Goal: Information Seeking & Learning: Check status

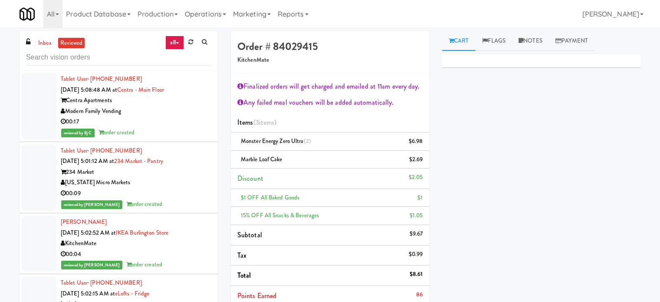
click at [92, 61] on input "text" at bounding box center [118, 57] width 185 height 16
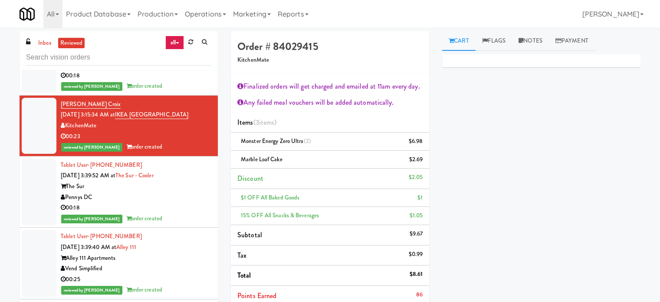
click at [92, 61] on input "text" at bounding box center [118, 57] width 185 height 16
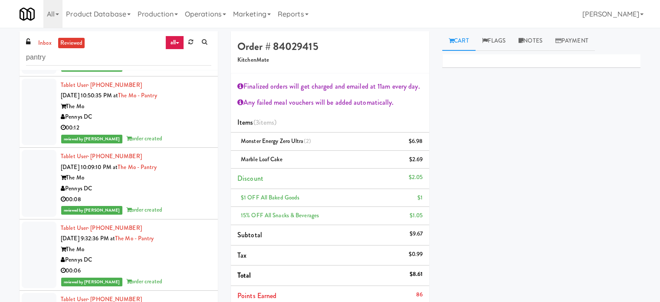
scroll to position [11228, 0]
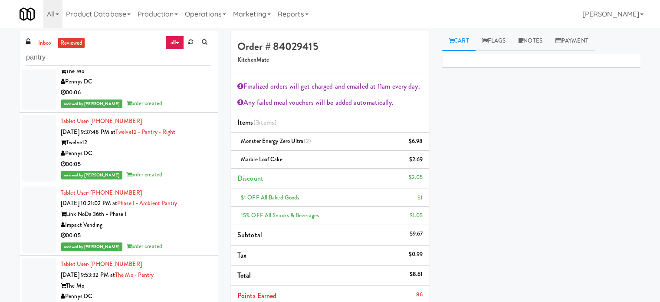
type input "pantry"
click at [181, 173] on div "Tablet User · (703) 402-9326 [DATE] 9:37:48 PM at Twelve12 - Pantry - Right Twe…" at bounding box center [136, 148] width 151 height 64
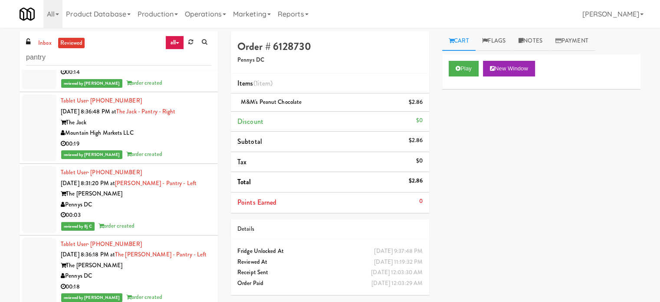
scroll to position [14138, 0]
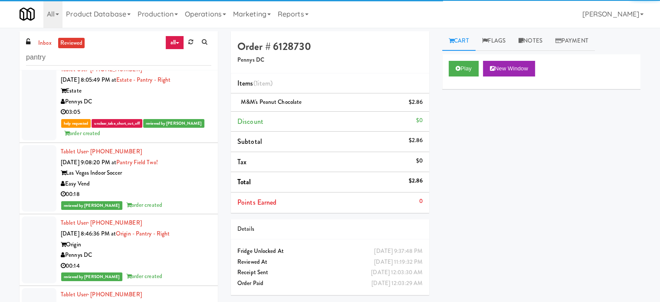
drag, startPoint x: 194, startPoint y: 144, endPoint x: 203, endPoint y: 143, distance: 9.2
click at [194, 107] on div "Pennys DC" at bounding box center [136, 101] width 151 height 11
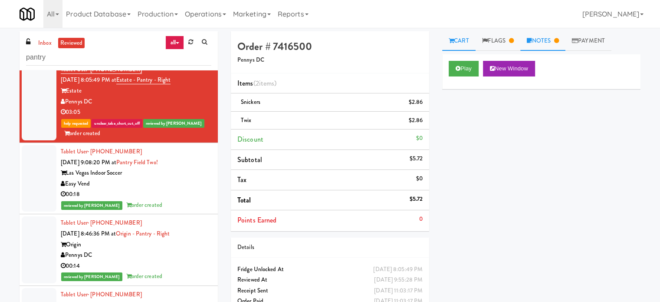
click at [552, 38] on link "Notes" at bounding box center [543, 41] width 45 height 20
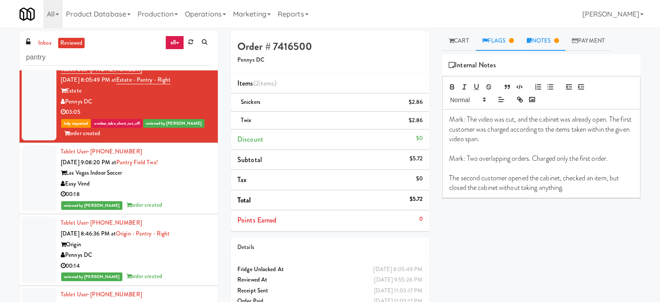
click at [505, 34] on link "Flags" at bounding box center [498, 41] width 45 height 20
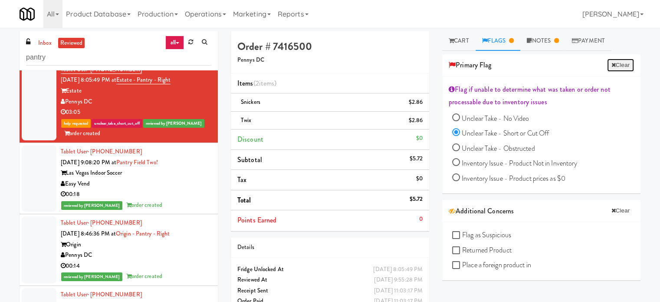
click at [612, 66] on button "Clear" at bounding box center [620, 65] width 27 height 13
radio input "false"
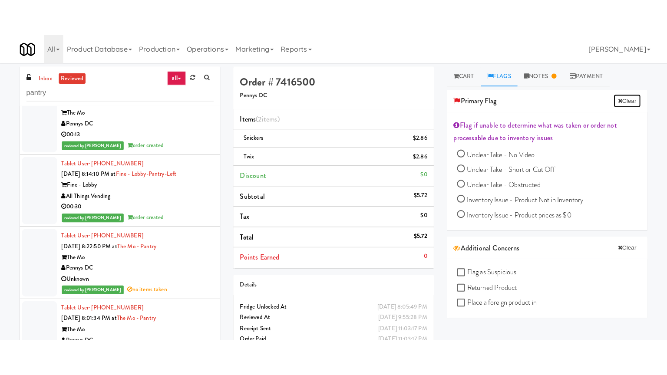
scroll to position [15440, 0]
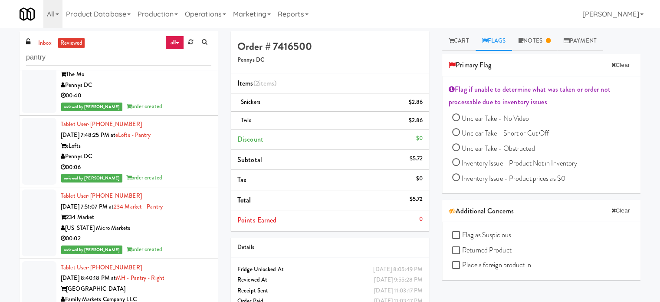
click at [196, 112] on div "reviewed by [PERSON_NAME] order created" at bounding box center [136, 106] width 151 height 11
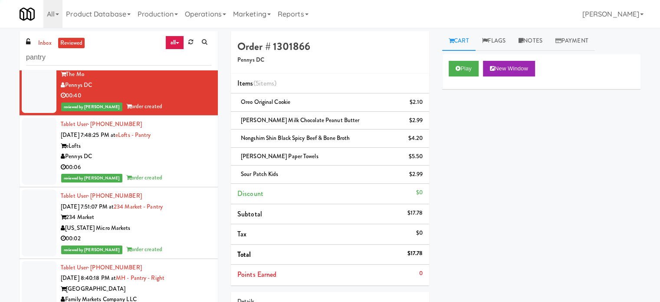
click at [197, 181] on div "Tablet User · (202) 666-3488 [DATE] 7:48:25 PM at eLofts - Pantry eLofts Pennys…" at bounding box center [136, 151] width 151 height 64
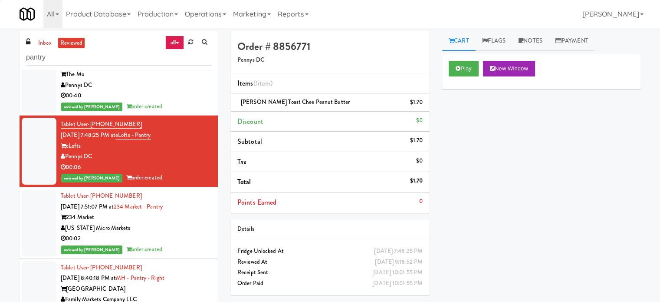
click at [203, 101] on div "00:40" at bounding box center [136, 95] width 151 height 11
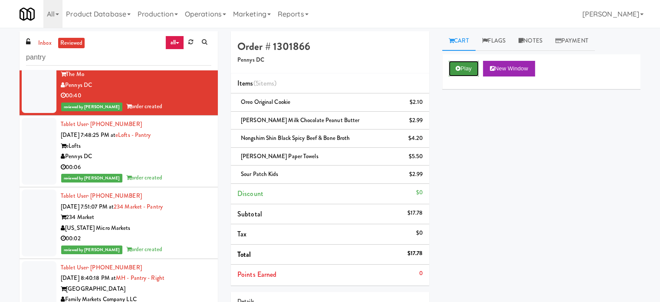
click at [459, 71] on button "Play" at bounding box center [464, 69] width 30 height 16
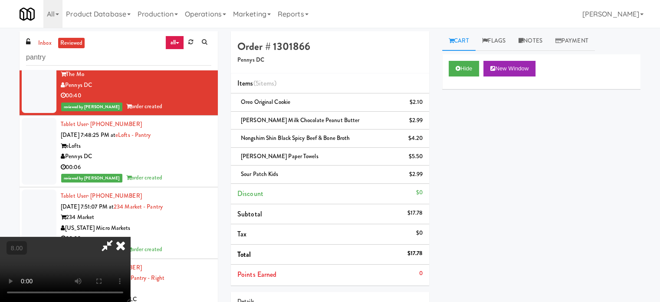
click at [130, 237] on video at bounding box center [65, 269] width 130 height 65
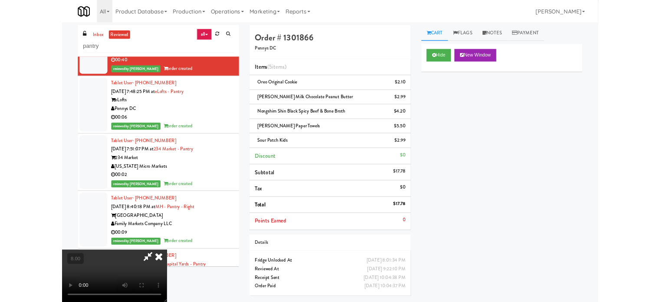
scroll to position [15408, 0]
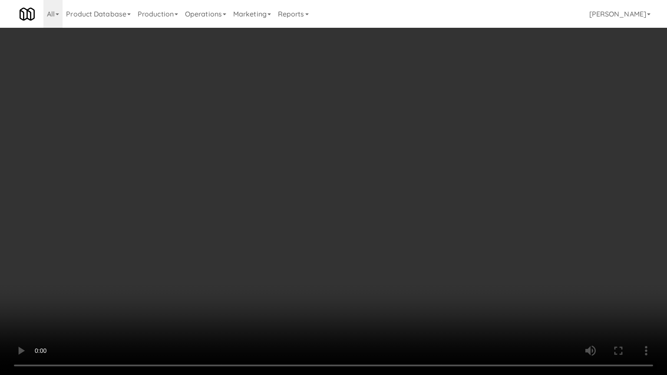
click at [267, 175] on video at bounding box center [333, 187] width 667 height 375
click at [274, 177] on video at bounding box center [333, 187] width 667 height 375
click at [279, 171] on video at bounding box center [333, 187] width 667 height 375
drag, startPoint x: 289, startPoint y: 280, endPoint x: 301, endPoint y: 211, distance: 70.5
click at [291, 276] on video at bounding box center [333, 187] width 667 height 375
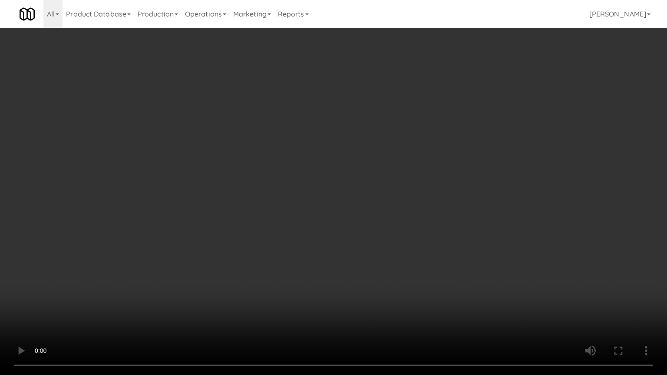
click at [321, 172] on video at bounding box center [333, 187] width 667 height 375
click at [321, 170] on video at bounding box center [333, 187] width 667 height 375
click at [330, 181] on video at bounding box center [333, 187] width 667 height 375
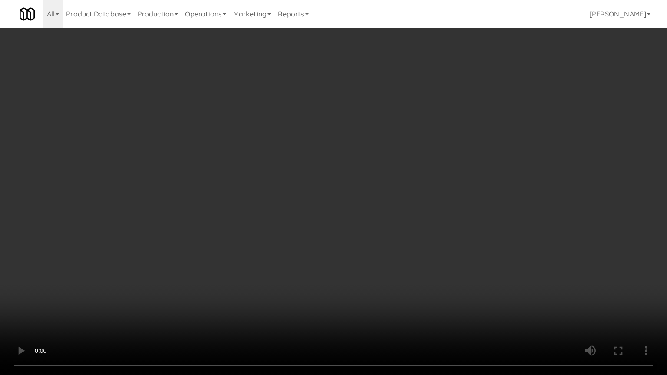
click at [331, 181] on video at bounding box center [333, 187] width 667 height 375
click at [336, 179] on video at bounding box center [333, 187] width 667 height 375
click at [339, 179] on video at bounding box center [333, 187] width 667 height 375
click at [458, 301] on video at bounding box center [333, 187] width 667 height 375
drag, startPoint x: 335, startPoint y: 222, endPoint x: 339, endPoint y: 220, distance: 5.1
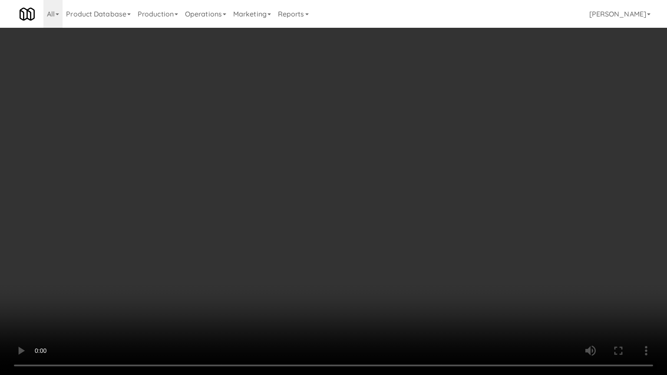
click at [335, 222] on video at bounding box center [333, 187] width 667 height 375
click at [342, 221] on video at bounding box center [333, 187] width 667 height 375
click at [370, 184] on video at bounding box center [333, 187] width 667 height 375
click at [371, 181] on video at bounding box center [333, 187] width 667 height 375
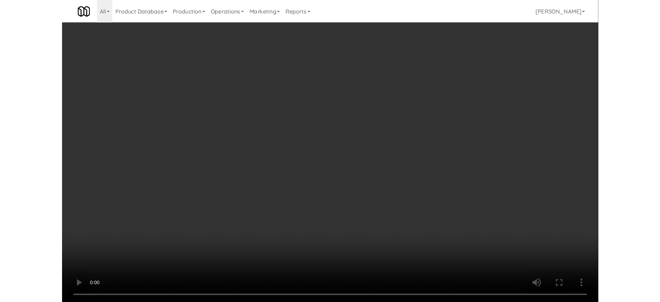
scroll to position [15440, 0]
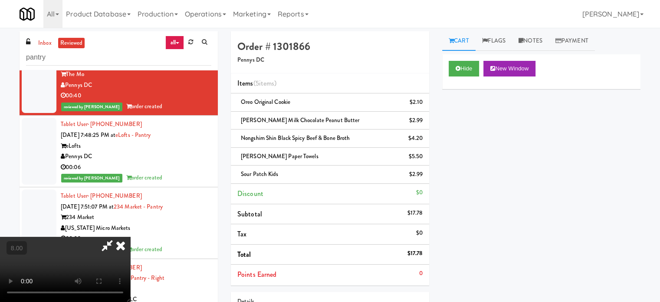
click at [130, 237] on icon at bounding box center [120, 245] width 19 height 17
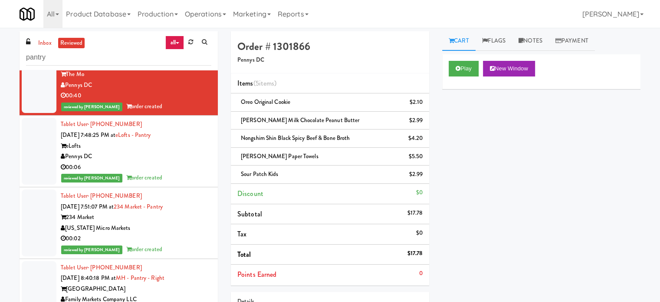
drag, startPoint x: 179, startPoint y: 222, endPoint x: 182, endPoint y: 211, distance: 11.0
click at [179, 183] on div "reviewed by [PERSON_NAME] Y order created" at bounding box center [136, 177] width 151 height 11
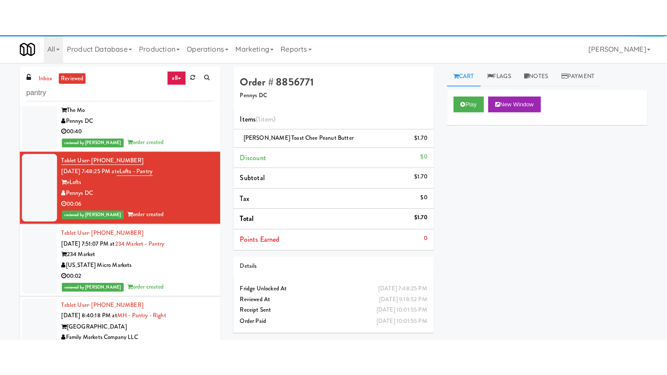
scroll to position [15657, 0]
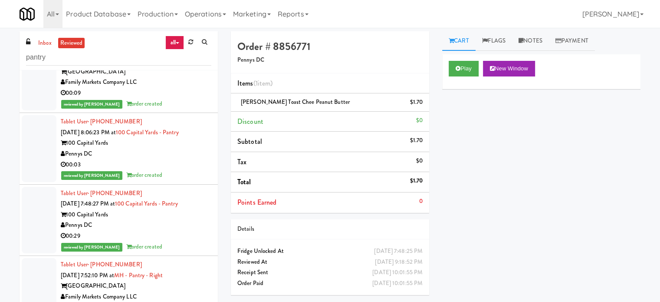
click at [194, 109] on div "Tablet User · (732) 298-2554 [DATE] 8:40:18 PM at MH - Pantry - Right Market Ho…" at bounding box center [136, 77] width 151 height 64
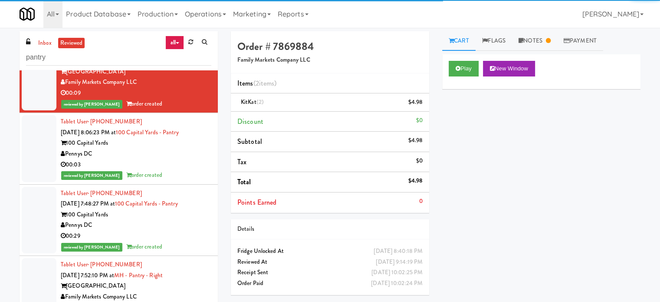
click at [196, 170] on div "00:03" at bounding box center [136, 164] width 151 height 11
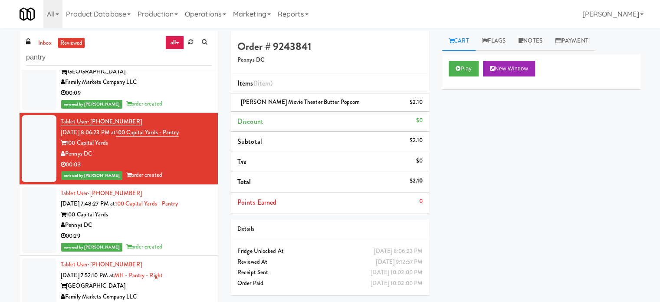
click at [197, 109] on div "reviewed by [PERSON_NAME] order created" at bounding box center [136, 104] width 151 height 11
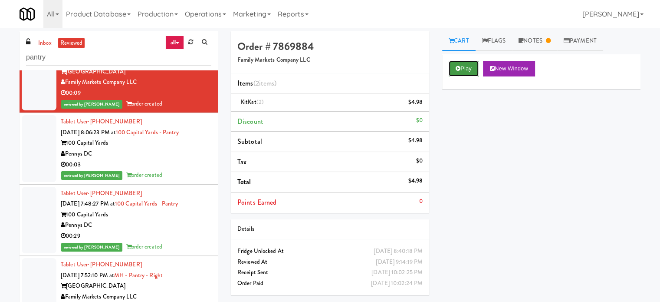
click at [468, 66] on button "Play" at bounding box center [464, 69] width 30 height 16
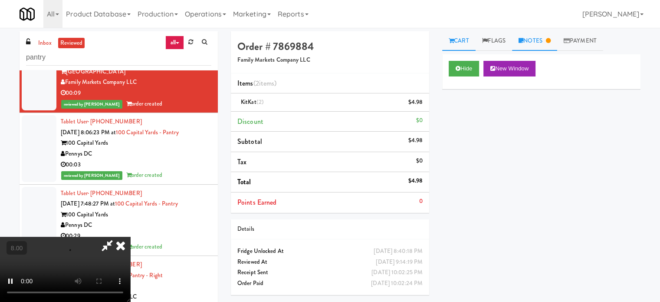
click at [544, 40] on link "Notes" at bounding box center [534, 41] width 45 height 20
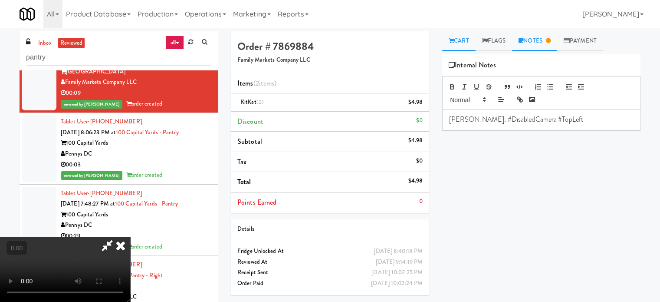
click at [464, 41] on link "Cart" at bounding box center [458, 41] width 33 height 20
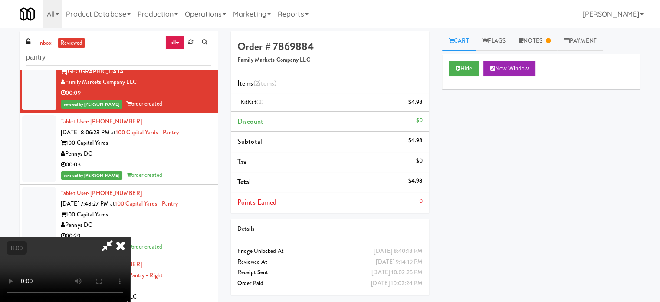
drag, startPoint x: 274, startPoint y: 155, endPoint x: 272, endPoint y: 133, distance: 21.4
click at [130, 237] on video at bounding box center [65, 269] width 130 height 65
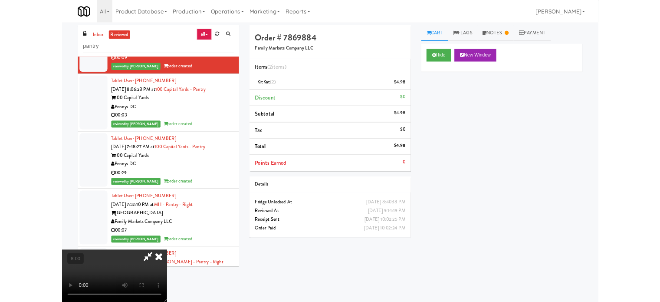
scroll to position [15625, 0]
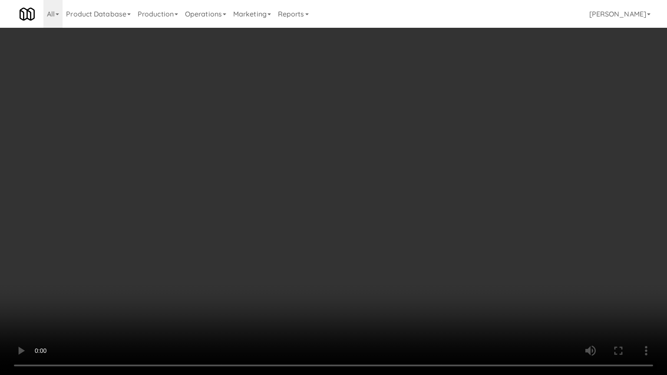
click at [283, 173] on video at bounding box center [333, 187] width 667 height 375
click at [325, 179] on video at bounding box center [333, 187] width 667 height 375
click at [340, 183] on video at bounding box center [333, 187] width 667 height 375
click at [359, 175] on video at bounding box center [333, 187] width 667 height 375
click at [369, 176] on video at bounding box center [333, 187] width 667 height 375
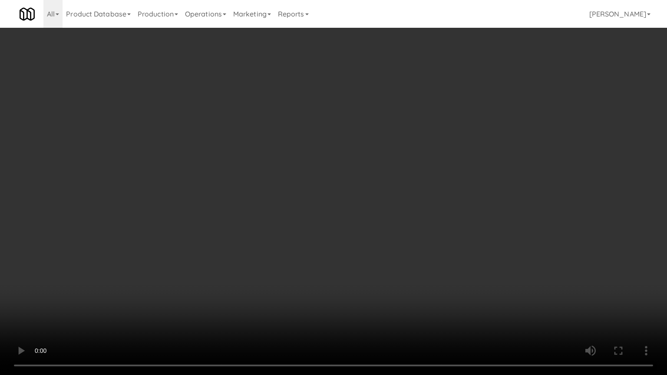
click at [389, 179] on video at bounding box center [333, 187] width 667 height 375
click at [409, 185] on video at bounding box center [333, 187] width 667 height 375
click at [382, 183] on video at bounding box center [333, 187] width 667 height 375
click at [426, 187] on video at bounding box center [333, 187] width 667 height 375
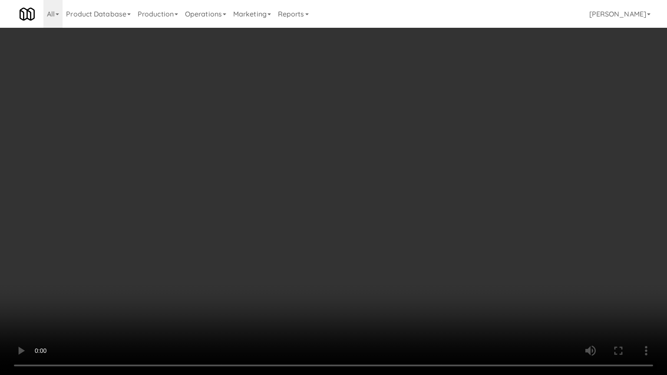
click at [420, 184] on video at bounding box center [333, 187] width 667 height 375
click at [446, 190] on video at bounding box center [333, 187] width 667 height 375
drag, startPoint x: 194, startPoint y: 283, endPoint x: 194, endPoint y: 278, distance: 4.4
click at [194, 278] on video at bounding box center [333, 187] width 667 height 375
click at [212, 222] on video at bounding box center [333, 187] width 667 height 375
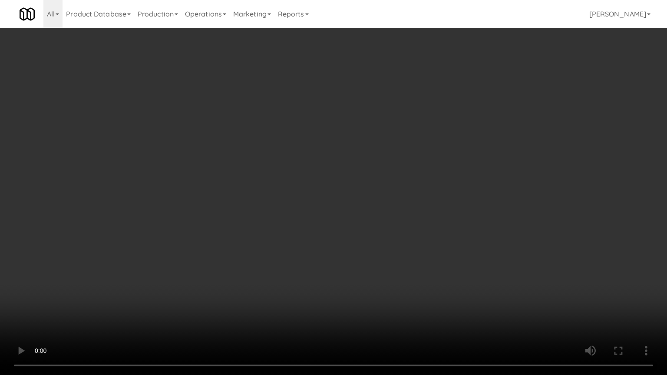
click at [218, 243] on video at bounding box center [333, 187] width 667 height 375
click at [305, 234] on video at bounding box center [333, 187] width 667 height 375
click at [306, 233] on video at bounding box center [333, 187] width 667 height 375
click at [324, 234] on video at bounding box center [333, 187] width 667 height 375
click at [321, 232] on video at bounding box center [333, 187] width 667 height 375
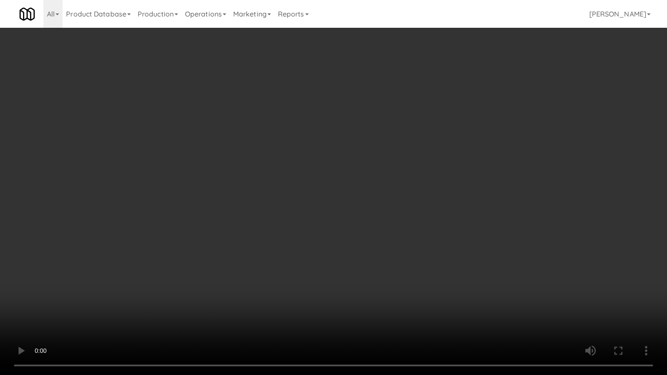
click at [344, 235] on video at bounding box center [333, 187] width 667 height 375
click at [344, 234] on video at bounding box center [333, 187] width 667 height 375
click at [352, 234] on video at bounding box center [333, 187] width 667 height 375
click at [351, 232] on video at bounding box center [333, 187] width 667 height 375
click at [398, 244] on video at bounding box center [333, 187] width 667 height 375
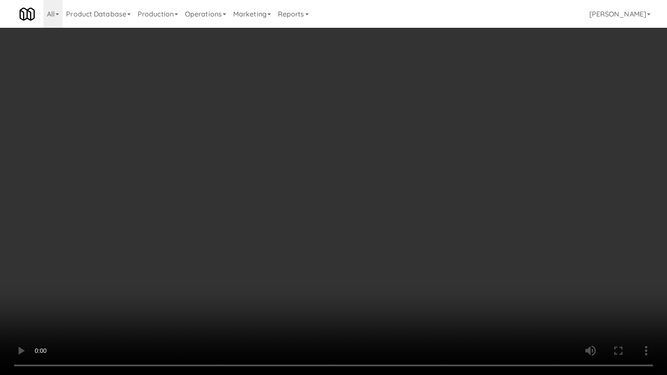
click at [388, 243] on video at bounding box center [333, 187] width 667 height 375
click at [396, 246] on video at bounding box center [333, 187] width 667 height 375
click at [395, 243] on video at bounding box center [333, 187] width 667 height 375
click at [396, 237] on video at bounding box center [333, 187] width 667 height 375
click at [397, 236] on video at bounding box center [333, 187] width 667 height 375
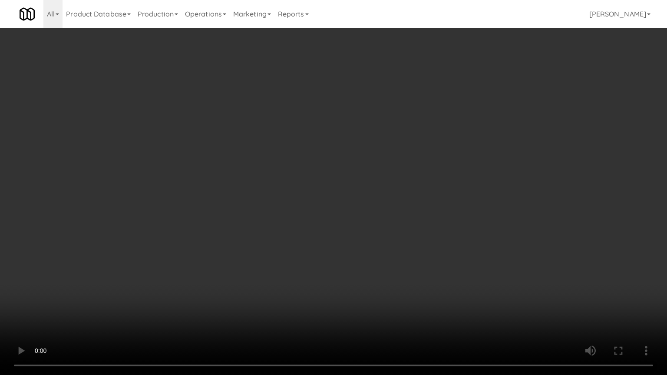
click at [411, 241] on video at bounding box center [333, 187] width 667 height 375
click at [414, 240] on video at bounding box center [333, 187] width 667 height 375
click at [425, 239] on video at bounding box center [333, 187] width 667 height 375
click at [425, 237] on video at bounding box center [333, 187] width 667 height 375
click at [424, 236] on video at bounding box center [333, 187] width 667 height 375
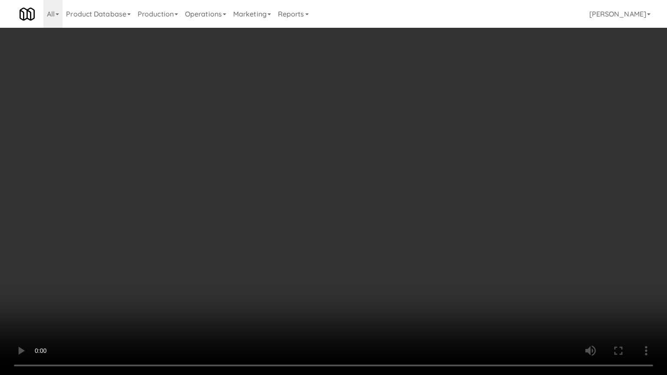
click at [432, 301] on video at bounding box center [333, 187] width 667 height 375
click at [396, 259] on video at bounding box center [333, 187] width 667 height 375
click at [381, 250] on video at bounding box center [333, 187] width 667 height 375
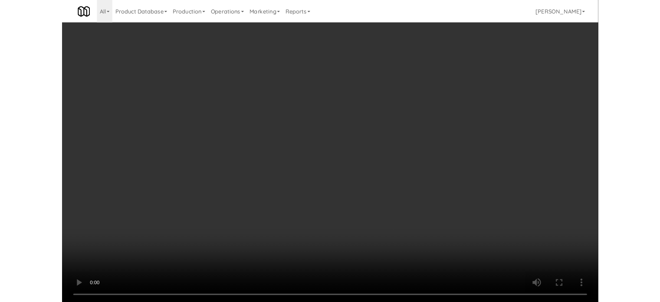
scroll to position [15657, 0]
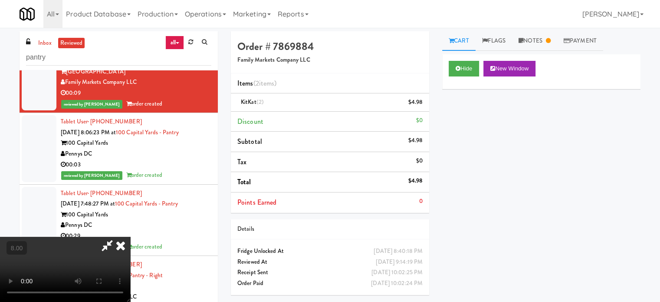
click at [130, 237] on icon at bounding box center [120, 245] width 19 height 17
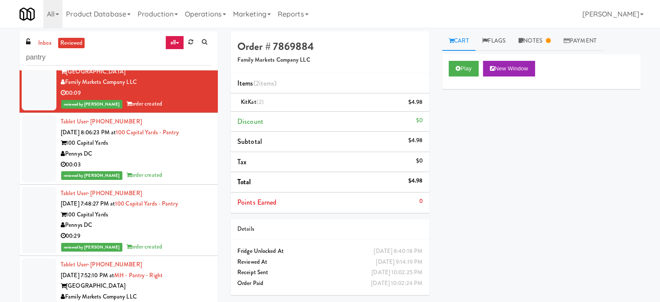
drag, startPoint x: 182, startPoint y: 210, endPoint x: 190, endPoint y: 195, distance: 16.3
click at [182, 170] on div "00:03" at bounding box center [136, 164] width 151 height 11
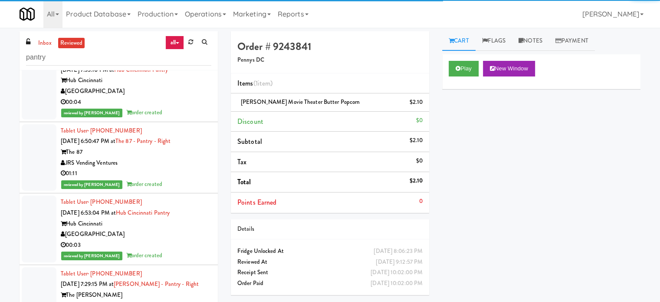
scroll to position [18262, 0]
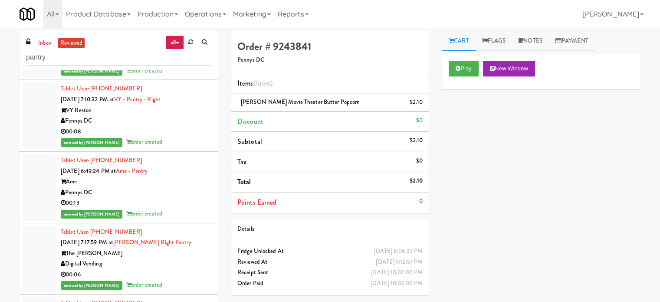
click at [195, 66] on div "00:07" at bounding box center [136, 60] width 151 height 11
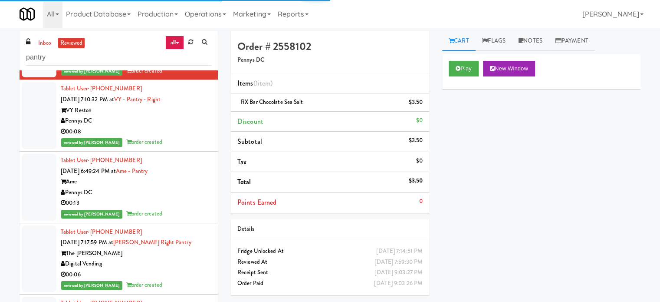
click at [188, 137] on div "00:08" at bounding box center [136, 131] width 151 height 11
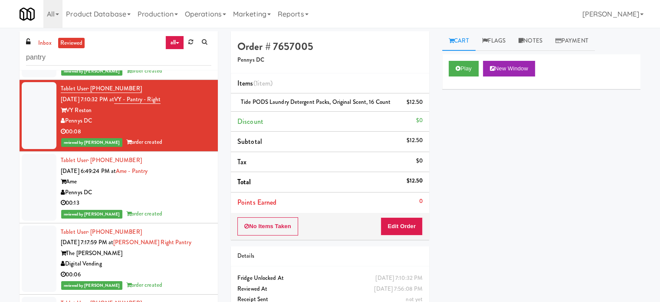
click at [165, 198] on div "Pennys DC" at bounding box center [136, 192] width 151 height 11
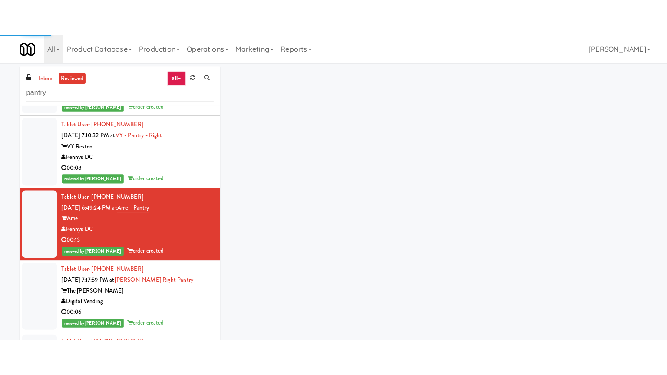
scroll to position [18479, 0]
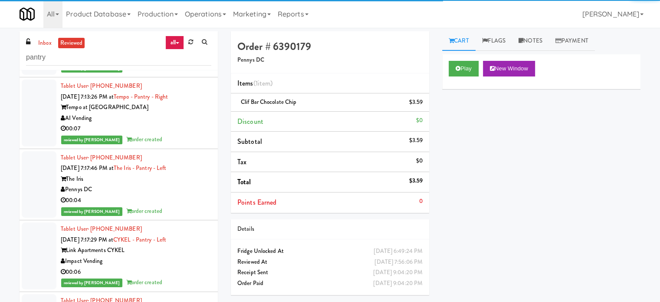
click at [178, 134] on div "00:07" at bounding box center [136, 128] width 151 height 11
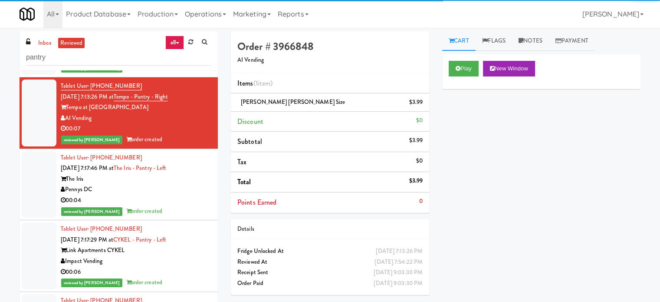
drag, startPoint x: 173, startPoint y: 241, endPoint x: 184, endPoint y: 224, distance: 19.7
click at [173, 206] on div "00:04" at bounding box center [136, 200] width 151 height 11
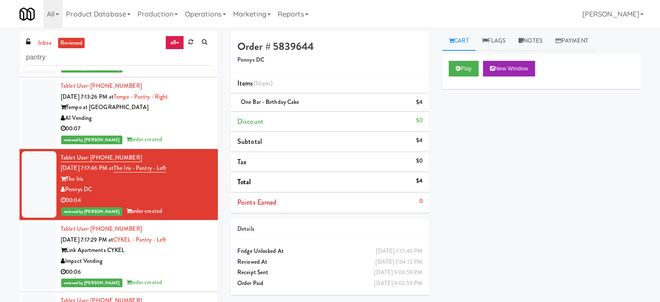
click at [186, 145] on div "reviewed by [PERSON_NAME] order created" at bounding box center [136, 139] width 151 height 11
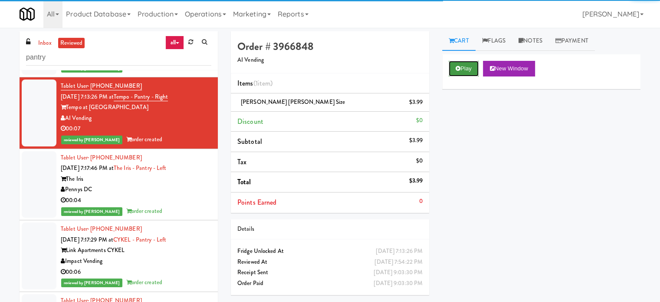
click at [465, 69] on button "Play" at bounding box center [464, 69] width 30 height 16
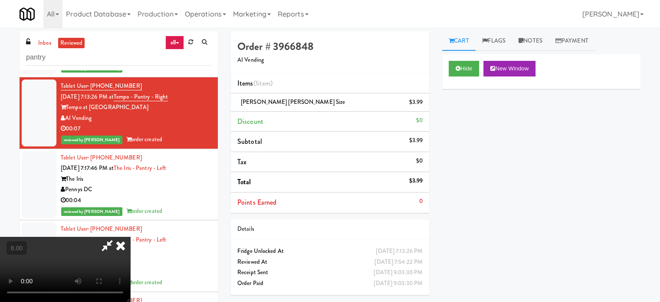
click at [130, 237] on video at bounding box center [65, 269] width 130 height 65
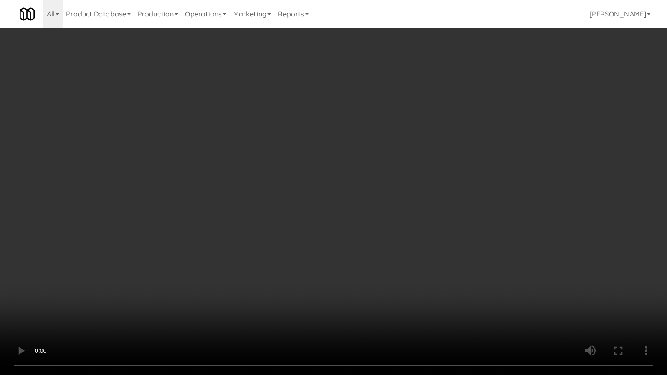
click at [300, 226] on video at bounding box center [333, 187] width 667 height 375
click at [303, 215] on video at bounding box center [333, 187] width 667 height 375
click at [307, 219] on video at bounding box center [333, 187] width 667 height 375
click at [321, 210] on video at bounding box center [333, 187] width 667 height 375
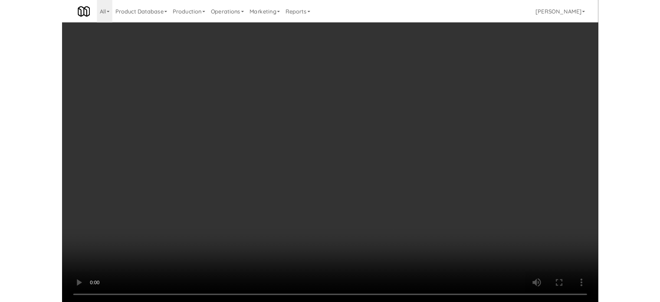
scroll to position [18479, 0]
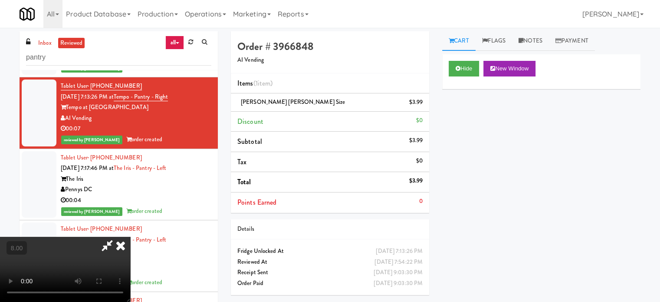
click at [130, 237] on icon at bounding box center [120, 245] width 19 height 17
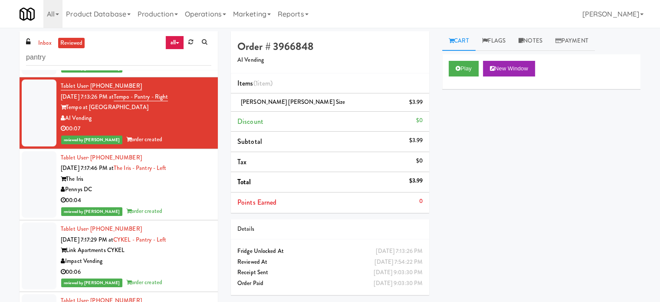
drag, startPoint x: 170, startPoint y: 255, endPoint x: 175, endPoint y: 231, distance: 25.3
click at [172, 217] on div "reviewed by [PERSON_NAME] A order created" at bounding box center [136, 211] width 151 height 11
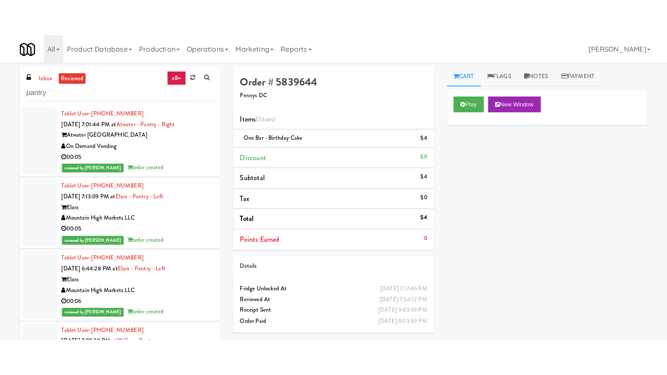
scroll to position [19347, 0]
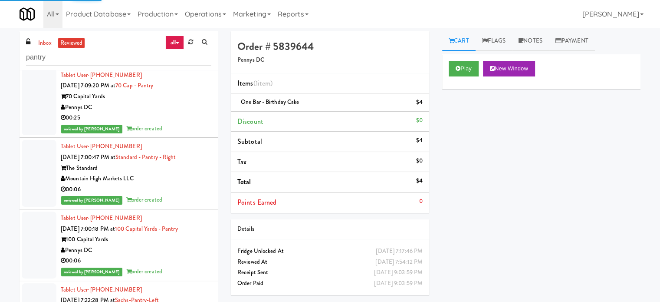
click at [194, 134] on div "Tablet User · (240) 604-3572 [DATE] 7:09:20 PM at 70 Cap - Pantry 70 Capital Ya…" at bounding box center [136, 102] width 151 height 64
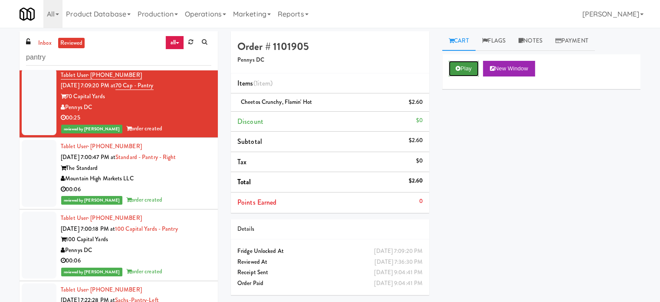
click at [461, 74] on button "Play" at bounding box center [464, 69] width 30 height 16
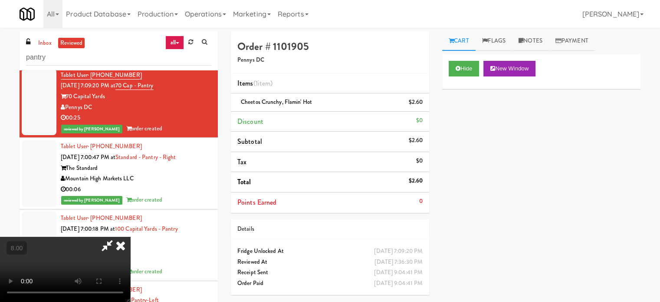
click at [130, 237] on video at bounding box center [65, 269] width 130 height 65
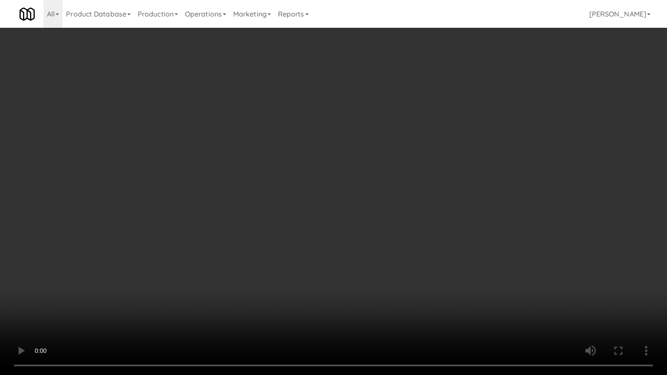
click at [317, 130] on video at bounding box center [333, 187] width 667 height 375
click at [325, 132] on video at bounding box center [333, 187] width 667 height 375
drag, startPoint x: 357, startPoint y: 132, endPoint x: 370, endPoint y: 123, distance: 16.3
click at [363, 128] on video at bounding box center [333, 187] width 667 height 375
click at [382, 113] on video at bounding box center [333, 187] width 667 height 375
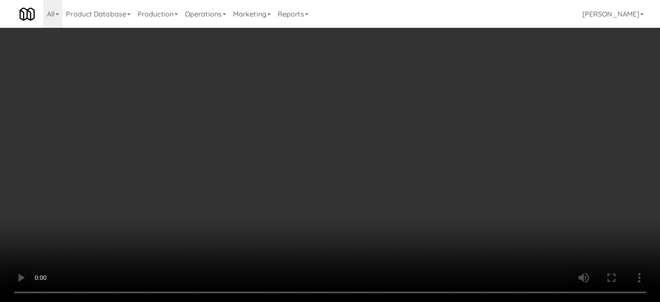
scroll to position [19347, 0]
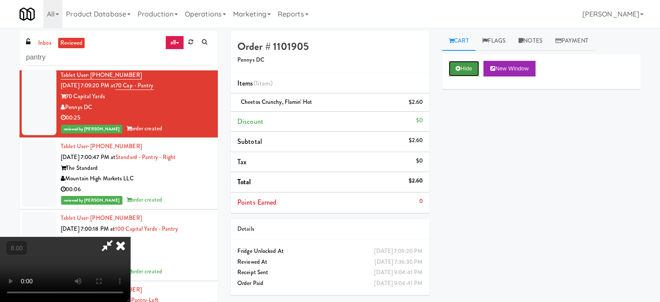
click at [478, 66] on button "Hide" at bounding box center [464, 69] width 30 height 16
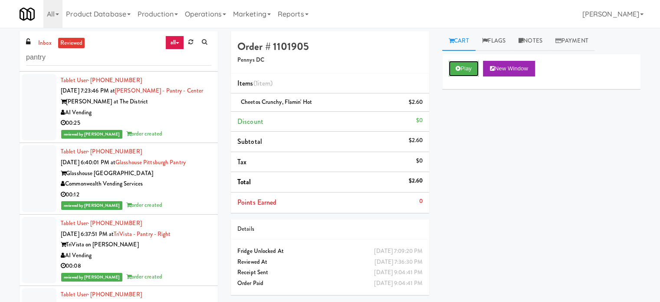
scroll to position [19999, 0]
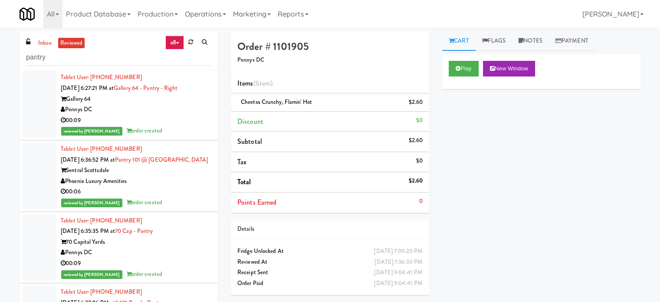
click at [183, 197] on div "00:06" at bounding box center [136, 191] width 151 height 11
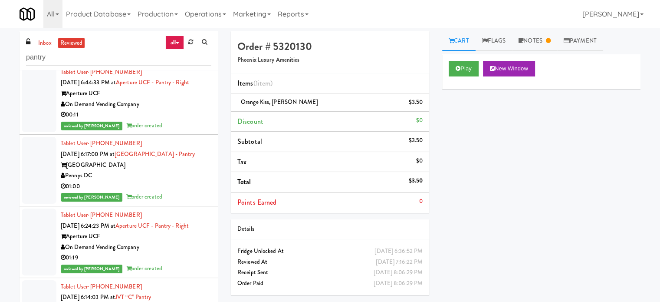
scroll to position [20650, 0]
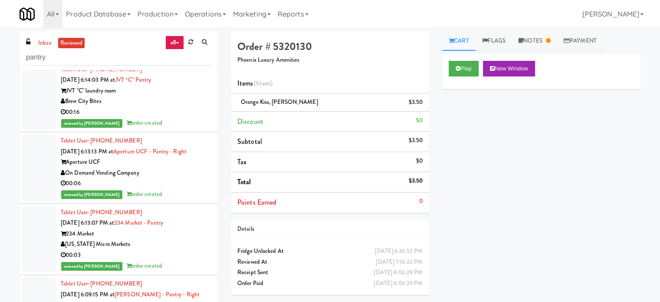
click at [187, 178] on div "On Demand Vending Company" at bounding box center [136, 173] width 151 height 11
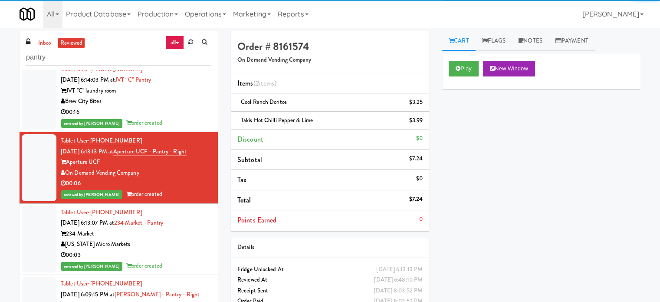
click at [191, 239] on div "234 Market" at bounding box center [136, 233] width 151 height 11
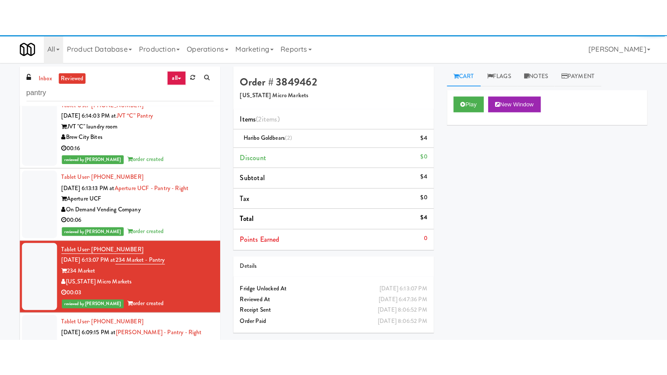
scroll to position [20867, 0]
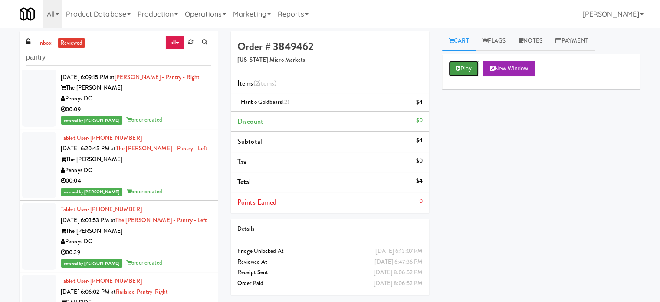
click at [476, 70] on button "Play" at bounding box center [464, 69] width 30 height 16
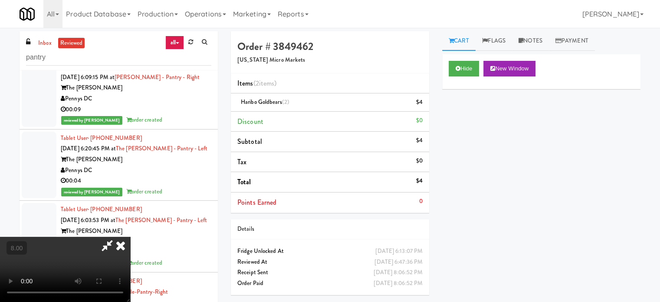
click at [130, 237] on video at bounding box center [65, 269] width 130 height 65
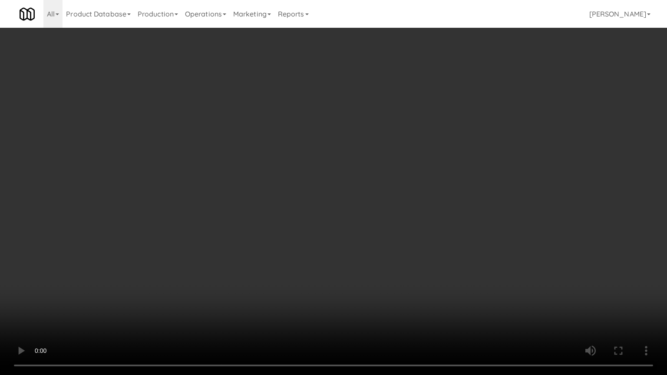
click at [271, 89] on video at bounding box center [333, 187] width 667 height 375
click at [115, 301] on video at bounding box center [333, 187] width 667 height 375
drag, startPoint x: 134, startPoint y: 277, endPoint x: 167, endPoint y: 203, distance: 80.8
click at [134, 276] on video at bounding box center [333, 187] width 667 height 375
click at [239, 204] on video at bounding box center [333, 187] width 667 height 375
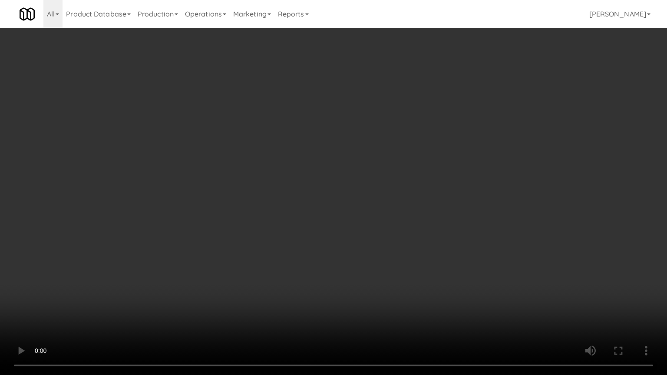
click at [298, 211] on video at bounding box center [333, 187] width 667 height 375
click at [305, 213] on video at bounding box center [333, 187] width 667 height 375
click at [346, 219] on video at bounding box center [333, 187] width 667 height 375
click at [130, 260] on video at bounding box center [333, 187] width 667 height 375
click at [169, 225] on video at bounding box center [333, 187] width 667 height 375
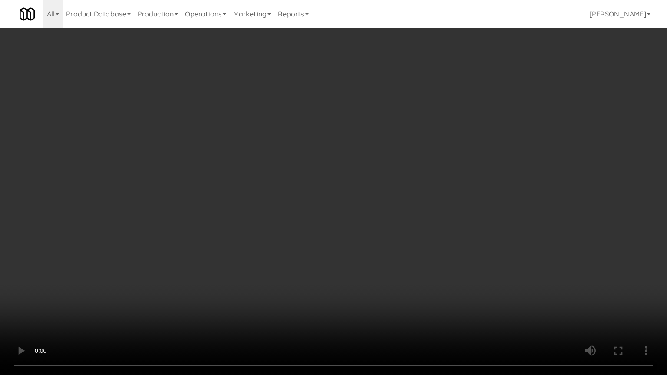
click at [196, 220] on video at bounding box center [333, 187] width 667 height 375
click at [251, 218] on video at bounding box center [333, 187] width 667 height 375
click at [274, 226] on video at bounding box center [333, 187] width 667 height 375
click at [274, 224] on video at bounding box center [333, 187] width 667 height 375
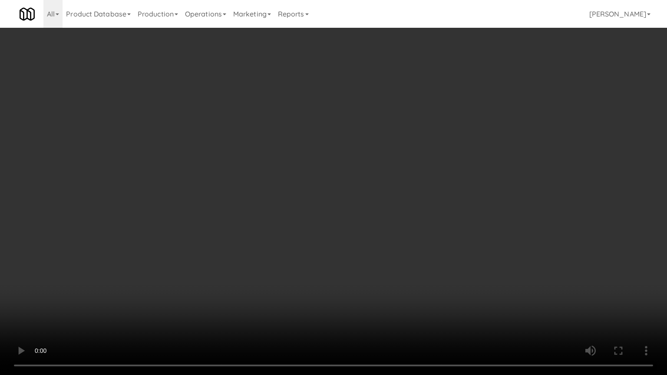
drag, startPoint x: 115, startPoint y: 265, endPoint x: 121, endPoint y: 241, distance: 24.6
click at [115, 264] on video at bounding box center [333, 187] width 667 height 375
click at [146, 237] on video at bounding box center [333, 187] width 667 height 375
click at [185, 293] on video at bounding box center [333, 187] width 667 height 375
click at [189, 267] on video at bounding box center [333, 187] width 667 height 375
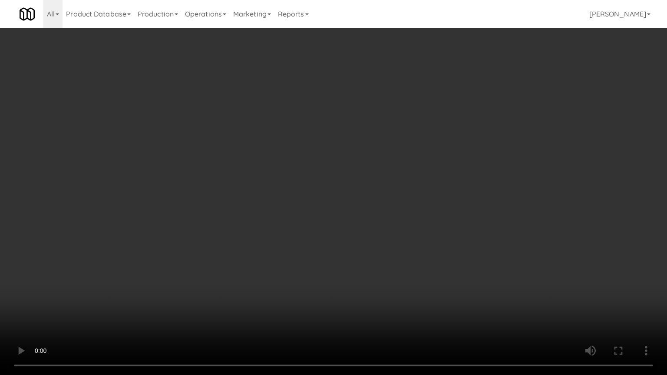
click at [209, 272] on video at bounding box center [333, 187] width 667 height 375
click at [226, 274] on video at bounding box center [333, 187] width 667 height 375
click at [225, 270] on video at bounding box center [333, 187] width 667 height 375
click at [227, 270] on video at bounding box center [333, 187] width 667 height 375
click at [226, 269] on video at bounding box center [333, 187] width 667 height 375
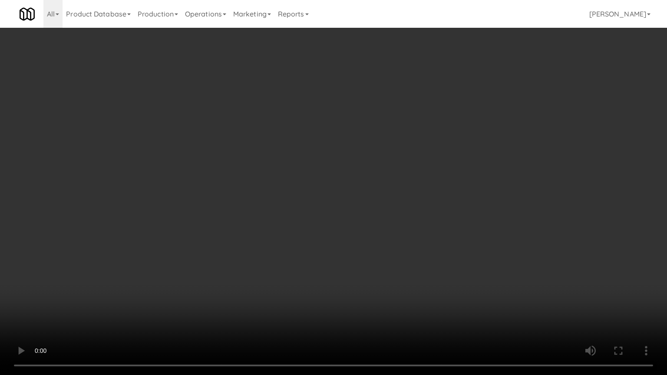
click at [243, 271] on video at bounding box center [333, 187] width 667 height 375
drag, startPoint x: 241, startPoint y: 266, endPoint x: 240, endPoint y: 259, distance: 7.1
click at [240, 266] on video at bounding box center [333, 187] width 667 height 375
click at [252, 266] on video at bounding box center [333, 187] width 667 height 375
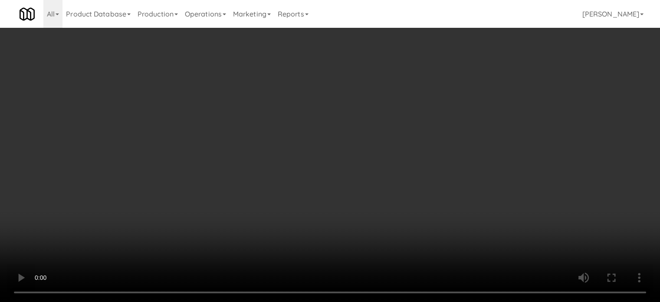
scroll to position [20867, 0]
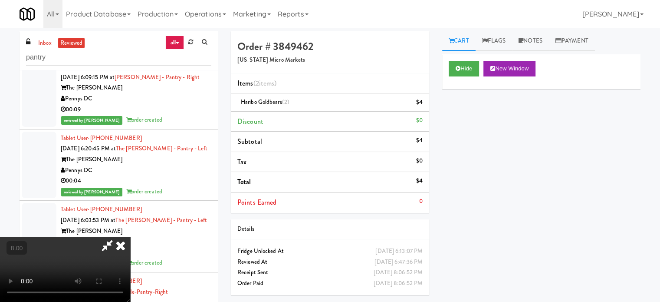
click at [130, 237] on video at bounding box center [65, 269] width 130 height 65
click at [130, 237] on icon at bounding box center [120, 245] width 19 height 17
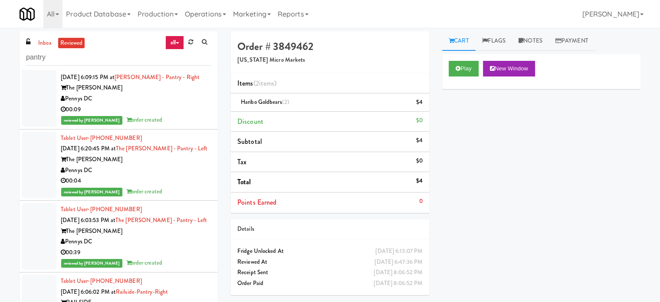
drag, startPoint x: 180, startPoint y: 206, endPoint x: 290, endPoint y: 145, distance: 125.7
click at [180, 197] on div "Tablet User · (917) 375-5115 [DATE] 6:20:45 PM at [GEOGRAPHIC_DATA][PERSON_NAME…" at bounding box center [136, 165] width 151 height 64
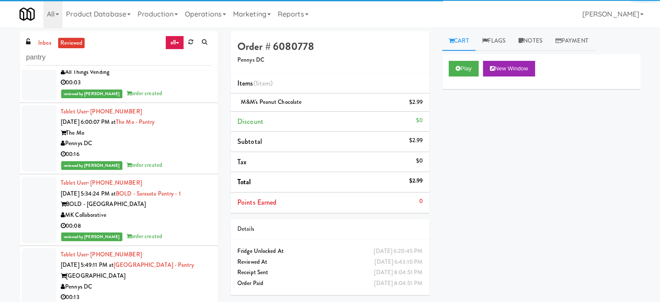
scroll to position [21301, 0]
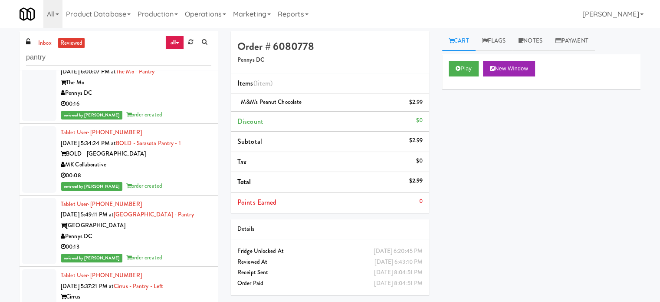
drag, startPoint x: 187, startPoint y: 227, endPoint x: 190, endPoint y: 215, distance: 12.1
click at [188, 191] on div "reviewed by [PERSON_NAME] order created" at bounding box center [136, 186] width 151 height 11
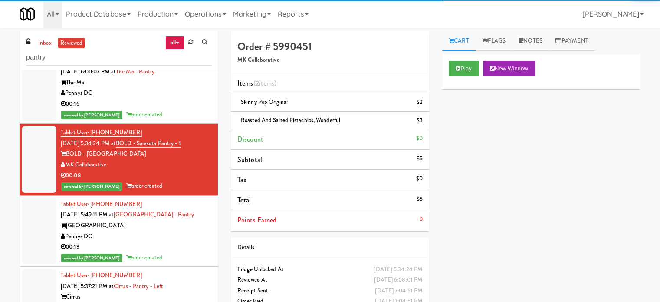
drag, startPoint x: 181, startPoint y: 276, endPoint x: 181, endPoint y: 269, distance: 6.9
click at [181, 242] on div "Pennys DC" at bounding box center [136, 236] width 151 height 11
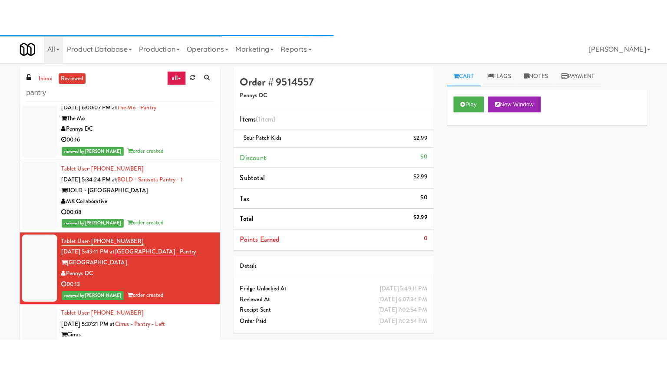
scroll to position [21518, 0]
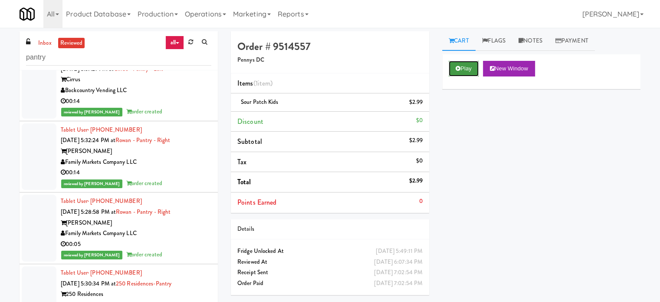
click at [459, 63] on button "Play" at bounding box center [464, 69] width 30 height 16
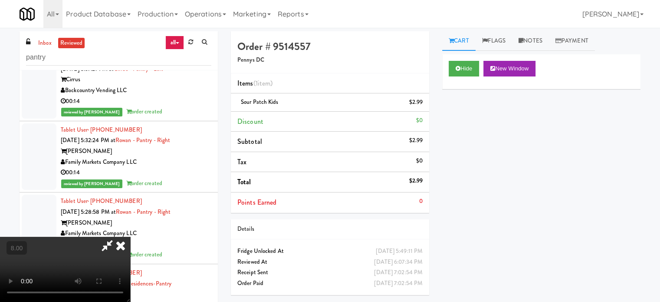
drag, startPoint x: 270, startPoint y: 193, endPoint x: 269, endPoint y: 186, distance: 7.0
click at [130, 237] on video at bounding box center [65, 269] width 130 height 65
drag, startPoint x: 269, startPoint y: 186, endPoint x: 264, endPoint y: 170, distance: 16.5
click at [130, 237] on video at bounding box center [65, 269] width 130 height 65
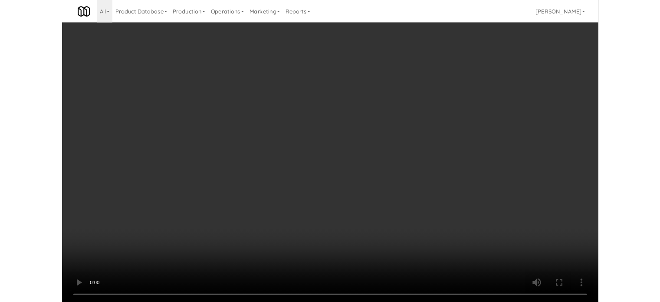
scroll to position [21487, 0]
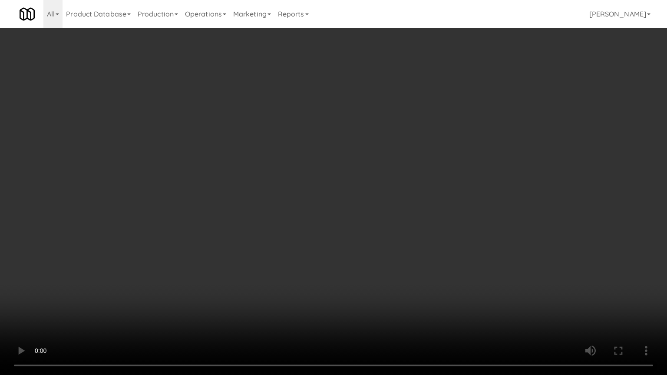
click at [270, 151] on video at bounding box center [333, 187] width 667 height 375
click at [292, 142] on video at bounding box center [333, 187] width 667 height 375
click at [318, 143] on video at bounding box center [333, 187] width 667 height 375
click at [322, 153] on video at bounding box center [333, 187] width 667 height 375
click at [323, 153] on video at bounding box center [333, 187] width 667 height 375
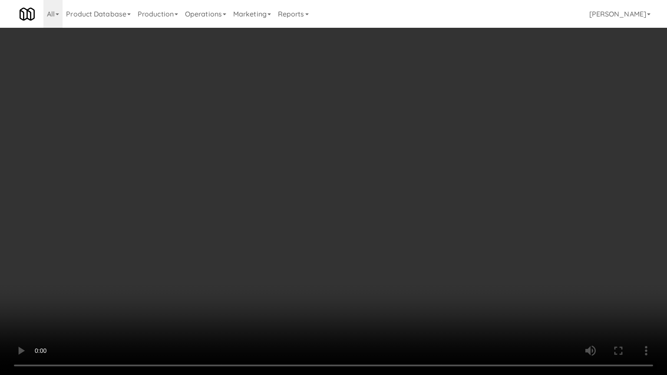
click at [329, 153] on video at bounding box center [333, 187] width 667 height 375
click at [351, 146] on video at bounding box center [333, 187] width 667 height 375
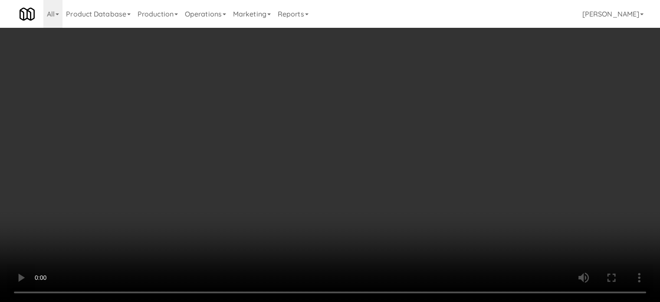
scroll to position [21518, 0]
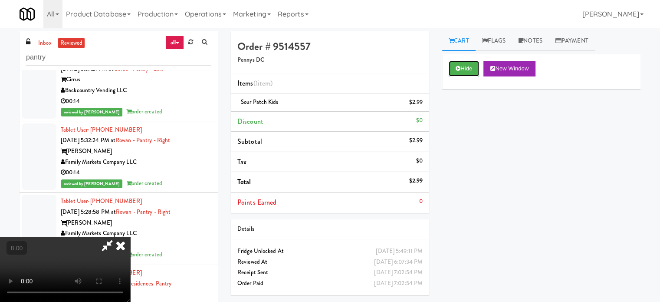
drag, startPoint x: 468, startPoint y: 68, endPoint x: 301, endPoint y: 159, distance: 190.0
click at [468, 69] on button "Hide" at bounding box center [464, 69] width 30 height 16
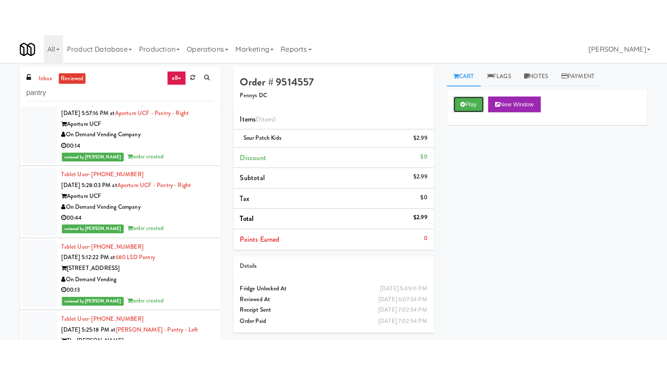
scroll to position [21952, 0]
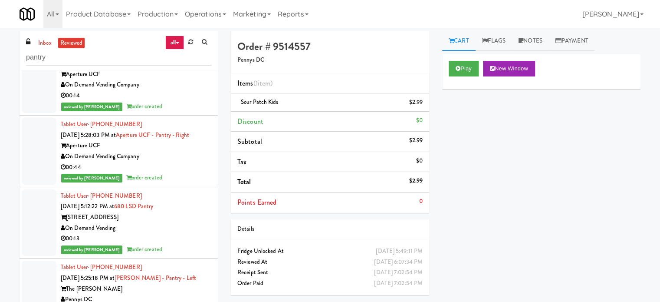
click at [191, 162] on div "On Demand Vending Company" at bounding box center [136, 156] width 151 height 11
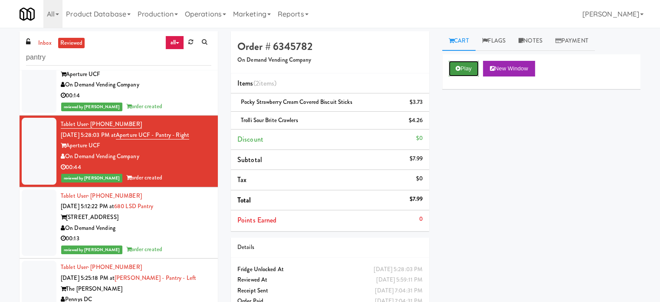
drag, startPoint x: 471, startPoint y: 69, endPoint x: 465, endPoint y: 69, distance: 6.1
click at [471, 68] on button "Play" at bounding box center [464, 69] width 30 height 16
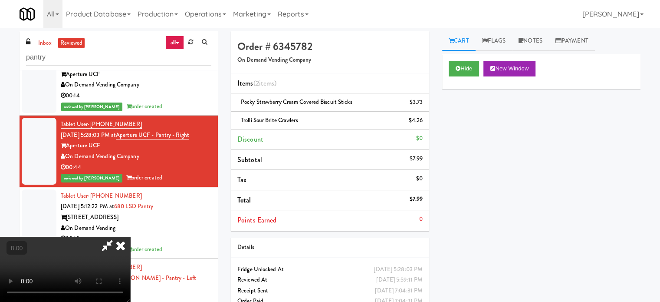
click at [130, 237] on video at bounding box center [65, 269] width 130 height 65
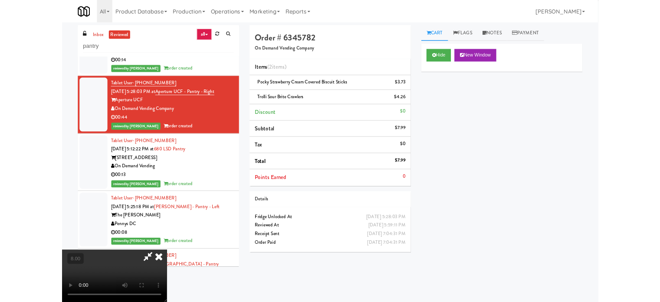
scroll to position [21920, 0]
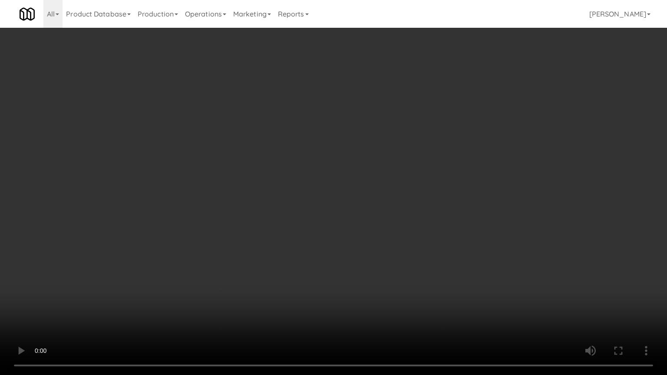
drag, startPoint x: 196, startPoint y: 186, endPoint x: 206, endPoint y: 186, distance: 10.0
click at [198, 186] on video at bounding box center [333, 187] width 667 height 375
drag, startPoint x: 255, startPoint y: 176, endPoint x: 257, endPoint y: 171, distance: 5.6
click at [257, 173] on video at bounding box center [333, 187] width 667 height 375
click at [268, 221] on video at bounding box center [333, 187] width 667 height 375
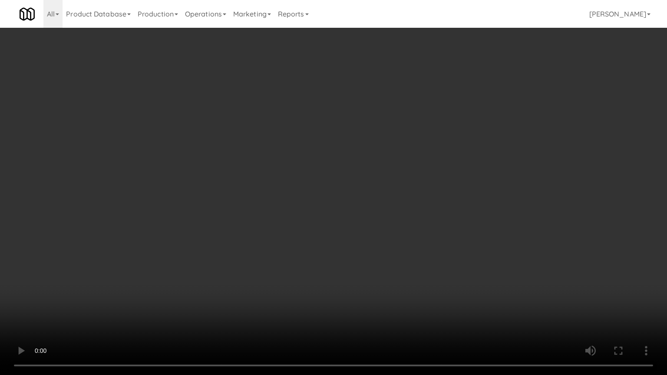
click at [273, 221] on video at bounding box center [333, 187] width 667 height 375
click at [305, 229] on video at bounding box center [333, 187] width 667 height 375
click at [314, 201] on video at bounding box center [333, 187] width 667 height 375
click at [313, 196] on video at bounding box center [333, 187] width 667 height 375
click at [313, 194] on video at bounding box center [333, 187] width 667 height 375
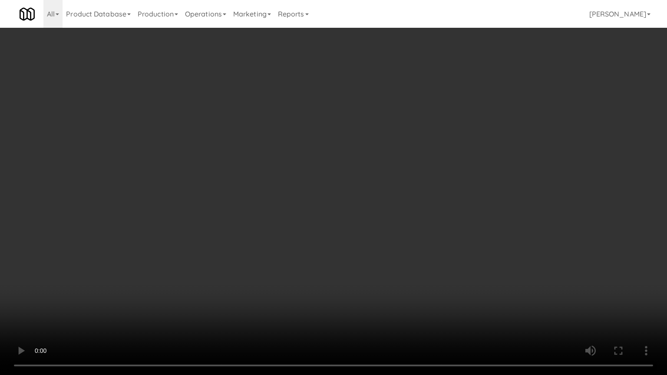
click at [314, 190] on video at bounding box center [333, 187] width 667 height 375
click at [315, 188] on video at bounding box center [333, 187] width 667 height 375
click at [328, 184] on video at bounding box center [333, 187] width 667 height 375
click at [328, 185] on video at bounding box center [333, 187] width 667 height 375
click at [353, 194] on video at bounding box center [333, 187] width 667 height 375
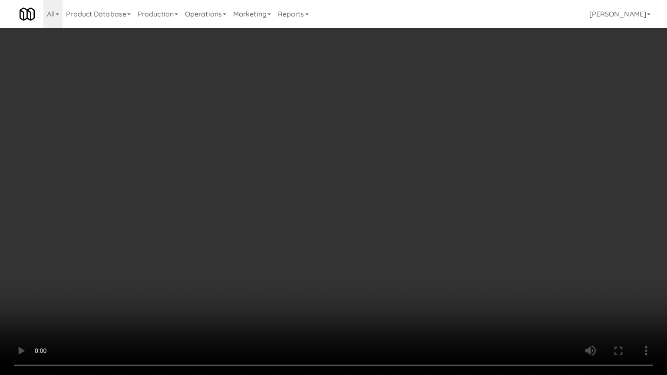
click at [348, 197] on video at bounding box center [333, 187] width 667 height 375
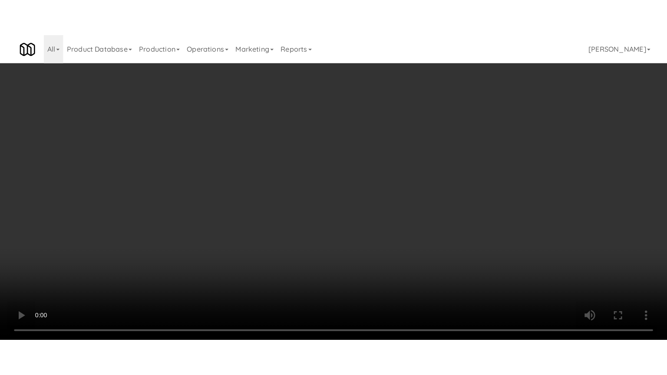
scroll to position [21952, 0]
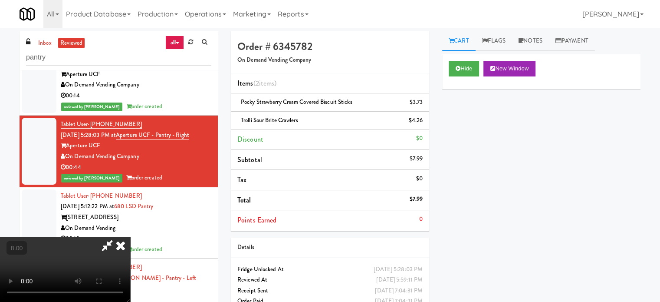
click at [130, 237] on video at bounding box center [65, 269] width 130 height 65
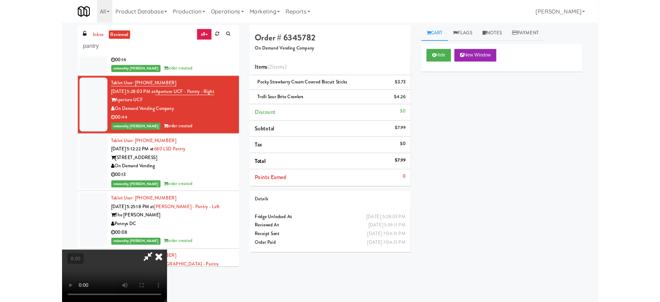
scroll to position [21920, 0]
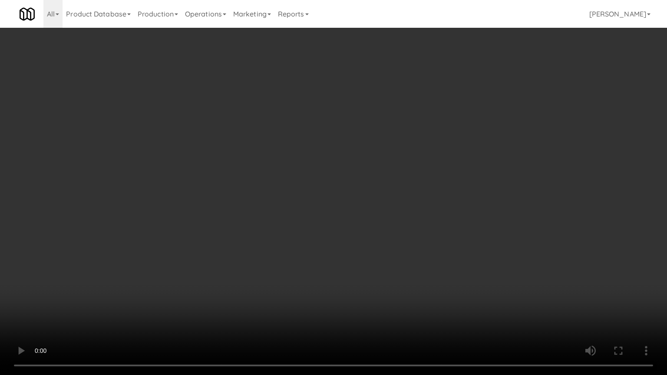
click at [317, 184] on video at bounding box center [333, 187] width 667 height 375
click at [458, 281] on video at bounding box center [333, 187] width 667 height 375
click at [369, 228] on video at bounding box center [333, 187] width 667 height 375
click at [349, 203] on video at bounding box center [333, 187] width 667 height 375
drag, startPoint x: 462, startPoint y: 281, endPoint x: 457, endPoint y: 229, distance: 52.3
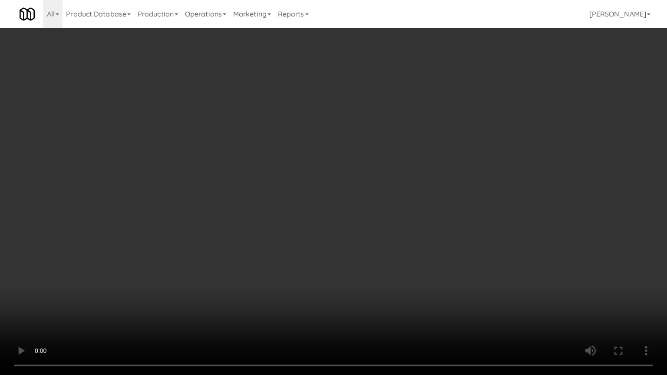
click at [461, 275] on video at bounding box center [333, 187] width 667 height 375
click at [447, 225] on video at bounding box center [333, 187] width 667 height 375
click at [447, 226] on video at bounding box center [333, 187] width 667 height 375
click at [464, 217] on video at bounding box center [333, 187] width 667 height 375
click at [392, 224] on video at bounding box center [333, 187] width 667 height 375
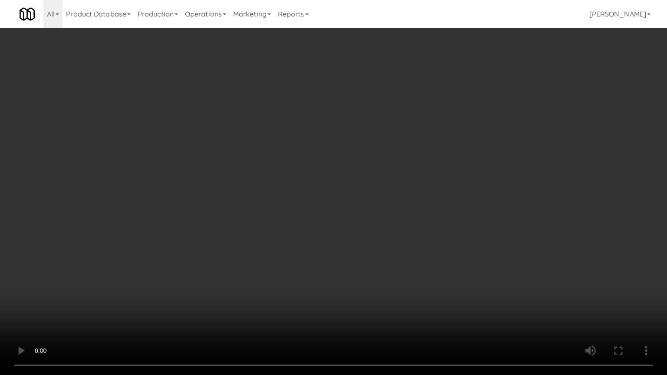
click at [376, 238] on video at bounding box center [333, 187] width 667 height 375
click at [354, 239] on video at bounding box center [333, 187] width 667 height 375
click at [367, 252] on video at bounding box center [333, 187] width 667 height 375
click at [341, 253] on video at bounding box center [333, 187] width 667 height 375
click at [382, 254] on video at bounding box center [333, 187] width 667 height 375
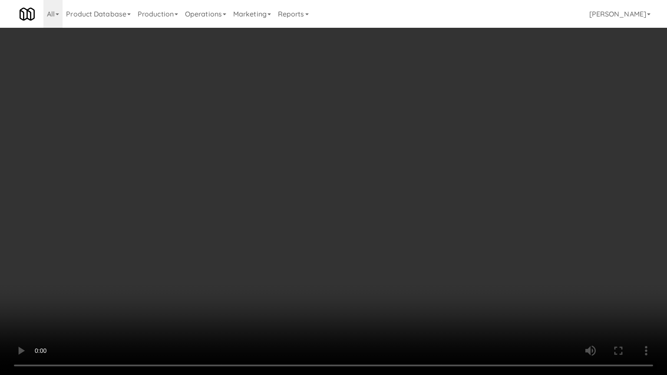
click at [309, 253] on video at bounding box center [333, 187] width 667 height 375
click at [282, 240] on video at bounding box center [333, 187] width 667 height 375
click at [282, 234] on video at bounding box center [333, 187] width 667 height 375
click at [331, 198] on video at bounding box center [333, 187] width 667 height 375
click at [394, 209] on video at bounding box center [333, 187] width 667 height 375
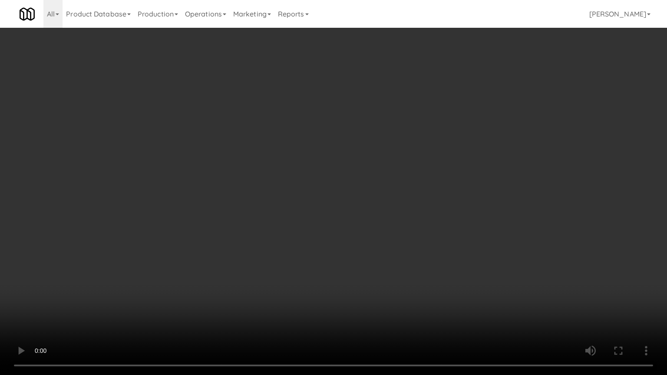
click at [386, 231] on video at bounding box center [333, 187] width 667 height 375
drag, startPoint x: 386, startPoint y: 231, endPoint x: 450, endPoint y: 80, distance: 163.6
click at [387, 224] on video at bounding box center [333, 187] width 667 height 375
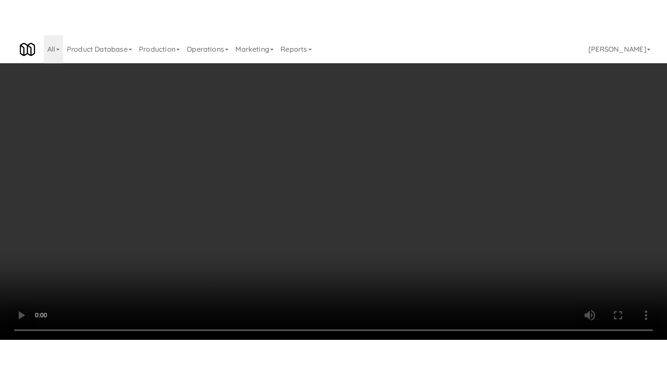
scroll to position [21952, 0]
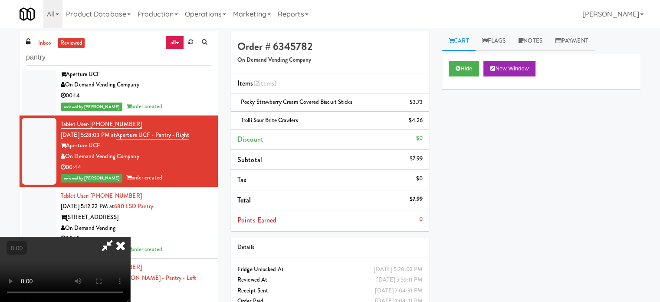
click at [130, 237] on icon at bounding box center [120, 245] width 19 height 17
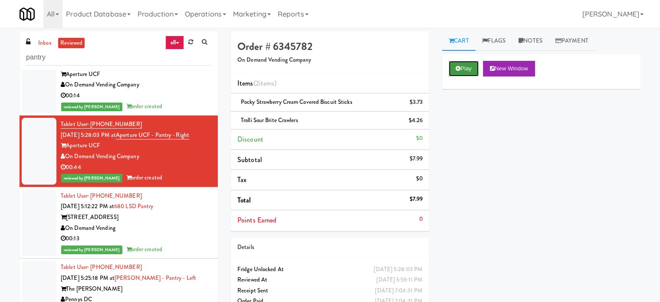
click at [468, 66] on button "Play" at bounding box center [464, 69] width 30 height 16
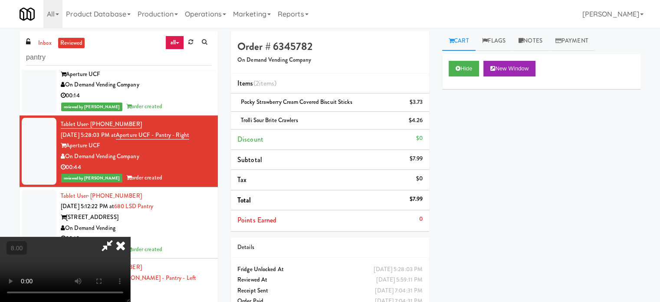
click at [130, 237] on video at bounding box center [65, 269] width 130 height 65
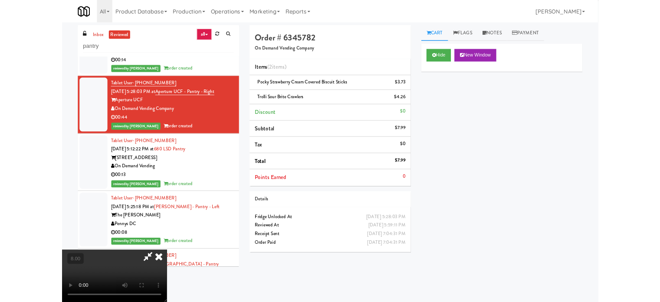
scroll to position [21920, 0]
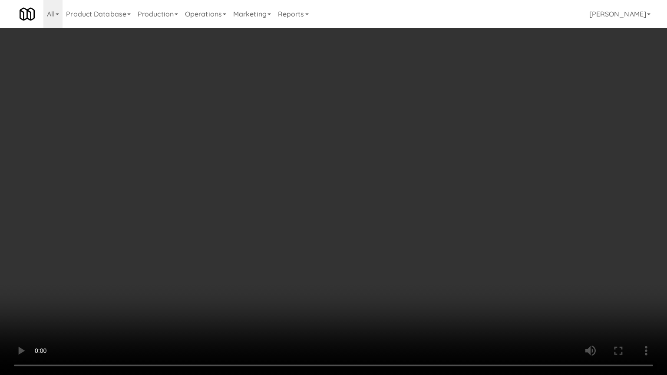
click at [330, 198] on video at bounding box center [333, 187] width 667 height 375
click at [343, 196] on video at bounding box center [333, 187] width 667 height 375
click at [343, 197] on video at bounding box center [333, 187] width 667 height 375
drag, startPoint x: 346, startPoint y: 259, endPoint x: 349, endPoint y: 231, distance: 28.0
click at [346, 259] on video at bounding box center [333, 187] width 667 height 375
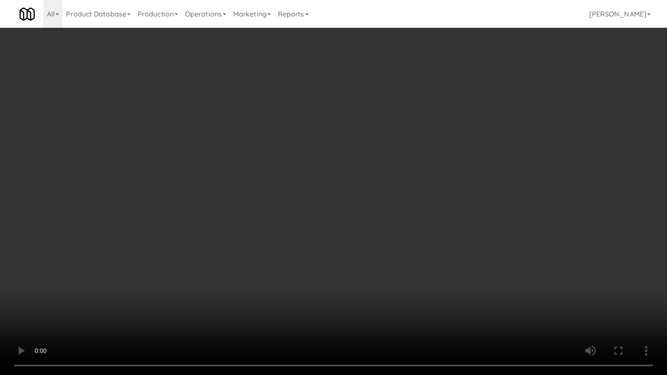
click at [349, 229] on video at bounding box center [333, 187] width 667 height 375
click at [350, 227] on video at bounding box center [333, 187] width 667 height 375
click at [351, 224] on video at bounding box center [333, 187] width 667 height 375
click at [352, 224] on video at bounding box center [333, 187] width 667 height 375
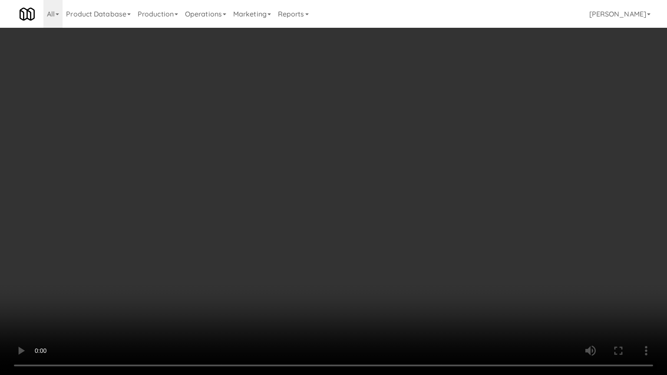
click at [408, 234] on video at bounding box center [333, 187] width 667 height 375
click at [399, 237] on video at bounding box center [333, 187] width 667 height 375
click at [425, 247] on video at bounding box center [333, 187] width 667 height 375
click at [397, 244] on video at bounding box center [333, 187] width 667 height 375
click at [387, 227] on video at bounding box center [333, 187] width 667 height 375
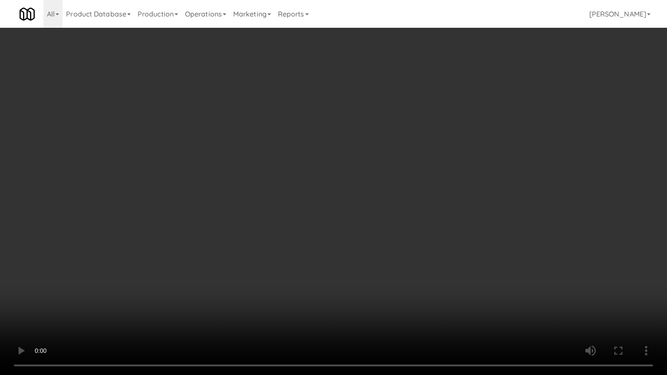
click at [282, 262] on video at bounding box center [333, 187] width 667 height 375
click at [333, 273] on video at bounding box center [333, 187] width 667 height 375
click at [314, 273] on video at bounding box center [333, 187] width 667 height 375
click at [364, 283] on video at bounding box center [333, 187] width 667 height 375
click at [359, 280] on video at bounding box center [333, 187] width 667 height 375
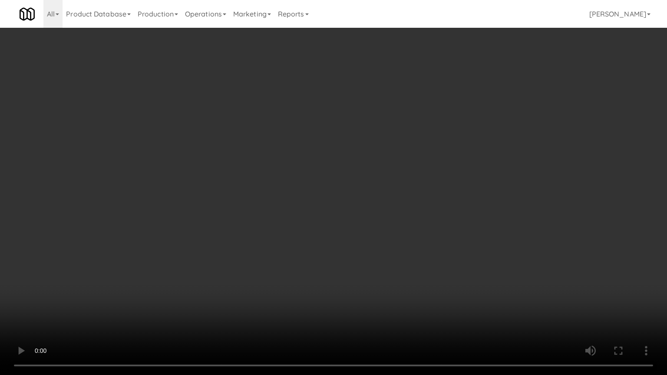
click at [378, 240] on video at bounding box center [333, 187] width 667 height 375
click at [333, 236] on video at bounding box center [333, 187] width 667 height 375
click at [380, 243] on video at bounding box center [333, 187] width 667 height 375
click at [304, 241] on video at bounding box center [333, 187] width 667 height 375
click at [309, 221] on video at bounding box center [333, 187] width 667 height 375
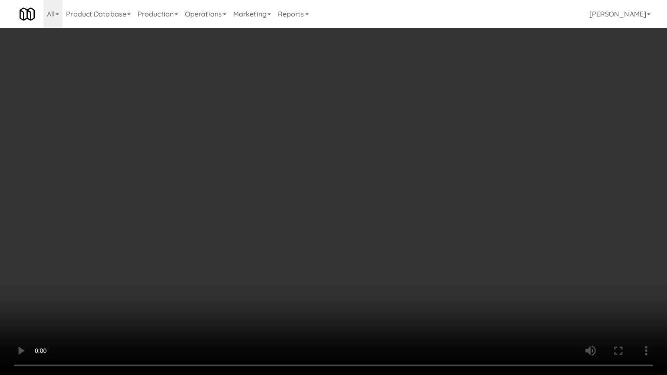
click at [373, 240] on video at bounding box center [333, 187] width 667 height 375
drag, startPoint x: 373, startPoint y: 238, endPoint x: 386, endPoint y: 157, distance: 81.7
click at [374, 237] on video at bounding box center [333, 187] width 667 height 375
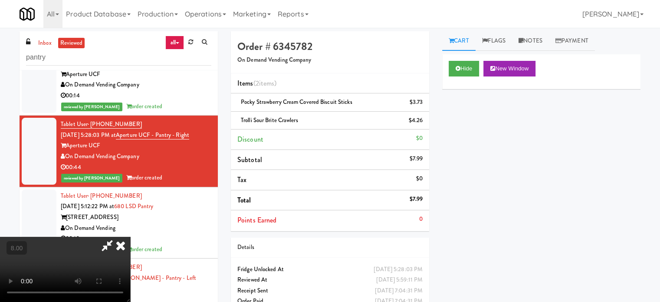
click at [130, 237] on icon at bounding box center [120, 245] width 19 height 17
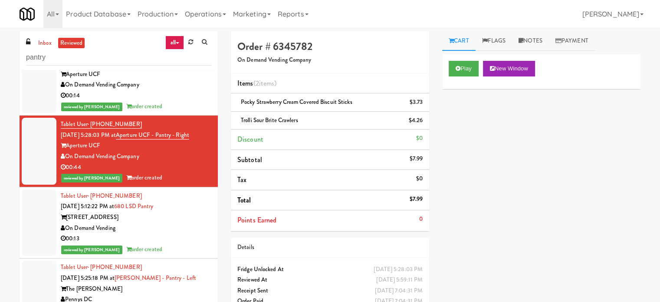
drag, startPoint x: 103, startPoint y: 186, endPoint x: 66, endPoint y: 191, distance: 37.6
click at [66, 151] on div "Aperture UCF" at bounding box center [136, 145] width 151 height 11
copy div "Aperture UCF"
click at [462, 67] on button "Play" at bounding box center [464, 69] width 30 height 16
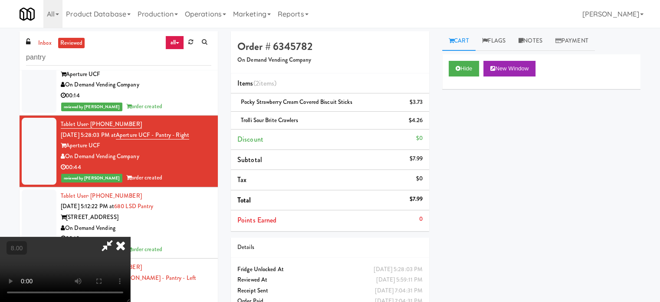
click at [130, 237] on video at bounding box center [65, 269] width 130 height 65
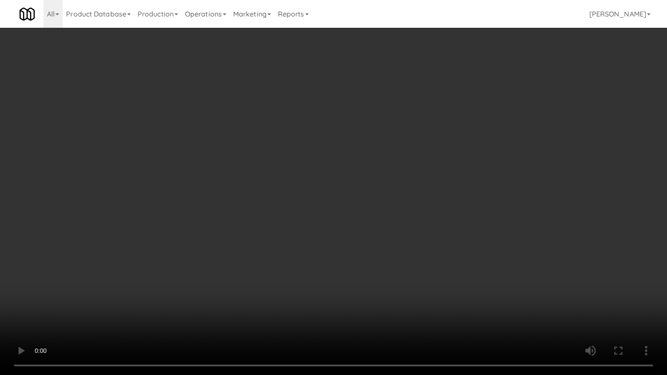
drag, startPoint x: 209, startPoint y: 267, endPoint x: 239, endPoint y: 219, distance: 56.7
click at [210, 266] on video at bounding box center [333, 187] width 667 height 375
click at [253, 200] on video at bounding box center [333, 187] width 667 height 375
click at [255, 196] on video at bounding box center [333, 187] width 667 height 375
click at [255, 199] on video at bounding box center [333, 187] width 667 height 375
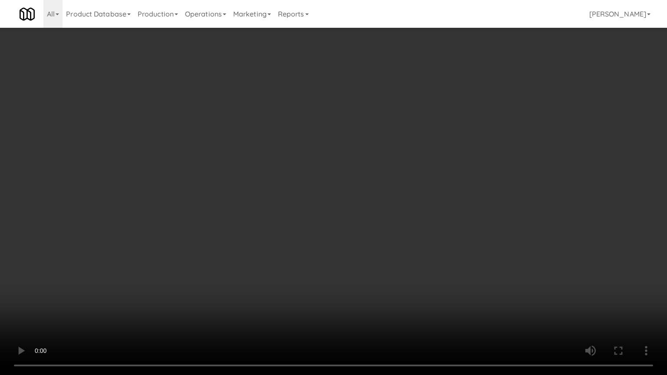
click at [256, 198] on video at bounding box center [333, 187] width 667 height 375
click at [275, 212] on video at bounding box center [333, 187] width 667 height 375
click at [272, 205] on video at bounding box center [333, 187] width 667 height 375
click at [272, 202] on video at bounding box center [333, 187] width 667 height 375
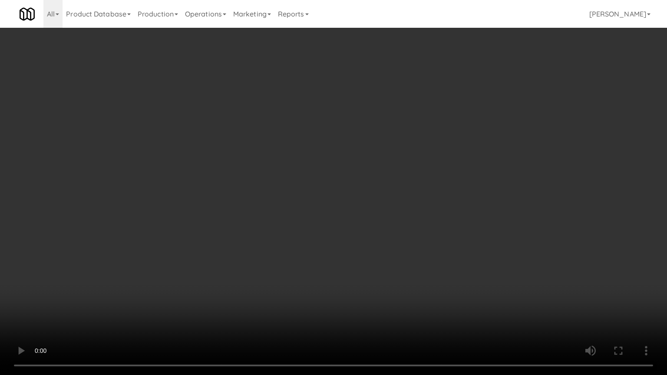
click at [270, 199] on video at bounding box center [333, 187] width 667 height 375
click at [266, 198] on video at bounding box center [333, 187] width 667 height 375
click at [286, 220] on video at bounding box center [333, 187] width 667 height 375
click at [248, 218] on video at bounding box center [333, 187] width 667 height 375
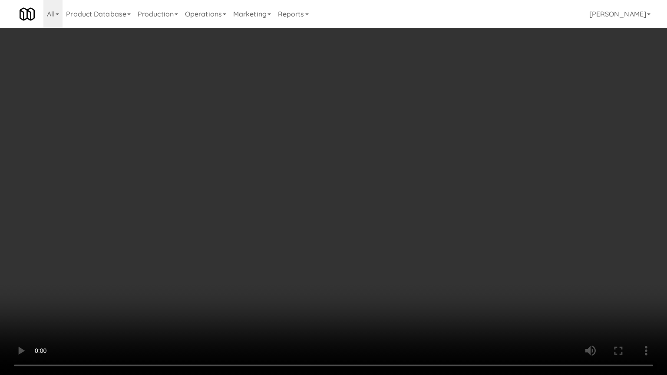
click at [281, 229] on video at bounding box center [333, 187] width 667 height 375
click at [271, 223] on video at bounding box center [333, 187] width 667 height 375
click at [285, 224] on video at bounding box center [333, 187] width 667 height 375
click at [255, 221] on video at bounding box center [333, 187] width 667 height 375
click at [325, 231] on video at bounding box center [333, 187] width 667 height 375
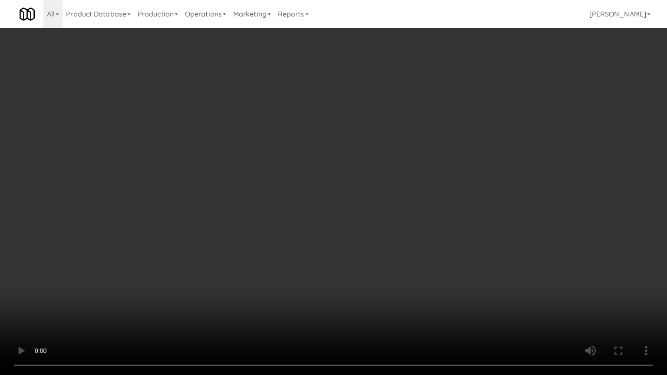
click at [322, 229] on video at bounding box center [333, 187] width 667 height 375
click at [355, 226] on video at bounding box center [333, 187] width 667 height 375
click at [344, 224] on video at bounding box center [333, 187] width 667 height 375
click at [368, 235] on video at bounding box center [333, 187] width 667 height 375
click at [350, 235] on video at bounding box center [333, 187] width 667 height 375
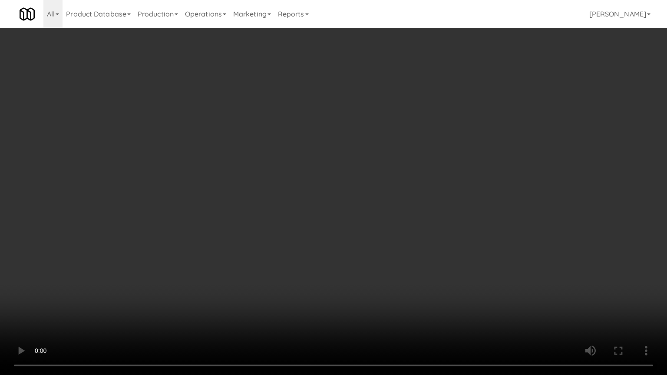
click at [350, 232] on video at bounding box center [333, 187] width 667 height 375
click at [346, 231] on video at bounding box center [333, 187] width 667 height 375
click at [357, 243] on video at bounding box center [333, 187] width 667 height 375
click at [373, 275] on video at bounding box center [333, 187] width 667 height 375
click at [353, 251] on video at bounding box center [333, 187] width 667 height 375
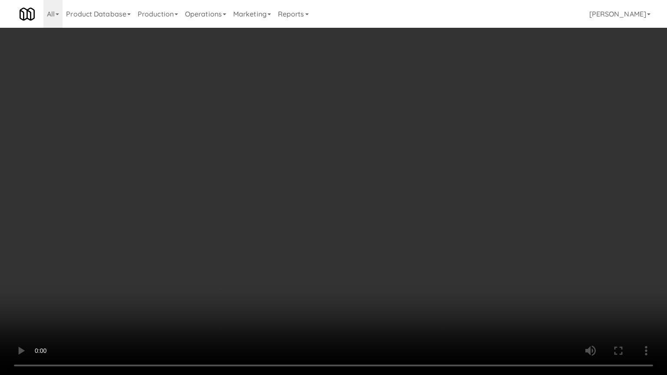
drag, startPoint x: 370, startPoint y: 241, endPoint x: 372, endPoint y: 141, distance: 99.9
click at [372, 234] on video at bounding box center [333, 187] width 667 height 375
click at [363, 160] on video at bounding box center [333, 187] width 667 height 375
click at [365, 158] on video at bounding box center [333, 187] width 667 height 375
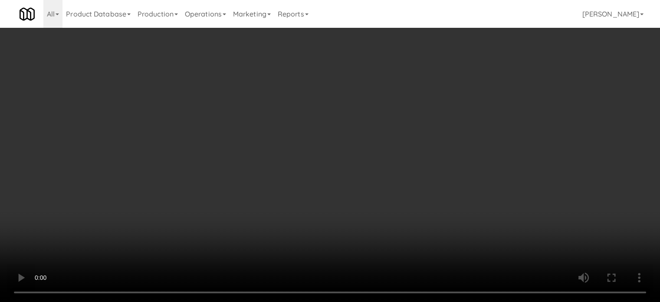
scroll to position [21952, 0]
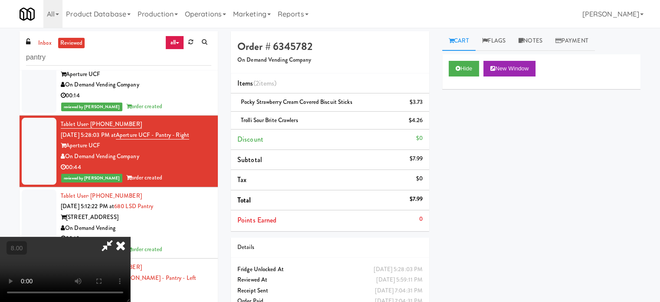
click at [130, 237] on icon at bounding box center [120, 245] width 19 height 17
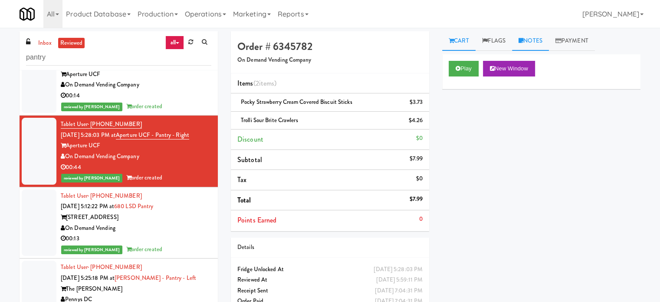
click at [530, 41] on link "Notes" at bounding box center [530, 41] width 37 height 20
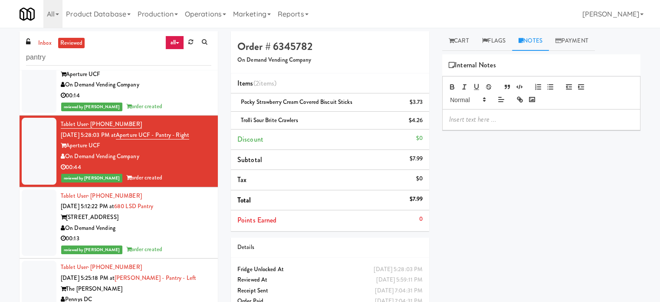
click at [468, 119] on p at bounding box center [541, 120] width 185 height 10
click at [539, 116] on p "Jenet: Customer took" at bounding box center [541, 120] width 185 height 10
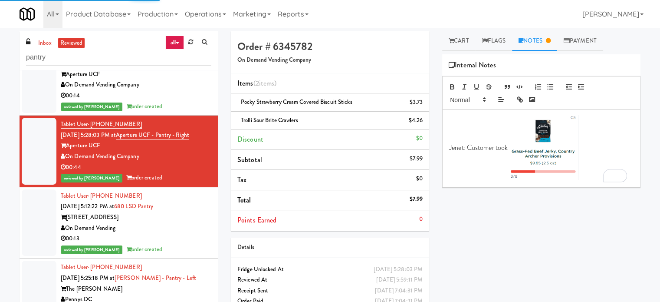
click at [509, 148] on p "Jenet: Customer took" at bounding box center [541, 148] width 185 height 67
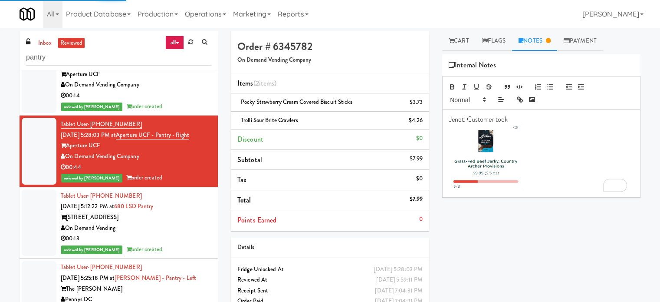
click at [517, 118] on p "Jenet: Customer took" at bounding box center [541, 120] width 185 height 10
click at [515, 112] on div "Jenet: Customer took" at bounding box center [542, 152] width 198 height 87
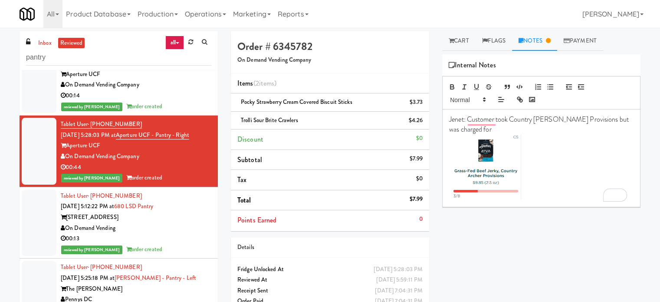
drag, startPoint x: 304, startPoint y: 118, endPoint x: 301, endPoint y: 121, distance: 4.9
click at [301, 121] on div "Trolli Sour Brite Crawlers $4.26" at bounding box center [329, 120] width 185 height 11
drag, startPoint x: 264, startPoint y: 117, endPoint x: 241, endPoint y: 119, distance: 24.0
click at [241, 119] on div "Trolli Sour Brite Crawlers $4.26" at bounding box center [329, 120] width 185 height 11
copy span "Trolli Sour"
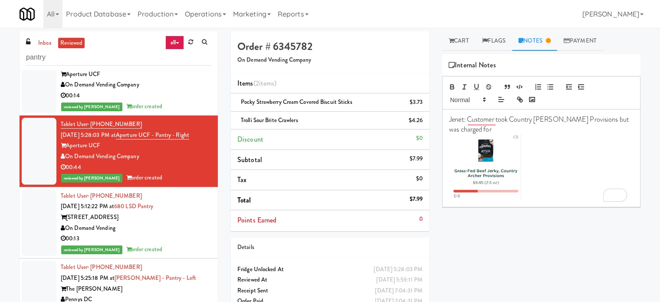
click at [491, 130] on p "Jenet: Customer took Country [PERSON_NAME] Provisions but was charged for" at bounding box center [541, 125] width 185 height 20
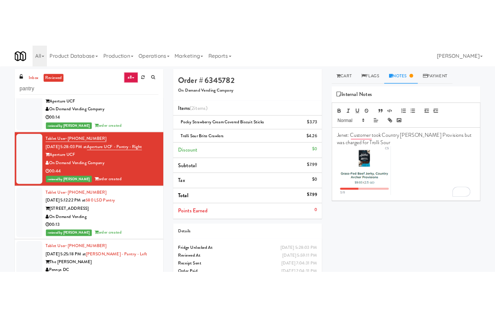
scroll to position [0, 0]
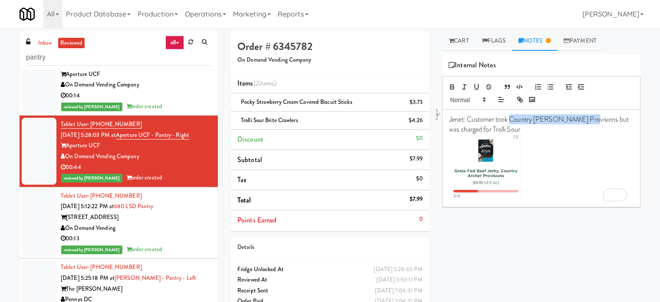
drag, startPoint x: 510, startPoint y: 119, endPoint x: 583, endPoint y: 119, distance: 73.4
click at [583, 119] on p "Jenet: Customer took Country [PERSON_NAME] Provisions but was charged for Troll…" at bounding box center [541, 125] width 185 height 20
click at [580, 148] on p "To enrich screen reader interactions, please activate Accessibility in Grammarl…" at bounding box center [541, 167] width 185 height 67
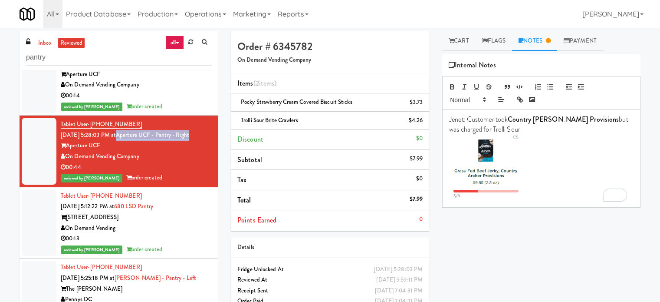
drag, startPoint x: 204, startPoint y: 175, endPoint x: 130, endPoint y: 173, distance: 73.4
click at [130, 178] on div "Tablet User · (478) 765-2694 [DATE] 5:28:03 PM at Aperture UCF - Pantry - Right…" at bounding box center [136, 151] width 151 height 64
copy link "Aperture UCF - Pantry - Right"
drag, startPoint x: 467, startPoint y: 119, endPoint x: 513, endPoint y: 125, distance: 46.5
click at [513, 125] on p "Jenet: Customer took Country [PERSON_NAME] Provisions but was charged for Troll…" at bounding box center [541, 125] width 185 height 20
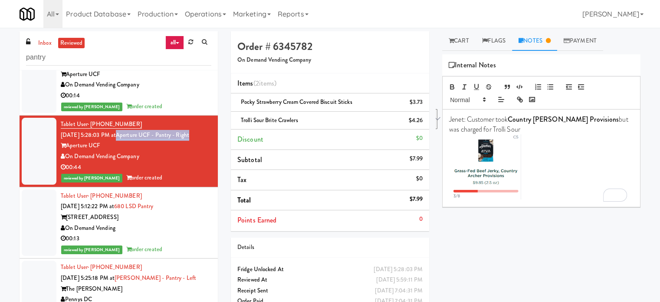
copy p "Customer took Country [PERSON_NAME] Provisions but was charged for Trolli Sour"
drag, startPoint x: 205, startPoint y: 176, endPoint x: 152, endPoint y: 165, distance: 54.8
click at [131, 180] on li "Tablet User · (478) 765-2694 [DATE] 5:28:03 PM at Aperture UCF - Pantry - Right…" at bounding box center [119, 151] width 198 height 72
copy link "Aperture UCF - Pantry - Right"
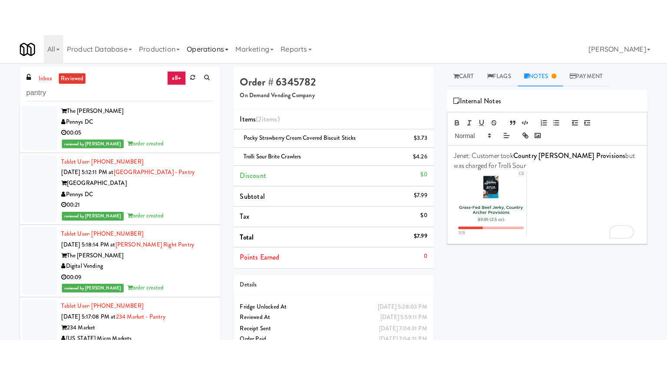
scroll to position [21952, 0]
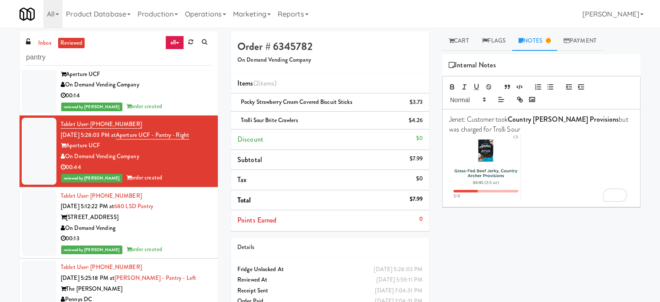
click at [177, 234] on div "On Demand Vending" at bounding box center [136, 228] width 151 height 11
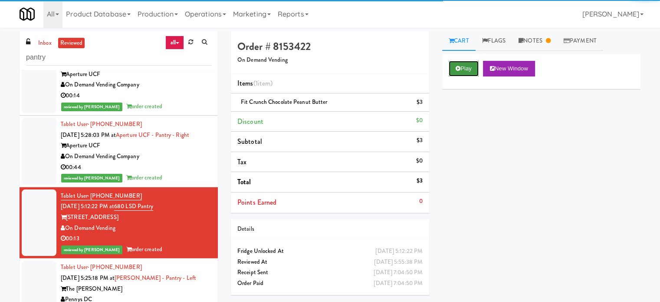
click at [468, 71] on button "Play" at bounding box center [464, 69] width 30 height 16
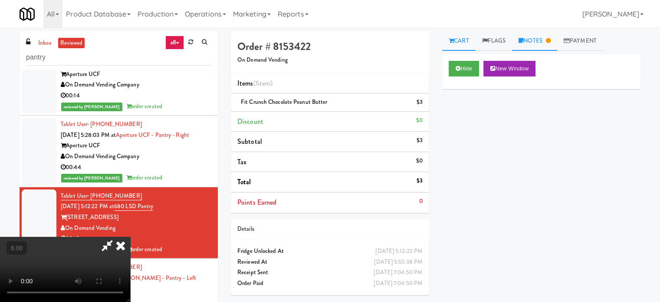
click at [542, 40] on link "Notes" at bounding box center [534, 41] width 45 height 20
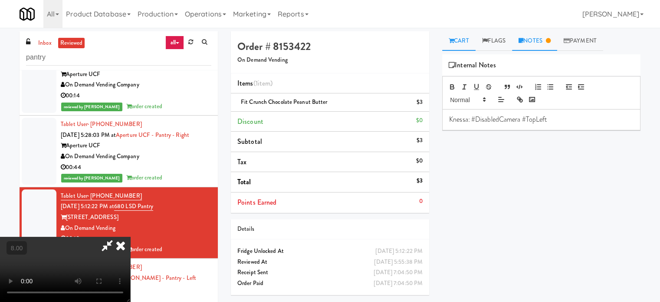
click at [457, 43] on link "Cart" at bounding box center [458, 41] width 33 height 20
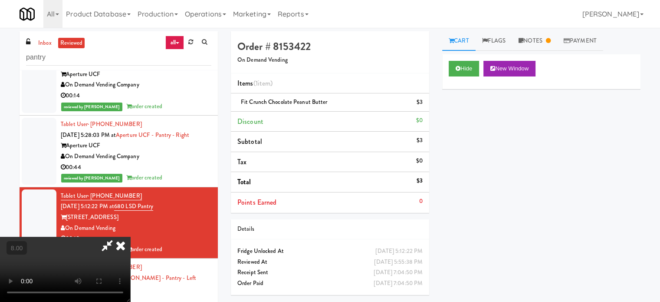
click at [130, 237] on video at bounding box center [65, 269] width 130 height 65
drag, startPoint x: 302, startPoint y: 198, endPoint x: 300, endPoint y: 187, distance: 10.6
click at [130, 237] on video at bounding box center [65, 269] width 130 height 65
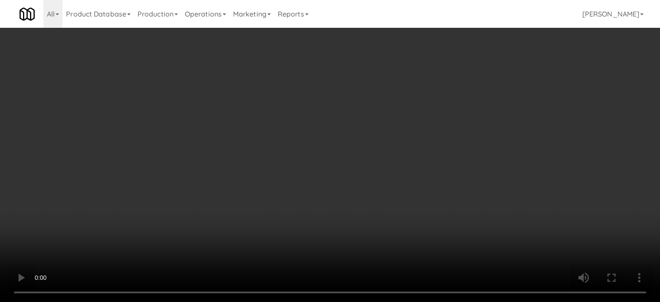
click at [270, 179] on video at bounding box center [330, 151] width 660 height 302
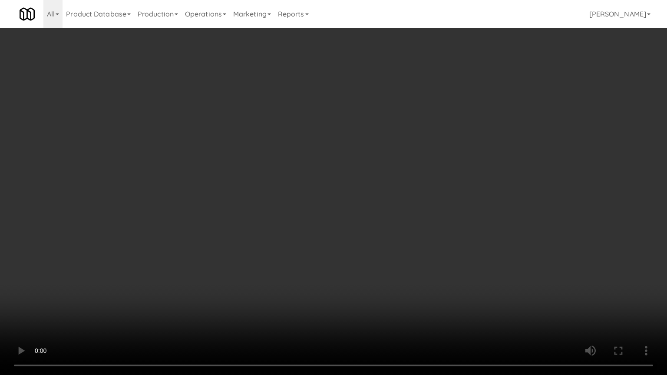
click at [271, 197] on video at bounding box center [333, 187] width 667 height 375
drag, startPoint x: 151, startPoint y: 268, endPoint x: 214, endPoint y: 229, distance: 74.5
click at [152, 268] on video at bounding box center [333, 187] width 667 height 375
click at [373, 191] on video at bounding box center [333, 187] width 667 height 375
click at [374, 185] on video at bounding box center [333, 187] width 667 height 375
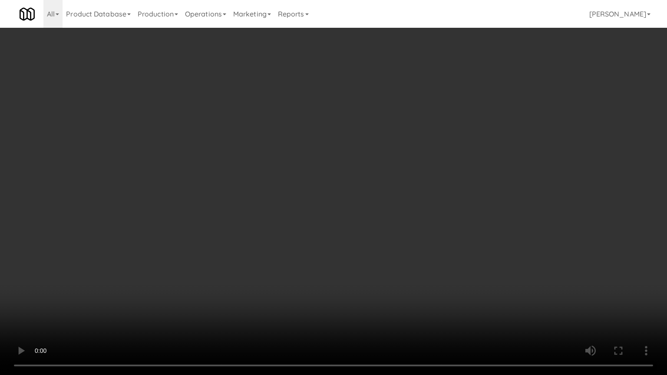
click at [374, 185] on video at bounding box center [333, 187] width 667 height 375
click at [375, 187] on video at bounding box center [333, 187] width 667 height 375
click at [382, 191] on video at bounding box center [333, 187] width 667 height 375
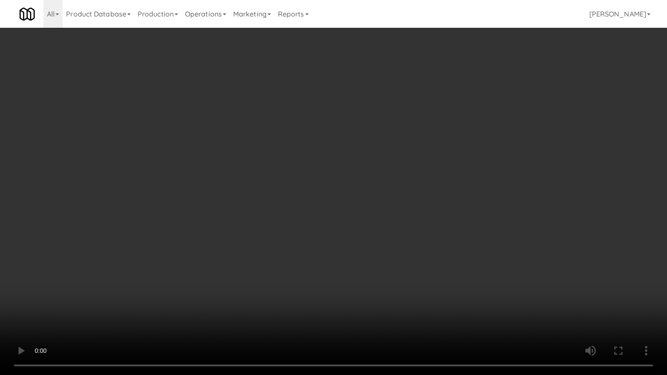
click at [433, 197] on video at bounding box center [333, 187] width 667 height 375
click at [413, 194] on video at bounding box center [333, 187] width 667 height 375
click at [481, 205] on video at bounding box center [333, 187] width 667 height 375
click at [455, 194] on video at bounding box center [333, 187] width 667 height 375
click at [468, 198] on video at bounding box center [333, 187] width 667 height 375
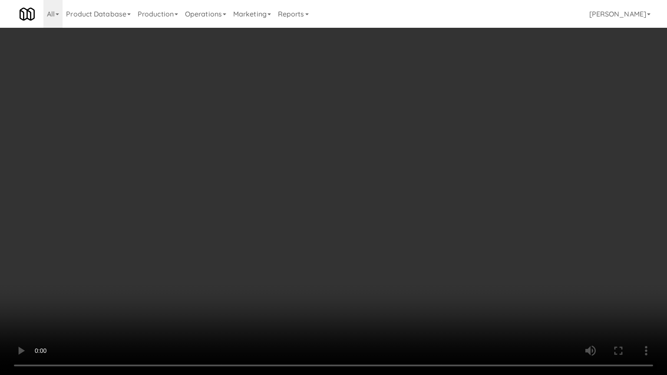
drag, startPoint x: 451, startPoint y: 188, endPoint x: 452, endPoint y: 180, distance: 7.9
click at [451, 187] on video at bounding box center [333, 187] width 667 height 375
click at [437, 167] on video at bounding box center [333, 187] width 667 height 375
drag, startPoint x: 439, startPoint y: 164, endPoint x: 465, endPoint y: 109, distance: 60.2
click at [439, 163] on video at bounding box center [333, 187] width 667 height 375
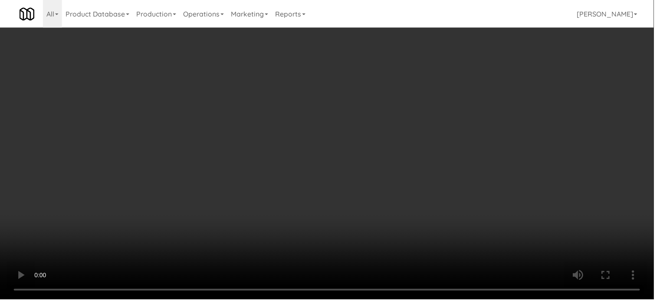
scroll to position [21952, 0]
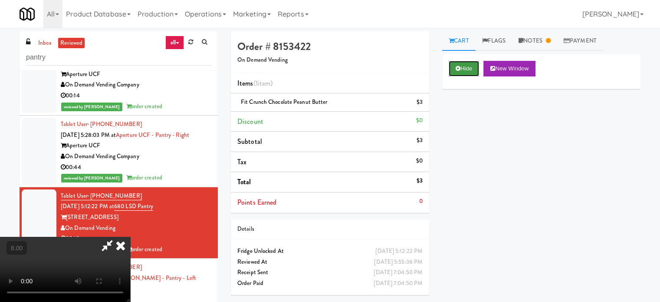
click at [459, 71] on button "Hide" at bounding box center [464, 69] width 30 height 16
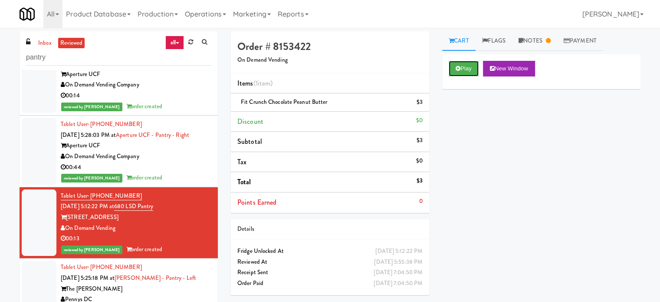
scroll to position [22169, 0]
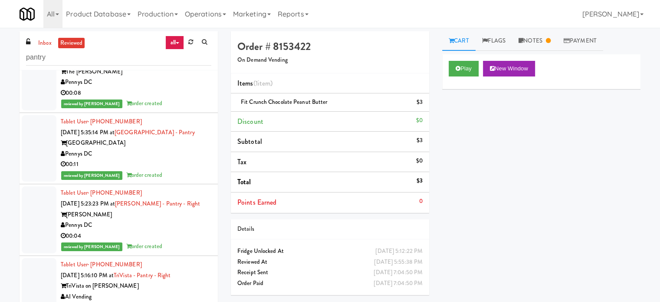
click at [181, 99] on div "00:08" at bounding box center [136, 93] width 151 height 11
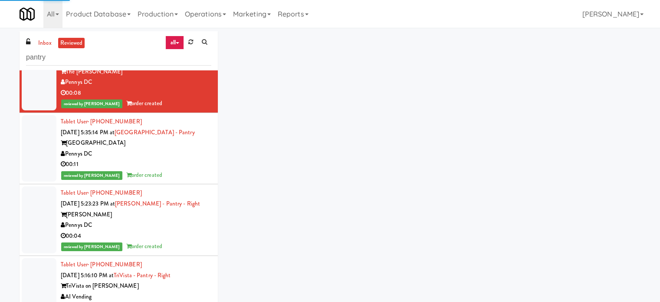
click at [192, 159] on div "Pennys DC" at bounding box center [136, 153] width 151 height 11
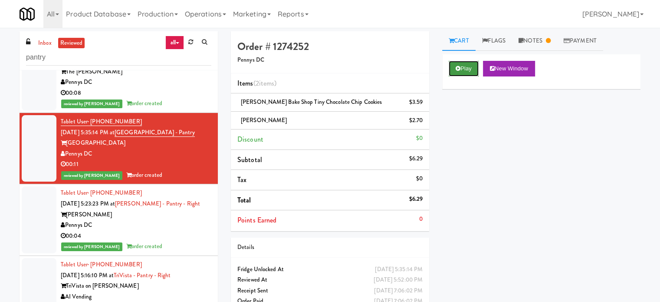
click at [469, 66] on button "Play" at bounding box center [464, 69] width 30 height 16
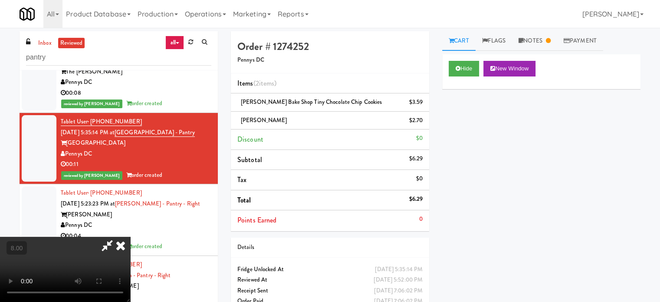
click at [130, 237] on video at bounding box center [65, 269] width 130 height 65
drag, startPoint x: 320, startPoint y: 128, endPoint x: 379, endPoint y: 58, distance: 92.4
click at [130, 237] on video at bounding box center [65, 269] width 130 height 65
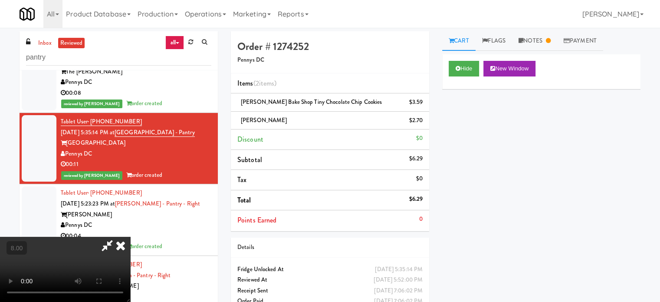
click at [130, 237] on video at bounding box center [65, 269] width 130 height 65
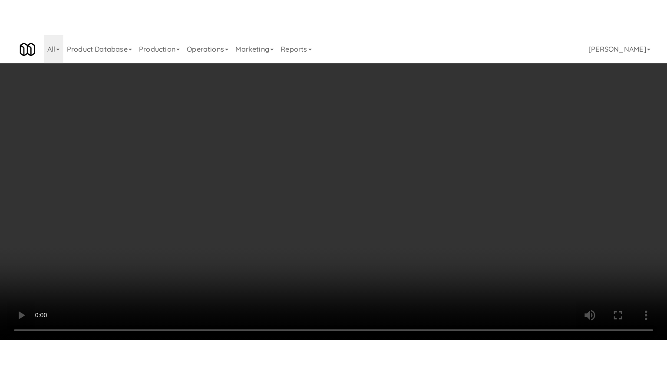
scroll to position [22169, 0]
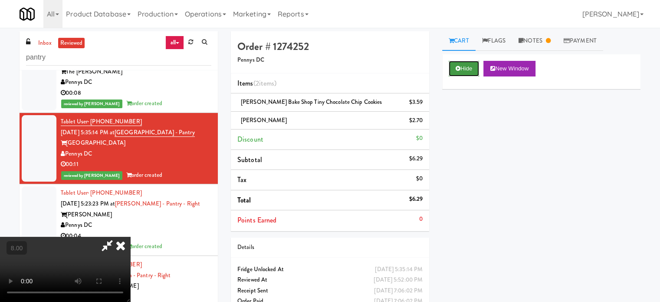
click at [471, 68] on button "Hide" at bounding box center [464, 69] width 30 height 16
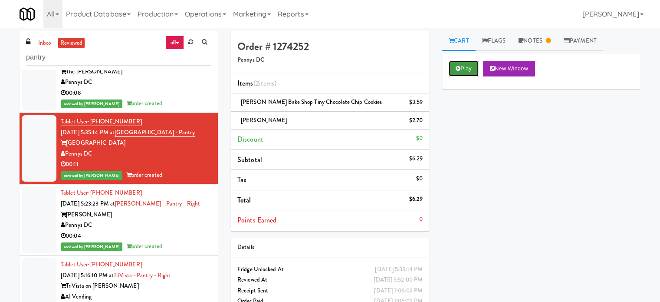
click at [471, 67] on button "Play" at bounding box center [464, 69] width 30 height 16
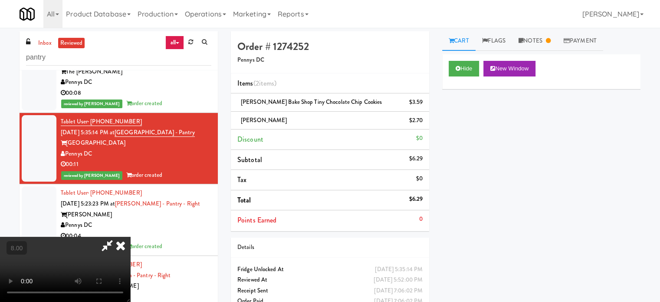
click at [130, 237] on video at bounding box center [65, 269] width 130 height 65
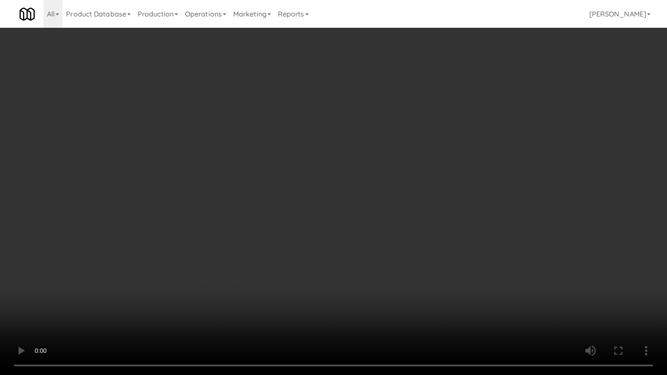
drag, startPoint x: 172, startPoint y: 270, endPoint x: 302, endPoint y: 208, distance: 144.1
click at [173, 270] on video at bounding box center [333, 187] width 667 height 375
click at [302, 208] on video at bounding box center [333, 187] width 667 height 375
click at [304, 204] on video at bounding box center [333, 187] width 667 height 375
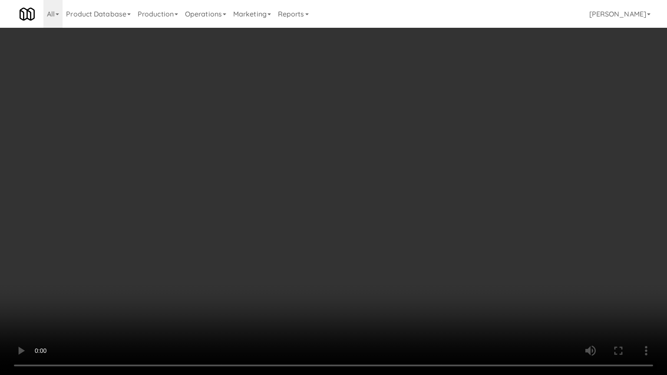
click at [306, 207] on video at bounding box center [333, 187] width 667 height 375
click at [314, 200] on video at bounding box center [333, 187] width 667 height 375
drag, startPoint x: 292, startPoint y: 245, endPoint x: 344, endPoint y: 173, distance: 88.9
click at [294, 244] on video at bounding box center [333, 187] width 667 height 375
drag, startPoint x: 320, startPoint y: 175, endPoint x: 332, endPoint y: 166, distance: 15.2
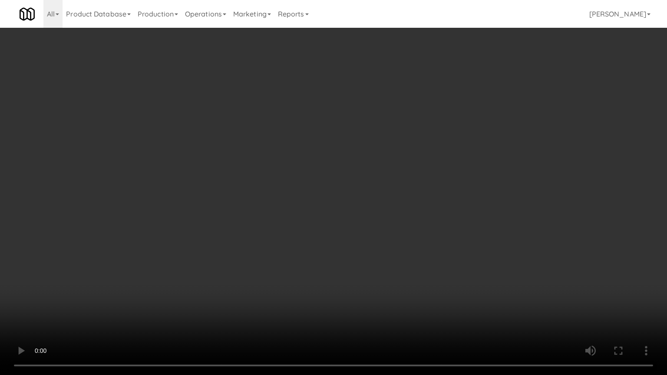
click at [322, 172] on video at bounding box center [333, 187] width 667 height 375
click at [327, 169] on video at bounding box center [333, 187] width 667 height 375
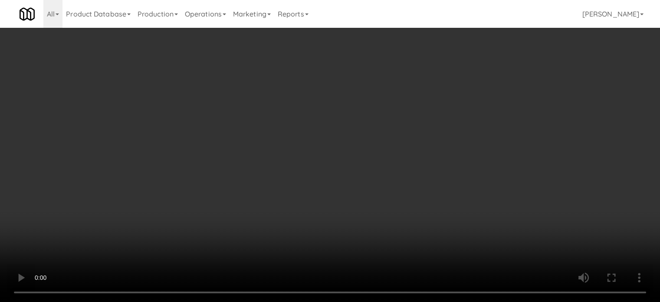
scroll to position [22169, 0]
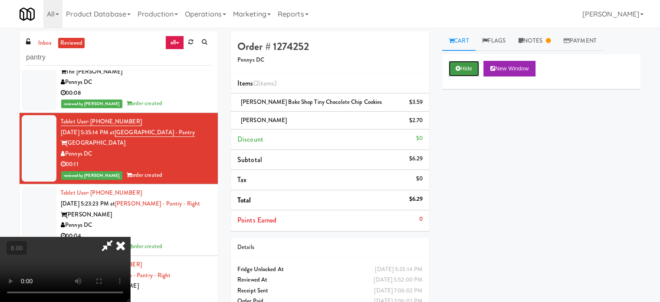
click at [464, 68] on button "Hide" at bounding box center [464, 69] width 30 height 16
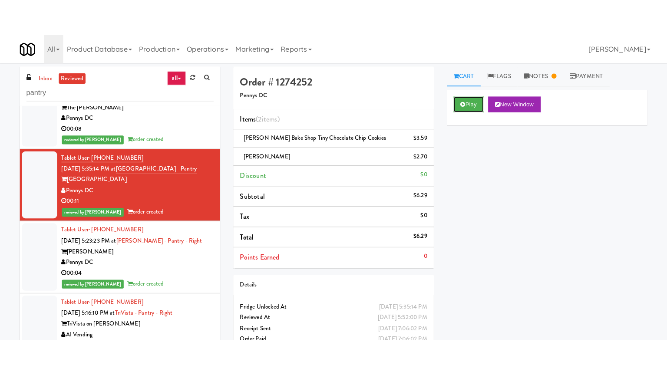
scroll to position [22387, 0]
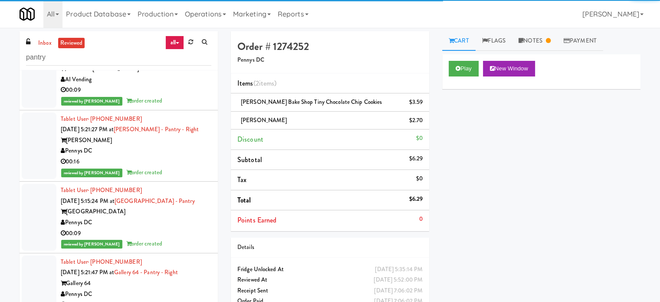
click at [179, 96] on div "00:09" at bounding box center [136, 90] width 151 height 11
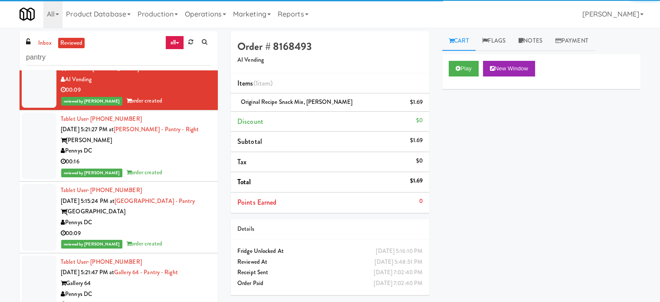
click at [190, 167] on div "00:16" at bounding box center [136, 161] width 151 height 11
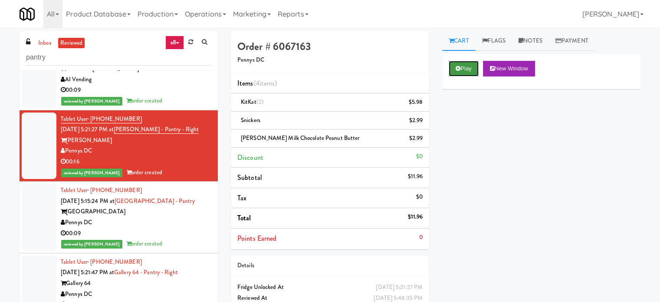
click at [467, 65] on button "Play" at bounding box center [464, 69] width 30 height 16
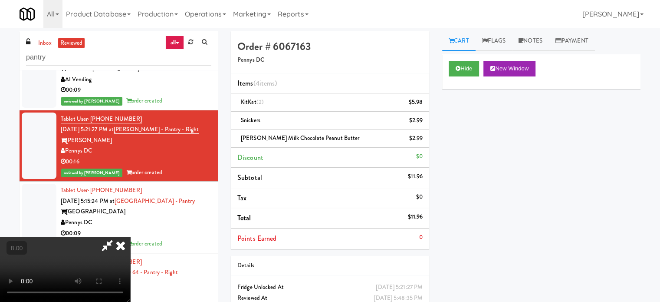
drag, startPoint x: 288, startPoint y: 192, endPoint x: 287, endPoint y: 183, distance: 9.7
click at [130, 237] on video at bounding box center [65, 269] width 130 height 65
drag, startPoint x: 287, startPoint y: 183, endPoint x: 287, endPoint y: 164, distance: 18.7
click at [130, 237] on video at bounding box center [65, 269] width 130 height 65
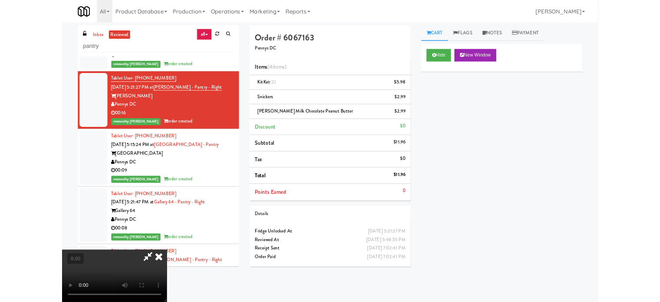
scroll to position [22355, 0]
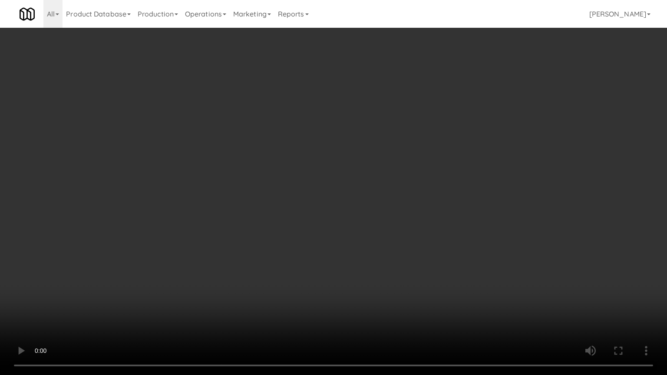
click at [287, 159] on video at bounding box center [333, 187] width 667 height 375
drag, startPoint x: 194, startPoint y: 295, endPoint x: 214, endPoint y: 241, distance: 57.5
click at [195, 293] on video at bounding box center [333, 187] width 667 height 375
click at [219, 214] on video at bounding box center [333, 187] width 667 height 375
click at [216, 223] on video at bounding box center [333, 187] width 667 height 375
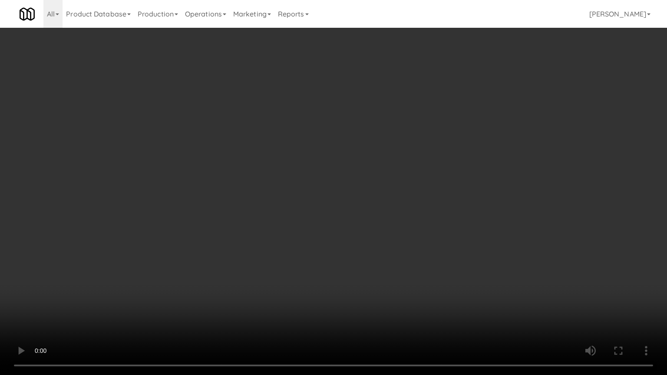
click at [219, 219] on video at bounding box center [333, 187] width 667 height 375
click at [220, 218] on video at bounding box center [333, 187] width 667 height 375
click at [232, 222] on video at bounding box center [333, 187] width 667 height 375
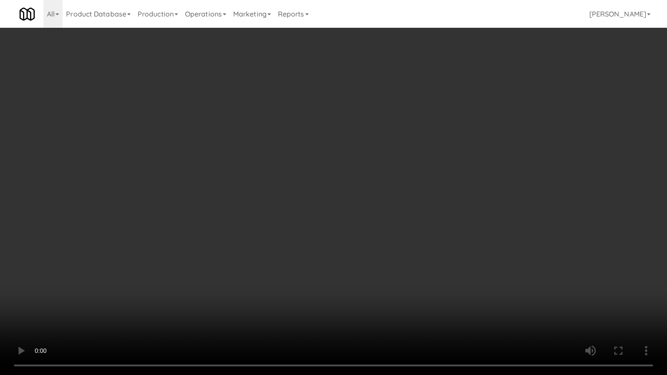
click at [232, 222] on video at bounding box center [333, 187] width 667 height 375
click at [237, 220] on video at bounding box center [333, 187] width 667 height 375
click at [236, 220] on video at bounding box center [333, 187] width 667 height 375
click at [257, 225] on video at bounding box center [333, 187] width 667 height 375
click at [257, 224] on video at bounding box center [333, 187] width 667 height 375
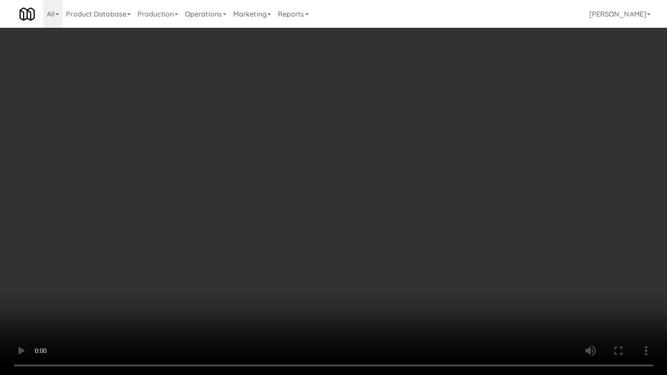
click at [262, 222] on video at bounding box center [333, 187] width 667 height 375
click at [262, 221] on video at bounding box center [333, 187] width 667 height 375
click at [268, 212] on video at bounding box center [333, 187] width 667 height 375
drag, startPoint x: 268, startPoint y: 212, endPoint x: 269, endPoint y: 208, distance: 4.5
click at [268, 211] on video at bounding box center [333, 187] width 667 height 375
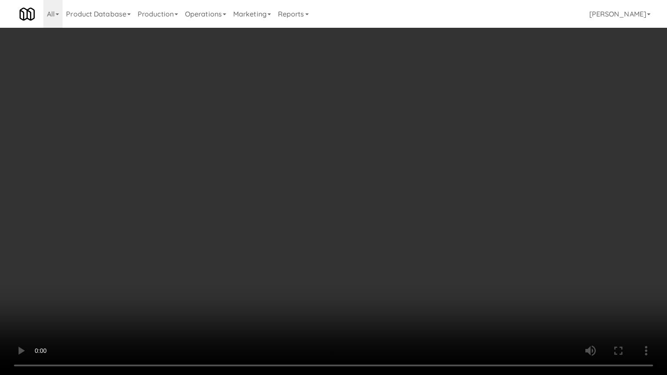
click at [271, 200] on video at bounding box center [333, 187] width 667 height 375
click at [276, 201] on video at bounding box center [333, 187] width 667 height 375
click at [279, 205] on video at bounding box center [333, 187] width 667 height 375
drag, startPoint x: 291, startPoint y: 204, endPoint x: 297, endPoint y: 202, distance: 5.8
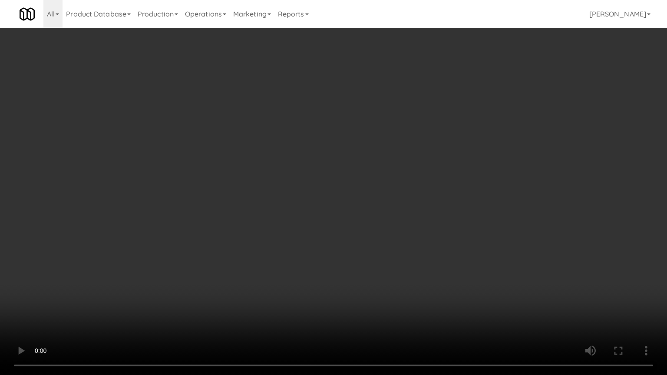
click at [297, 202] on video at bounding box center [333, 187] width 667 height 375
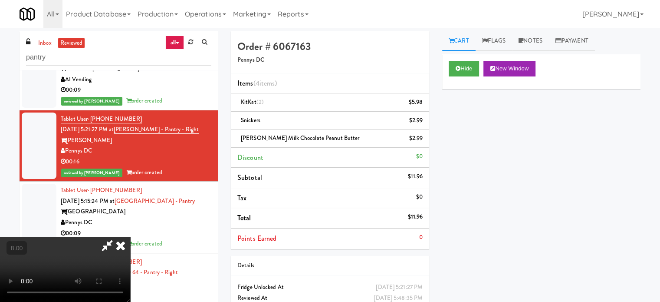
click at [117, 237] on icon at bounding box center [107, 245] width 20 height 17
click at [130, 237] on video at bounding box center [65, 269] width 130 height 65
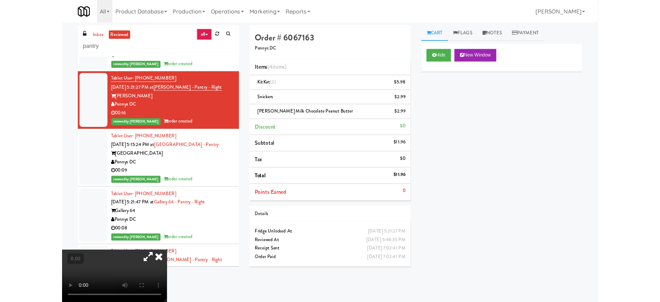
scroll to position [22355, 0]
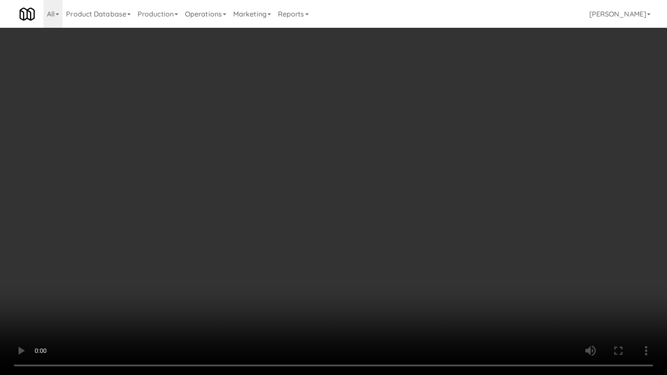
click at [244, 218] on video at bounding box center [333, 187] width 667 height 375
click at [281, 170] on video at bounding box center [333, 187] width 667 height 375
click at [318, 168] on video at bounding box center [333, 187] width 667 height 375
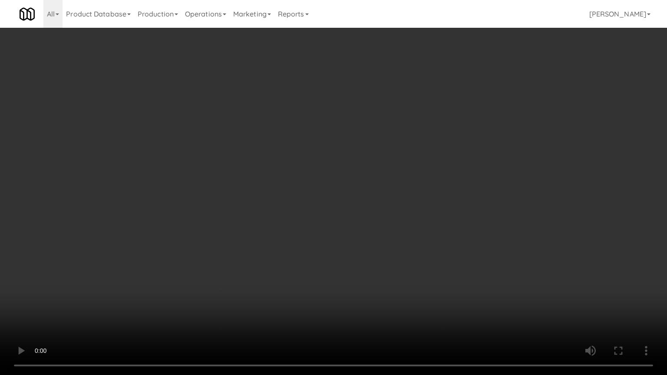
click at [322, 172] on video at bounding box center [333, 187] width 667 height 375
click at [327, 170] on video at bounding box center [333, 187] width 667 height 375
click at [264, 229] on video at bounding box center [333, 187] width 667 height 375
click at [269, 205] on video at bounding box center [333, 187] width 667 height 375
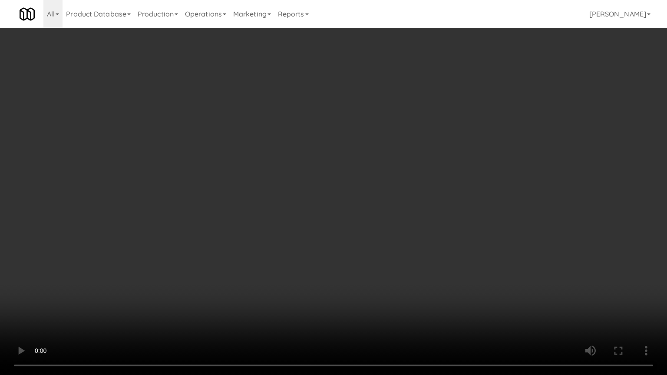
click at [273, 201] on video at bounding box center [333, 187] width 667 height 375
click at [277, 196] on video at bounding box center [333, 187] width 667 height 375
click at [277, 191] on video at bounding box center [333, 187] width 667 height 375
click at [290, 193] on video at bounding box center [333, 187] width 667 height 375
click at [290, 194] on video at bounding box center [333, 187] width 667 height 375
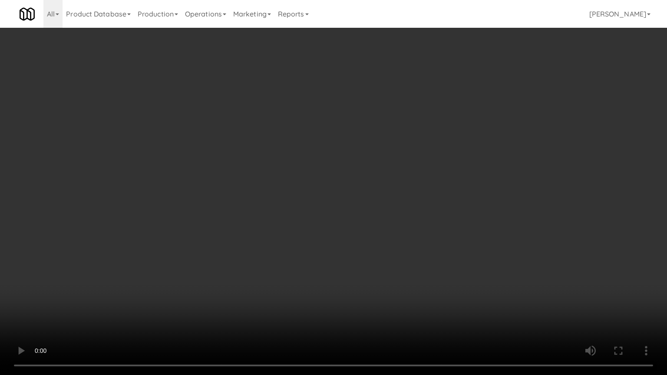
click at [340, 201] on video at bounding box center [333, 187] width 667 height 375
click at [332, 194] on video at bounding box center [333, 187] width 667 height 375
click at [333, 191] on video at bounding box center [333, 187] width 667 height 375
click at [333, 193] on video at bounding box center [333, 187] width 667 height 375
click at [335, 199] on video at bounding box center [333, 187] width 667 height 375
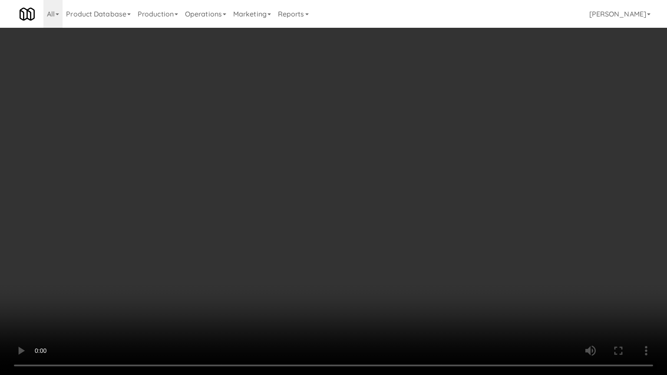
click at [336, 198] on video at bounding box center [333, 187] width 667 height 375
click at [336, 190] on video at bounding box center [333, 187] width 667 height 375
click at [335, 185] on video at bounding box center [333, 187] width 667 height 375
click at [342, 183] on video at bounding box center [333, 187] width 667 height 375
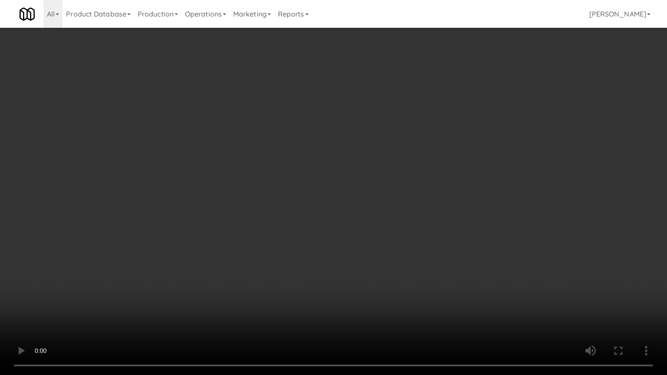
click at [343, 184] on video at bounding box center [333, 187] width 667 height 375
click at [354, 188] on video at bounding box center [333, 187] width 667 height 375
click at [342, 181] on video at bounding box center [333, 187] width 667 height 375
click at [388, 186] on video at bounding box center [333, 187] width 667 height 375
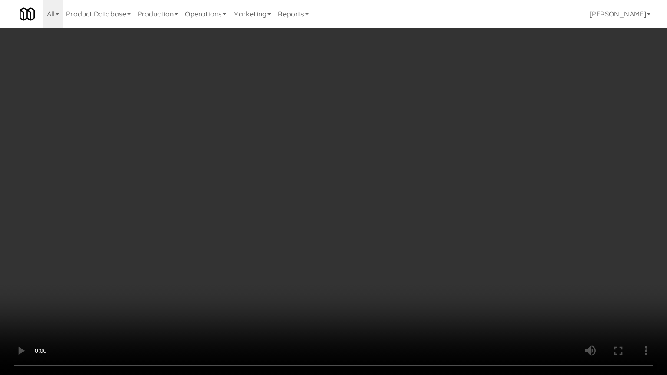
click at [331, 185] on video at bounding box center [333, 187] width 667 height 375
click at [359, 188] on video at bounding box center [333, 187] width 667 height 375
click at [345, 188] on video at bounding box center [333, 187] width 667 height 375
click at [340, 182] on video at bounding box center [333, 187] width 667 height 375
drag, startPoint x: 340, startPoint y: 182, endPoint x: 364, endPoint y: 97, distance: 88.4
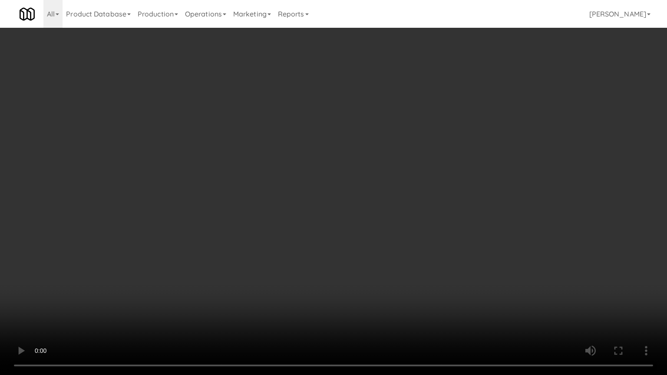
click at [346, 178] on video at bounding box center [333, 187] width 667 height 375
click at [354, 112] on li "Snickers $2.99" at bounding box center [333, 121] width 201 height 18
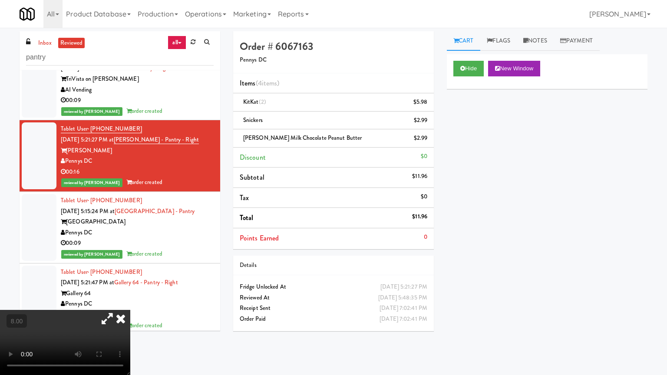
scroll to position [22387, 0]
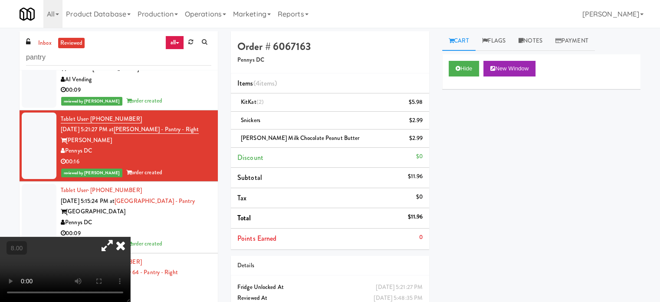
drag, startPoint x: 364, startPoint y: 97, endPoint x: 368, endPoint y: 78, distance: 19.0
click at [364, 97] on div "KitKat (2) $5.98" at bounding box center [329, 102] width 185 height 11
drag, startPoint x: 221, startPoint y: 64, endPoint x: 222, endPoint y: 69, distance: 5.5
click at [130, 237] on icon at bounding box center [120, 245] width 19 height 17
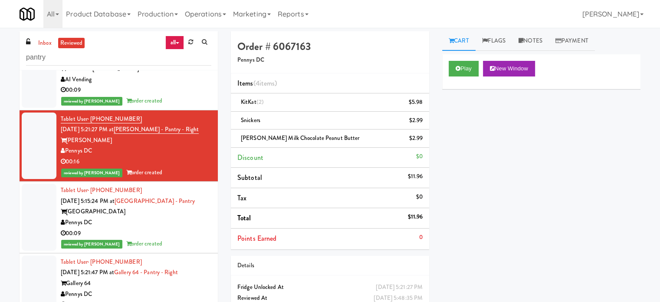
drag, startPoint x: 177, startPoint y: 270, endPoint x: 177, endPoint y: 258, distance: 12.2
click at [177, 239] on div "00:09" at bounding box center [136, 233] width 151 height 11
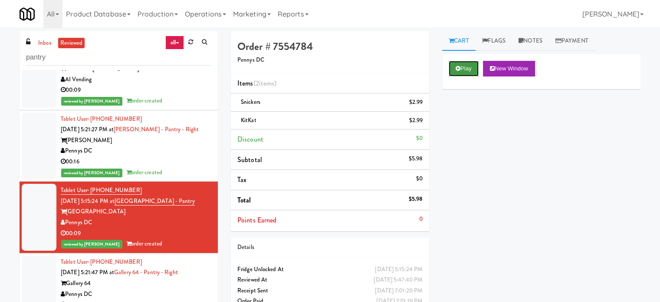
click at [469, 65] on button "Play" at bounding box center [464, 69] width 30 height 16
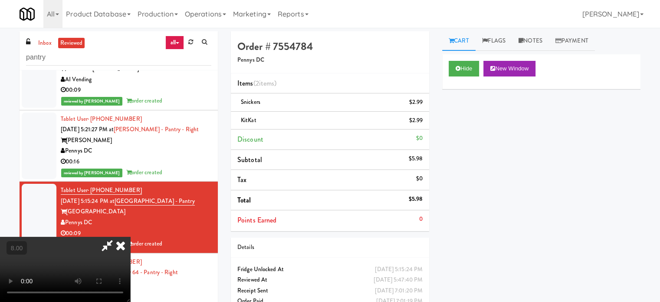
drag, startPoint x: 245, startPoint y: 239, endPoint x: 244, endPoint y: 227, distance: 12.6
click at [130, 237] on video at bounding box center [65, 269] width 130 height 65
drag, startPoint x: 244, startPoint y: 227, endPoint x: 249, endPoint y: 155, distance: 71.8
click at [130, 237] on video at bounding box center [65, 269] width 130 height 65
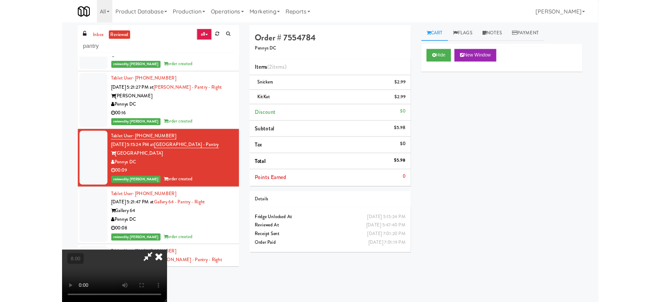
scroll to position [22355, 0]
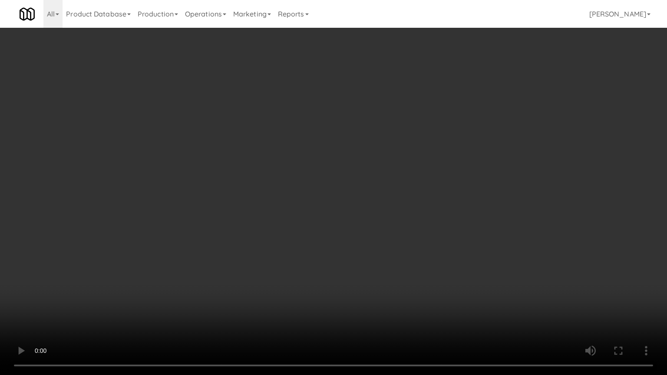
click at [252, 162] on video at bounding box center [333, 187] width 667 height 375
click at [257, 163] on video at bounding box center [333, 187] width 667 height 375
click at [320, 190] on video at bounding box center [333, 187] width 667 height 375
drag, startPoint x: 316, startPoint y: 185, endPoint x: 317, endPoint y: 177, distance: 7.9
click at [316, 184] on video at bounding box center [333, 187] width 667 height 375
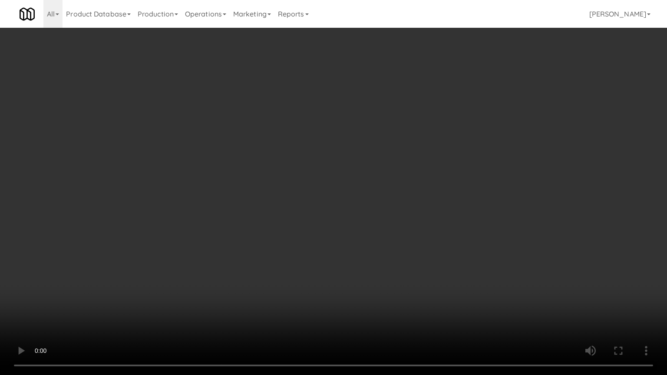
click at [339, 179] on video at bounding box center [333, 187] width 667 height 375
click at [325, 177] on video at bounding box center [333, 187] width 667 height 375
click at [330, 163] on video at bounding box center [333, 187] width 667 height 375
drag, startPoint x: 332, startPoint y: 162, endPoint x: 373, endPoint y: 22, distance: 145.9
click at [333, 161] on video at bounding box center [333, 187] width 667 height 375
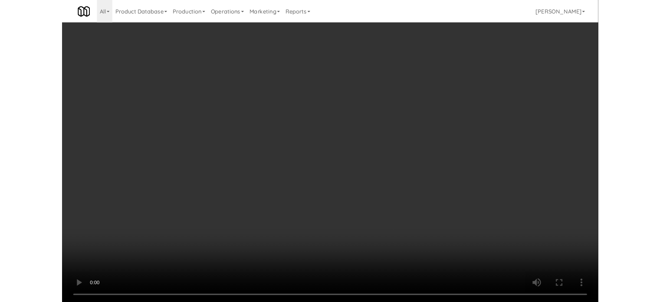
scroll to position [22387, 0]
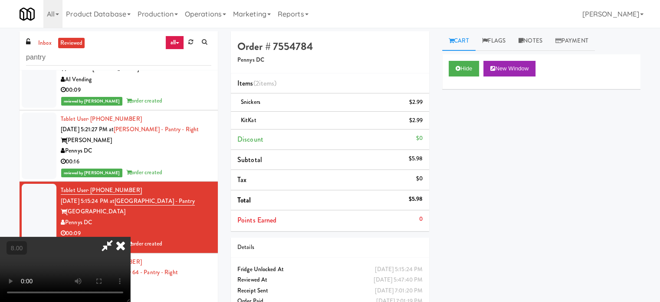
click at [130, 237] on icon at bounding box center [120, 245] width 19 height 17
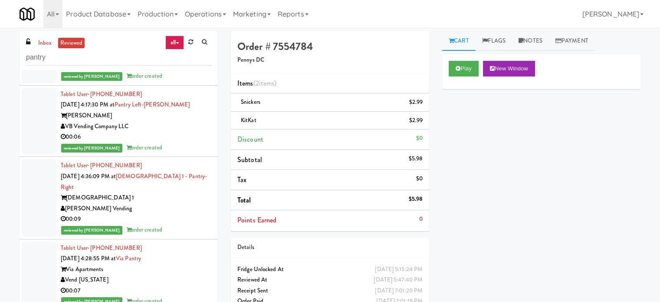
scroll to position [24557, 0]
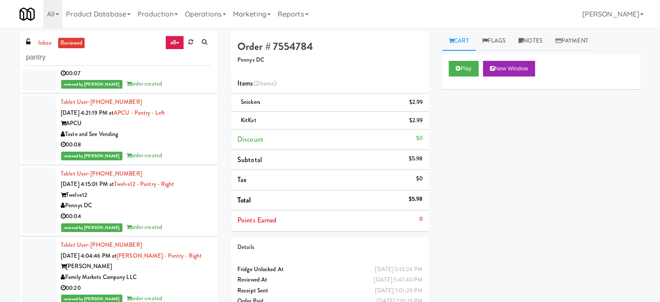
click at [195, 140] on div "Taste and See Vending" at bounding box center [136, 134] width 151 height 11
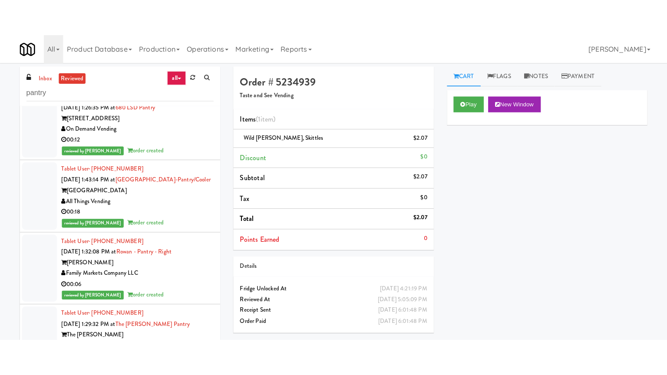
scroll to position [28031, 0]
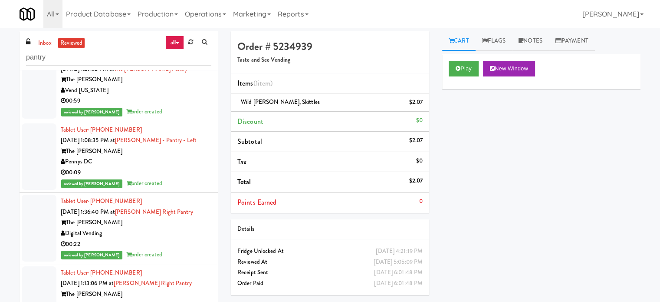
click at [192, 106] on div "00:59" at bounding box center [136, 101] width 151 height 11
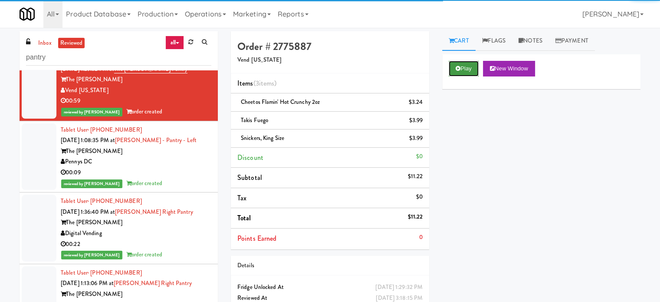
click at [473, 70] on button "Play" at bounding box center [464, 69] width 30 height 16
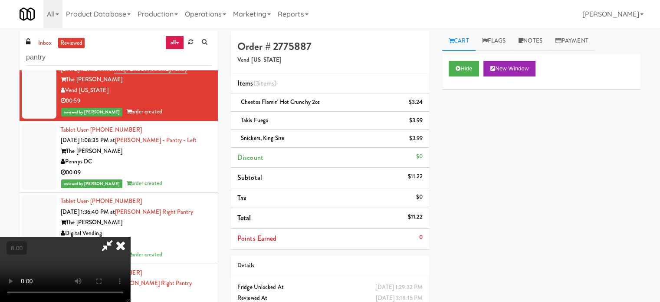
drag, startPoint x: 274, startPoint y: 176, endPoint x: 279, endPoint y: 167, distance: 9.7
click at [130, 237] on video at bounding box center [65, 269] width 130 height 65
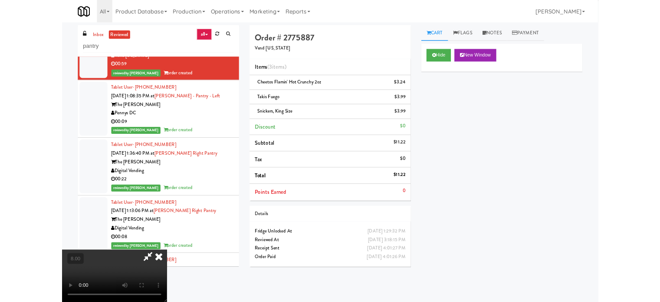
scroll to position [27988, 0]
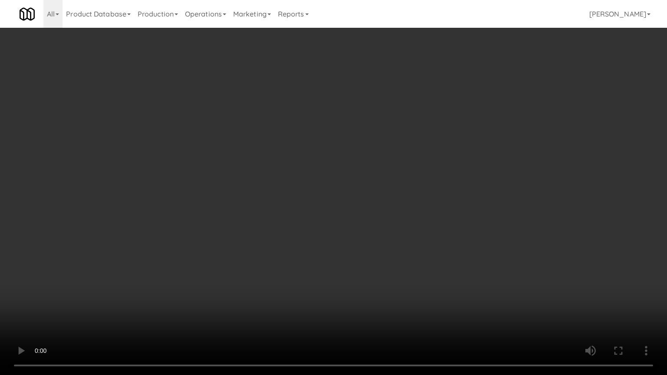
click at [306, 193] on video at bounding box center [333, 187] width 667 height 375
click at [184, 262] on video at bounding box center [333, 187] width 667 height 375
click at [260, 196] on video at bounding box center [333, 187] width 667 height 375
click at [281, 186] on video at bounding box center [333, 187] width 667 height 375
click at [273, 200] on video at bounding box center [333, 187] width 667 height 375
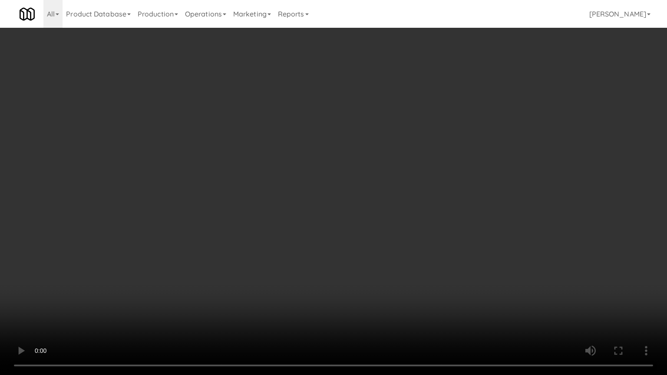
click at [273, 202] on video at bounding box center [333, 187] width 667 height 375
click at [290, 193] on video at bounding box center [333, 187] width 667 height 375
click at [290, 194] on video at bounding box center [333, 187] width 667 height 375
click at [316, 202] on video at bounding box center [333, 187] width 667 height 375
click at [316, 203] on video at bounding box center [333, 187] width 667 height 375
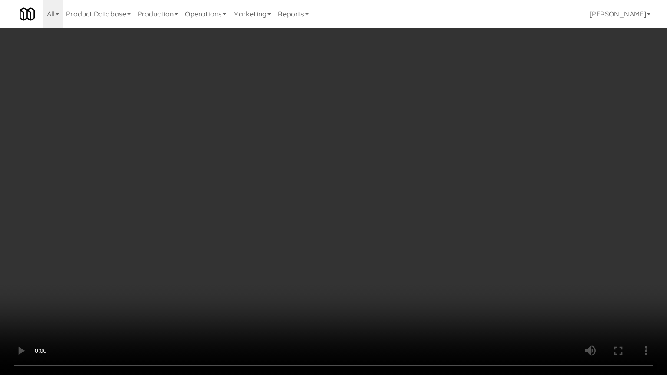
click at [317, 186] on video at bounding box center [333, 187] width 667 height 375
click at [363, 117] on video at bounding box center [333, 187] width 667 height 375
click at [387, 145] on video at bounding box center [333, 187] width 667 height 375
click at [389, 138] on video at bounding box center [333, 187] width 667 height 375
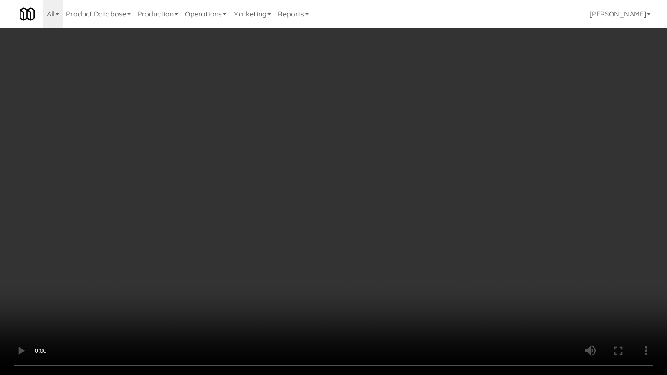
click at [389, 138] on video at bounding box center [333, 187] width 667 height 375
click at [417, 139] on video at bounding box center [333, 187] width 667 height 375
click at [403, 137] on video at bounding box center [333, 187] width 667 height 375
click at [402, 135] on video at bounding box center [333, 187] width 667 height 375
drag, startPoint x: 389, startPoint y: 136, endPoint x: 389, endPoint y: 127, distance: 9.1
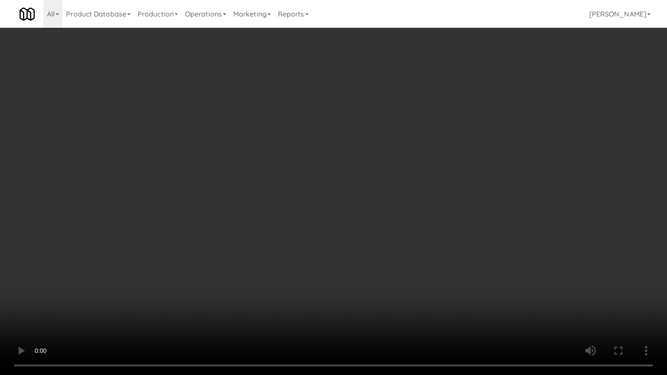
click at [389, 136] on video at bounding box center [333, 187] width 667 height 375
click at [389, 127] on video at bounding box center [333, 187] width 667 height 375
click at [406, 135] on video at bounding box center [333, 187] width 667 height 375
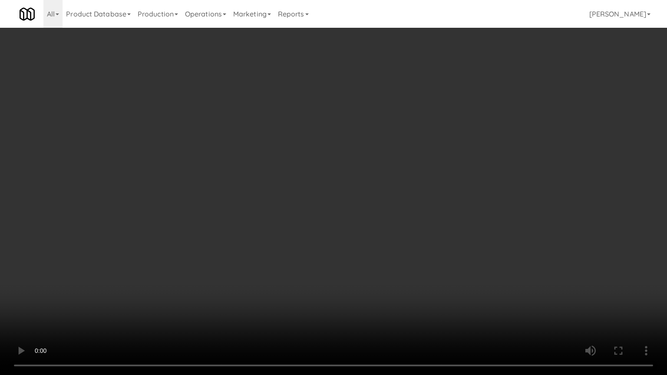
click at [406, 134] on video at bounding box center [333, 187] width 667 height 375
click at [404, 132] on video at bounding box center [333, 187] width 667 height 375
click at [403, 130] on video at bounding box center [333, 187] width 667 height 375
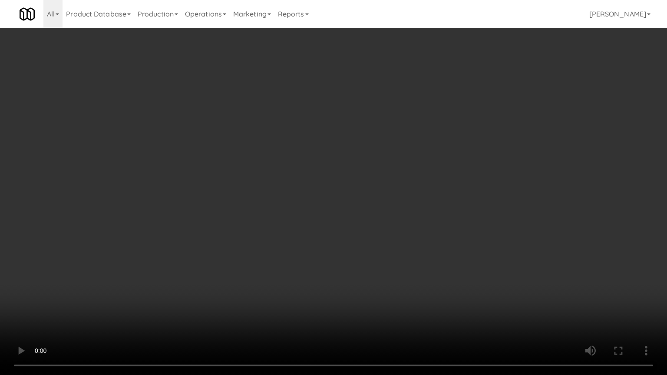
click at [445, 271] on video at bounding box center [333, 187] width 667 height 375
click at [386, 208] on video at bounding box center [333, 187] width 667 height 375
click at [382, 201] on video at bounding box center [333, 187] width 667 height 375
click at [359, 198] on video at bounding box center [333, 187] width 667 height 375
click at [359, 197] on video at bounding box center [333, 187] width 667 height 375
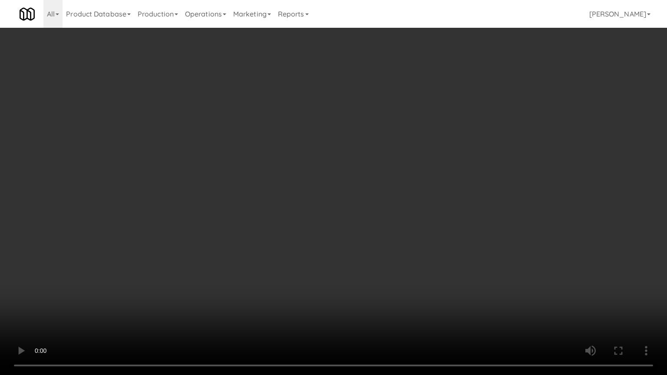
click at [391, 201] on video at bounding box center [333, 187] width 667 height 375
click at [455, 300] on video at bounding box center [333, 187] width 667 height 375
click at [380, 253] on video at bounding box center [333, 187] width 667 height 375
click at [365, 237] on video at bounding box center [333, 187] width 667 height 375
click at [364, 235] on video at bounding box center [333, 187] width 667 height 375
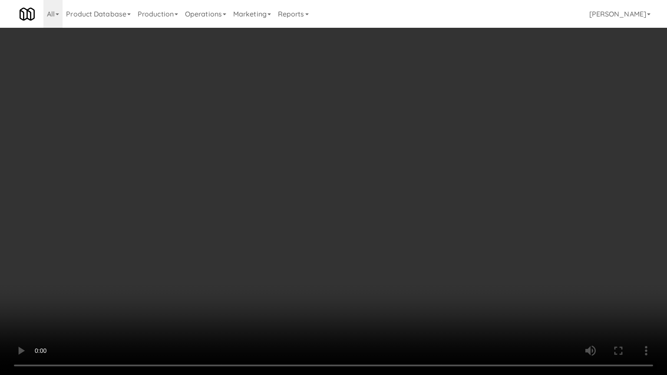
click at [364, 233] on video at bounding box center [333, 187] width 667 height 375
click at [366, 231] on video at bounding box center [333, 187] width 667 height 375
click at [368, 229] on video at bounding box center [333, 187] width 667 height 375
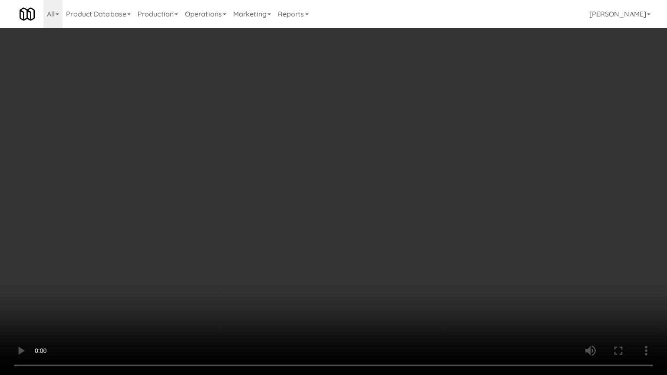
click at [383, 229] on video at bounding box center [333, 187] width 667 height 375
click at [370, 221] on video at bounding box center [333, 187] width 667 height 375
click at [334, 223] on video at bounding box center [333, 187] width 667 height 375
click at [333, 221] on video at bounding box center [333, 187] width 667 height 375
click at [356, 204] on video at bounding box center [333, 187] width 667 height 375
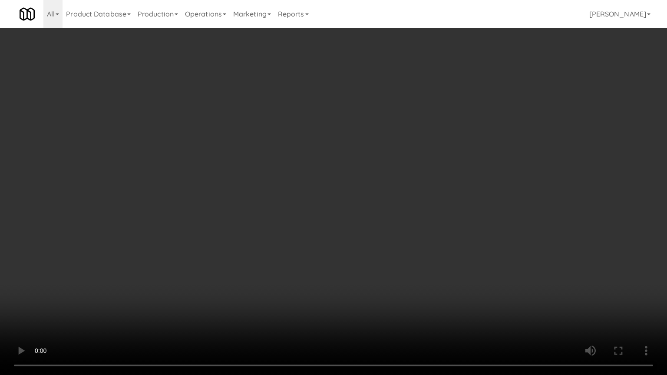
click at [359, 201] on video at bounding box center [333, 187] width 667 height 375
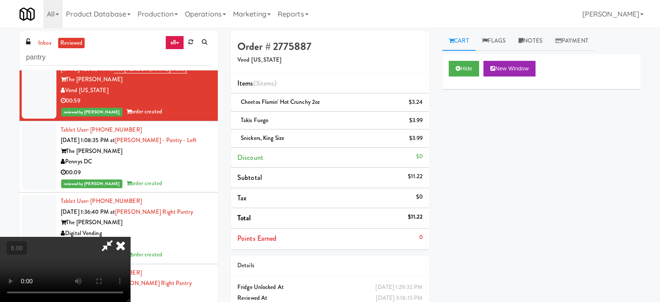
click at [117, 237] on icon at bounding box center [107, 245] width 20 height 17
click at [130, 237] on icon at bounding box center [120, 245] width 19 height 17
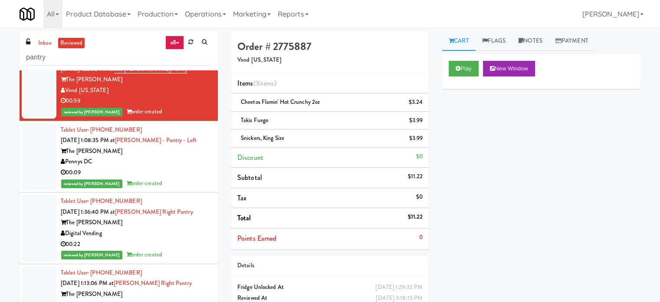
drag, startPoint x: 181, startPoint y: 226, endPoint x: 252, endPoint y: 174, distance: 88.3
click at [181, 167] on div "Pennys DC" at bounding box center [136, 161] width 151 height 11
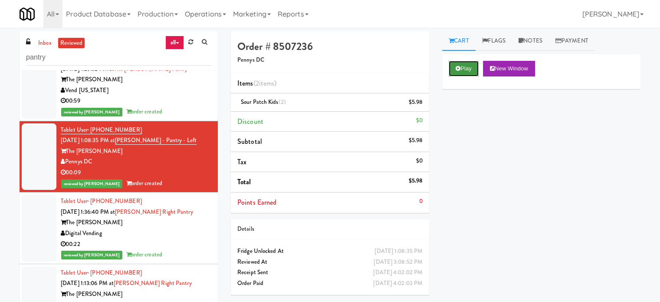
click at [463, 71] on button "Play" at bounding box center [464, 69] width 30 height 16
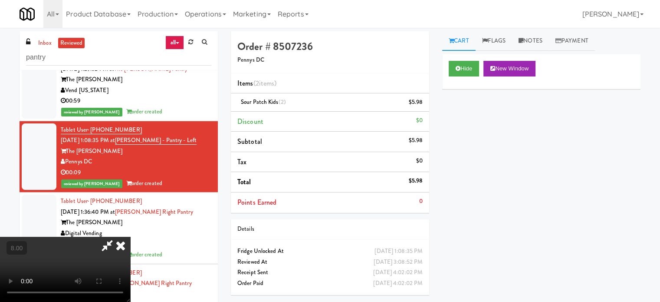
drag, startPoint x: 235, startPoint y: 185, endPoint x: 240, endPoint y: 182, distance: 5.7
click at [130, 237] on video at bounding box center [65, 269] width 130 height 65
drag, startPoint x: 240, startPoint y: 182, endPoint x: 325, endPoint y: 165, distance: 86.3
click at [130, 237] on video at bounding box center [65, 269] width 130 height 65
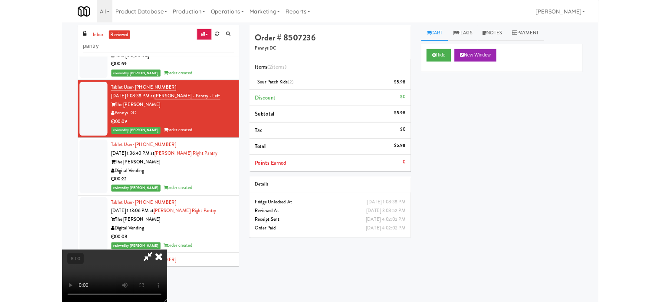
scroll to position [27988, 0]
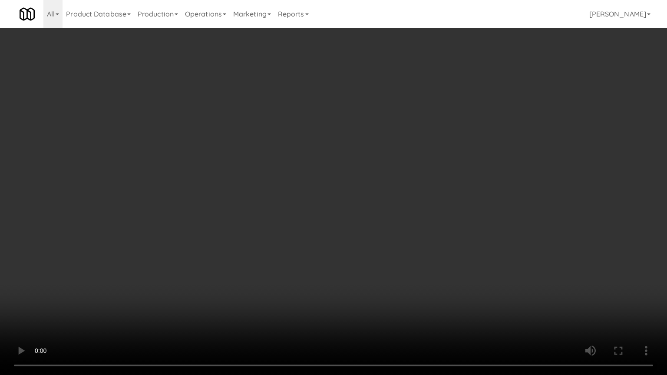
click at [325, 173] on video at bounding box center [333, 187] width 667 height 375
click at [329, 168] on video at bounding box center [333, 187] width 667 height 375
click at [365, 188] on video at bounding box center [333, 187] width 667 height 375
click at [365, 185] on video at bounding box center [333, 187] width 667 height 375
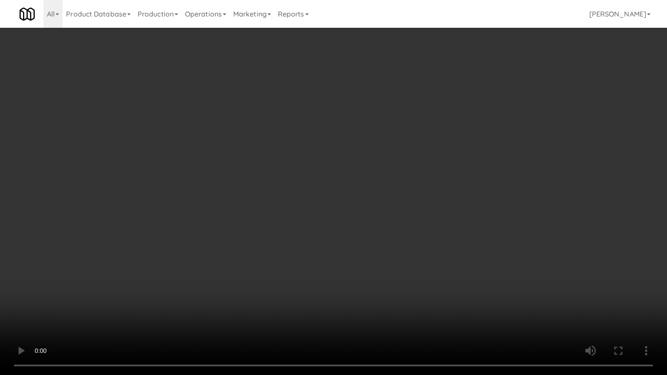
click at [365, 182] on video at bounding box center [333, 187] width 667 height 375
click at [365, 180] on video at bounding box center [333, 187] width 667 height 375
click at [371, 172] on video at bounding box center [333, 187] width 667 height 375
click at [372, 174] on video at bounding box center [333, 187] width 667 height 375
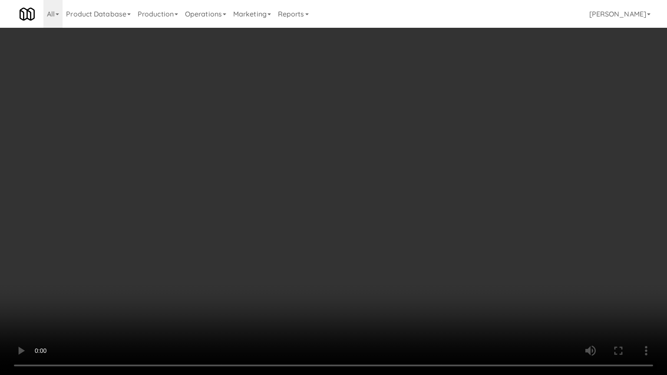
click at [375, 168] on video at bounding box center [333, 187] width 667 height 375
drag, startPoint x: 375, startPoint y: 168, endPoint x: 393, endPoint y: 74, distance: 95.5
click at [375, 167] on video at bounding box center [333, 187] width 667 height 375
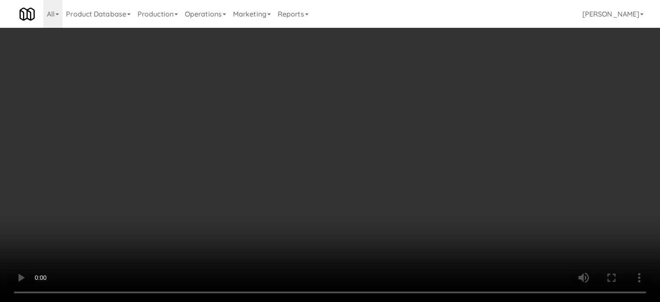
scroll to position [28031, 0]
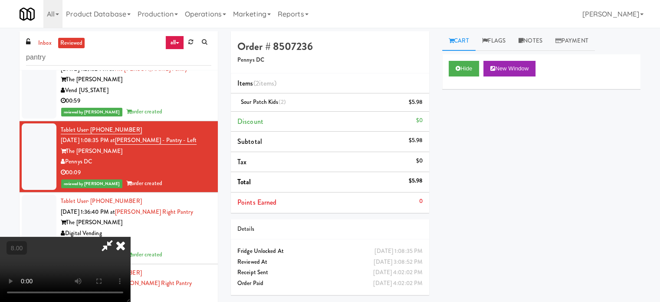
click at [130, 237] on icon at bounding box center [120, 245] width 19 height 17
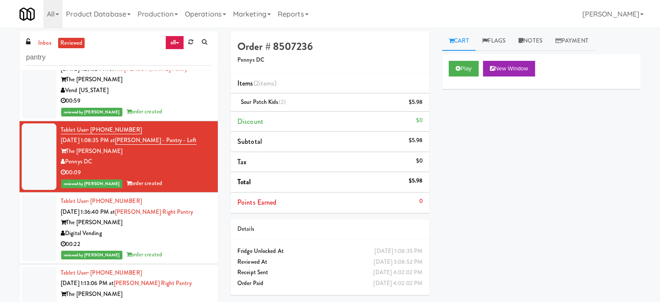
scroll to position [28248, 0]
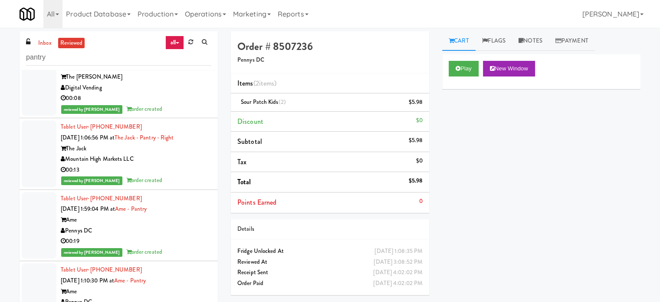
click at [178, 115] on div "reviewed by [PERSON_NAME] order created" at bounding box center [136, 109] width 151 height 11
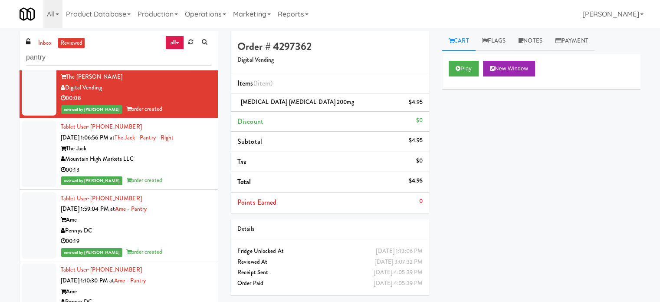
click at [184, 175] on div "00:13" at bounding box center [136, 170] width 151 height 11
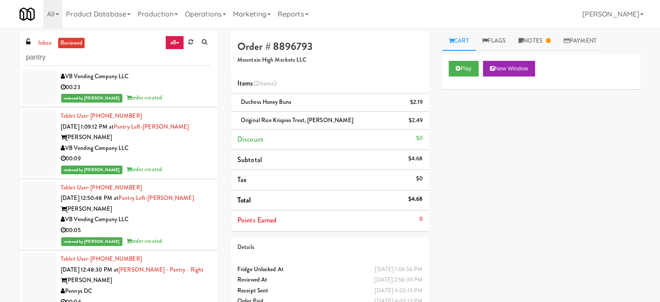
scroll to position [29333, 0]
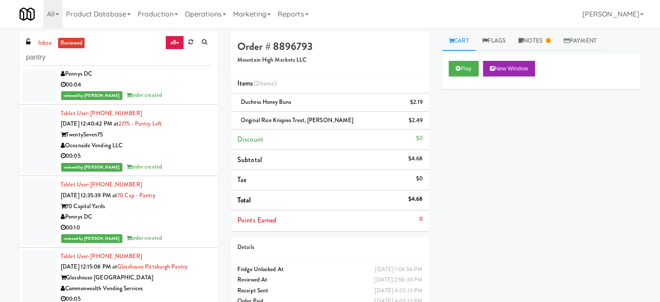
click at [183, 162] on div "00:05" at bounding box center [136, 156] width 151 height 11
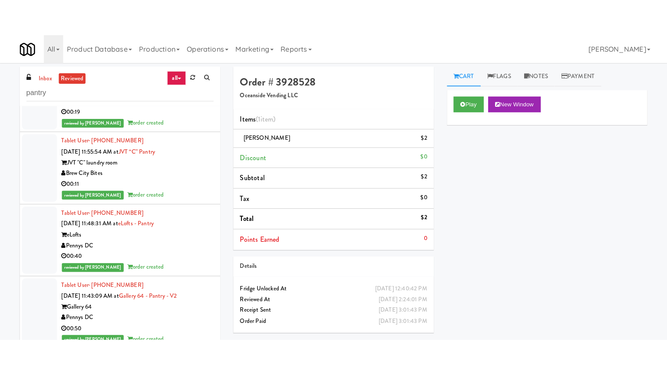
scroll to position [30635, 0]
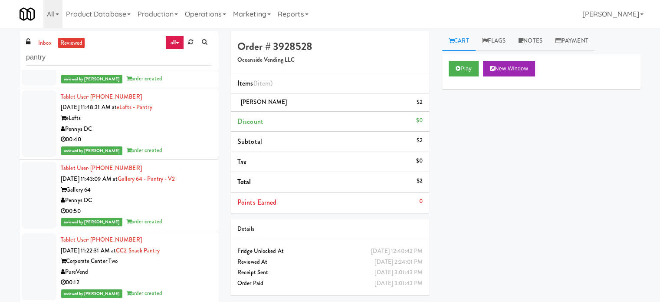
click at [180, 145] on div "00:40" at bounding box center [136, 139] width 151 height 11
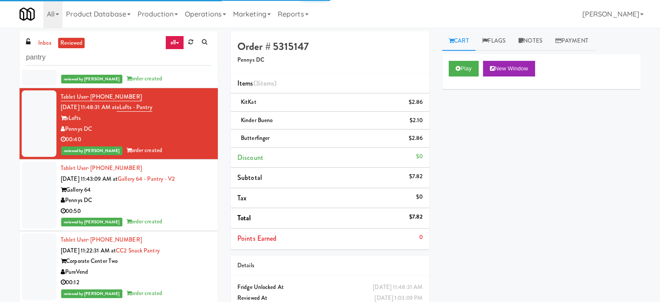
click at [181, 74] on div "00:11" at bounding box center [136, 68] width 151 height 11
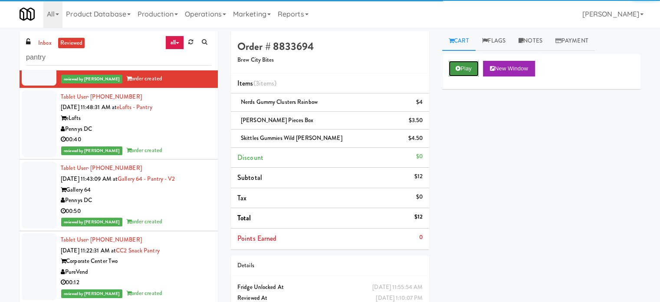
click at [476, 67] on button "Play" at bounding box center [464, 69] width 30 height 16
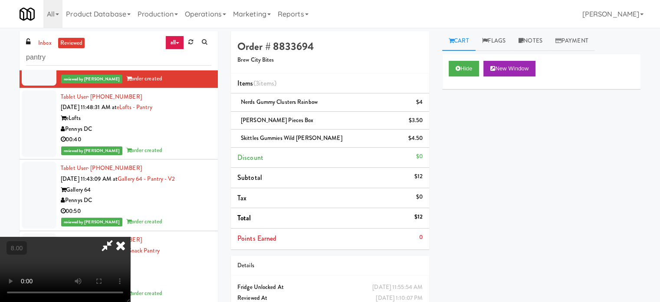
drag, startPoint x: 277, startPoint y: 221, endPoint x: 283, endPoint y: 213, distance: 10.6
click at [130, 237] on video at bounding box center [65, 269] width 130 height 65
drag, startPoint x: 283, startPoint y: 212, endPoint x: 353, endPoint y: 142, distance: 98.5
click at [130, 237] on video at bounding box center [65, 269] width 130 height 65
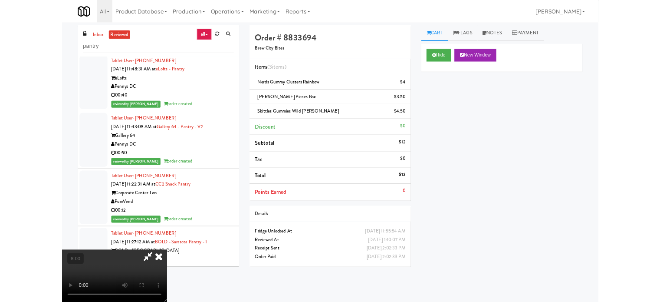
scroll to position [30593, 0]
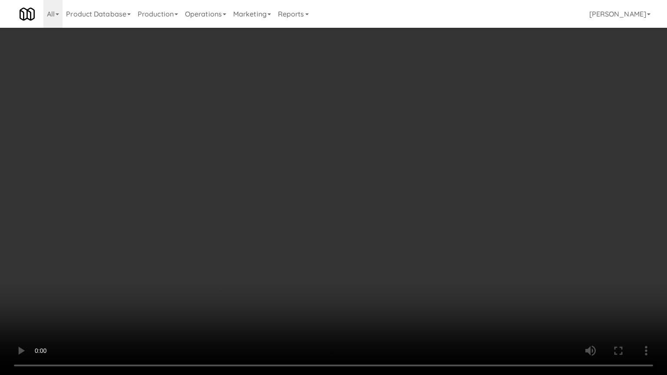
click at [333, 168] on video at bounding box center [333, 187] width 667 height 375
click at [335, 171] on video at bounding box center [333, 187] width 667 height 375
click at [346, 181] on video at bounding box center [333, 187] width 667 height 375
drag, startPoint x: 314, startPoint y: 125, endPoint x: 353, endPoint y: 99, distance: 46.7
click at [316, 125] on video at bounding box center [333, 187] width 667 height 375
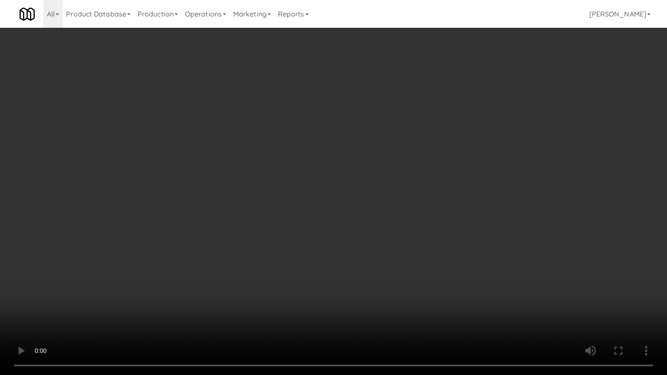
click at [346, 140] on video at bounding box center [333, 187] width 667 height 375
drag, startPoint x: 142, startPoint y: 321, endPoint x: 122, endPoint y: 345, distance: 30.8
click at [142, 301] on video at bounding box center [333, 187] width 667 height 375
click at [268, 186] on video at bounding box center [333, 187] width 667 height 375
click at [285, 174] on video at bounding box center [333, 187] width 667 height 375
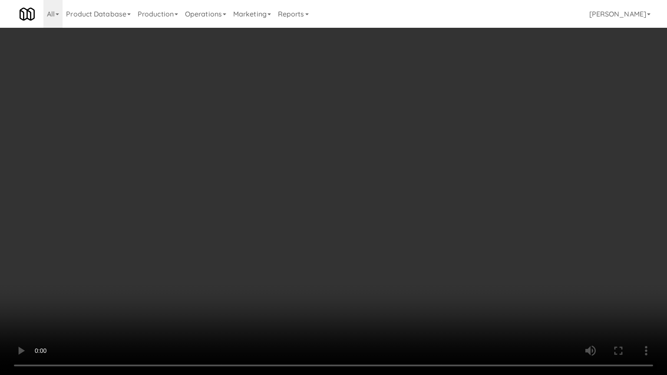
click at [296, 191] on video at bounding box center [333, 187] width 667 height 375
click at [297, 189] on video at bounding box center [333, 187] width 667 height 375
click at [297, 187] on video at bounding box center [333, 187] width 667 height 375
click at [299, 189] on video at bounding box center [333, 187] width 667 height 375
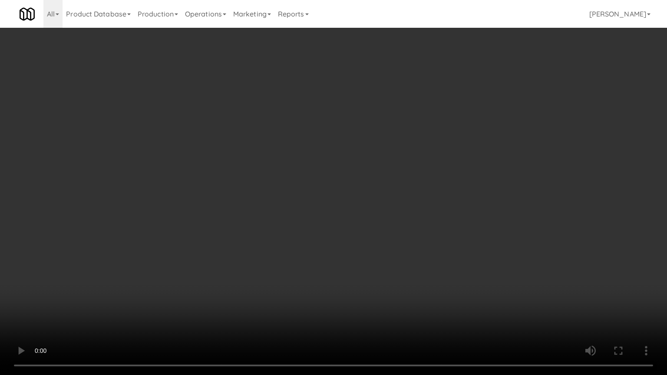
click at [299, 188] on video at bounding box center [333, 187] width 667 height 375
click at [349, 197] on video at bounding box center [333, 187] width 667 height 375
click at [341, 191] on video at bounding box center [333, 187] width 667 height 375
click at [339, 182] on video at bounding box center [333, 187] width 667 height 375
drag, startPoint x: 374, startPoint y: 285, endPoint x: 374, endPoint y: 279, distance: 6.5
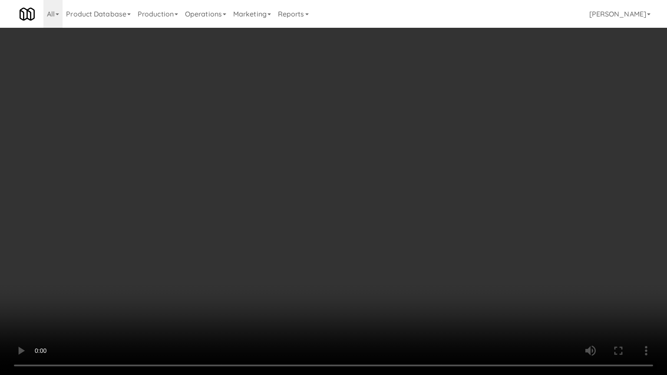
click at [374, 285] on video at bounding box center [333, 187] width 667 height 375
click at [370, 256] on video at bounding box center [333, 187] width 667 height 375
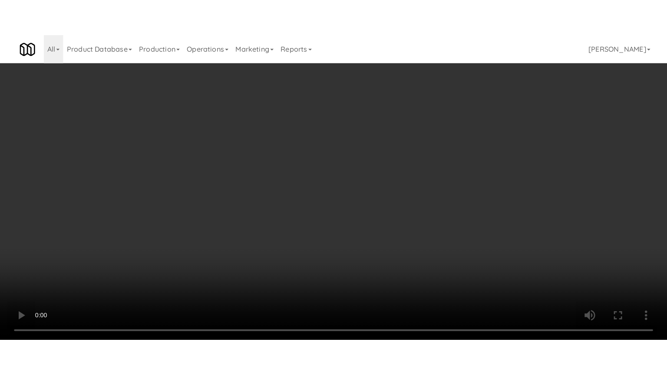
scroll to position [30635, 0]
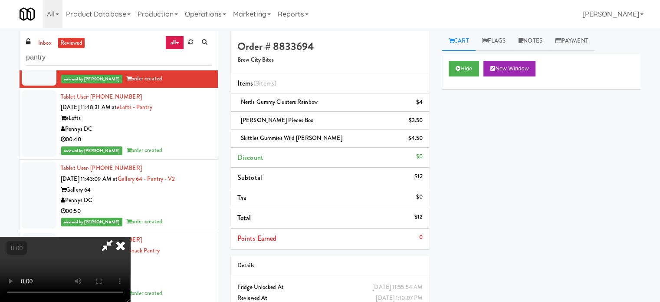
click at [130, 237] on video at bounding box center [65, 269] width 130 height 65
drag, startPoint x: 336, startPoint y: 184, endPoint x: 338, endPoint y: 179, distance: 4.9
click at [130, 237] on video at bounding box center [65, 269] width 130 height 65
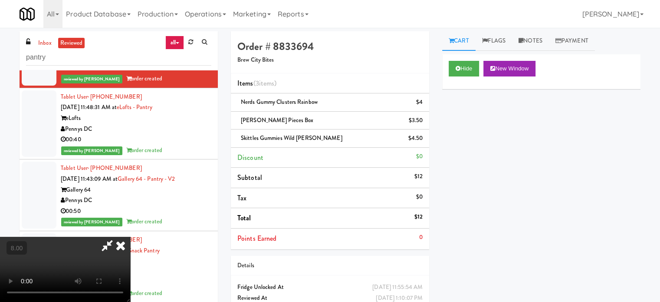
scroll to position [30593, 0]
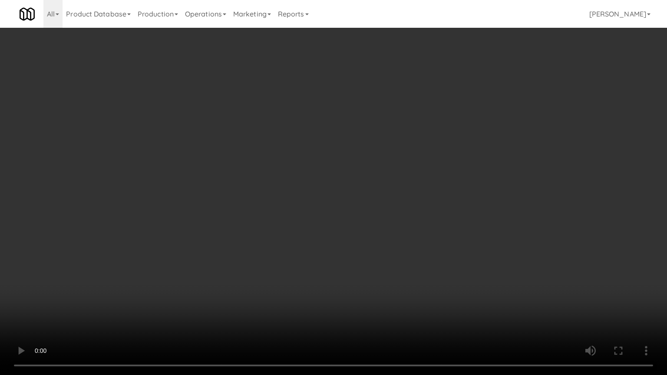
click at [343, 194] on video at bounding box center [333, 187] width 667 height 375
click at [349, 196] on video at bounding box center [333, 187] width 667 height 375
click at [350, 193] on video at bounding box center [333, 187] width 667 height 375
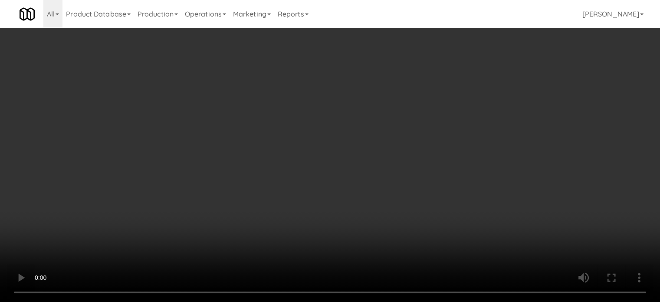
scroll to position [30635, 0]
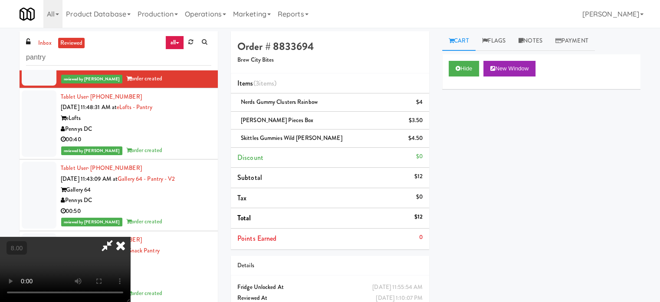
click at [130, 237] on icon at bounding box center [120, 245] width 19 height 17
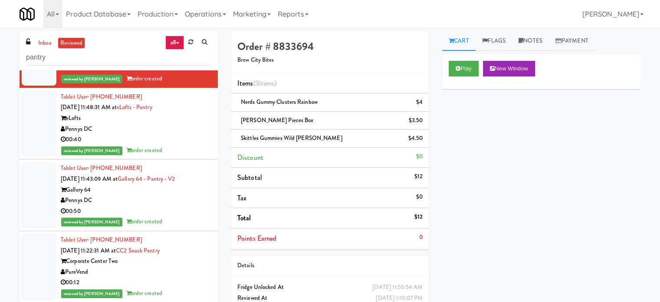
click at [170, 145] on div "00:40" at bounding box center [136, 139] width 151 height 11
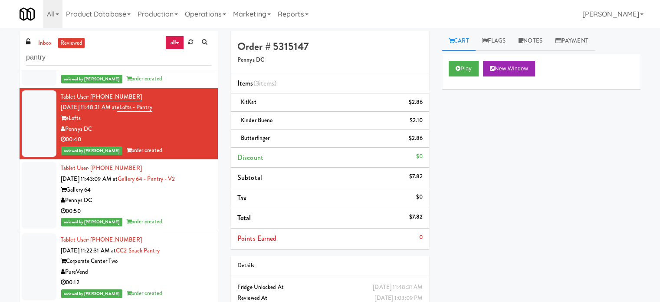
drag, startPoint x: 168, startPoint y: 277, endPoint x: 172, endPoint y: 254, distance: 23.5
click at [168, 227] on div "reviewed by Knessa C order created" at bounding box center [136, 221] width 151 height 11
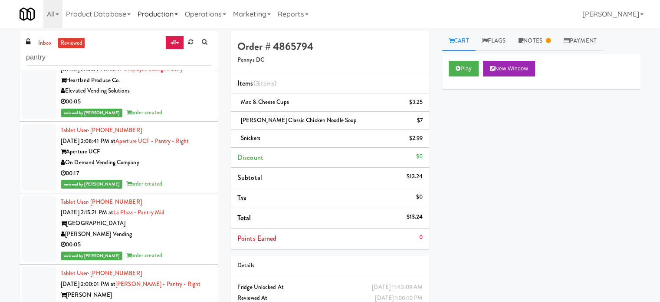
scroll to position [26945, 0]
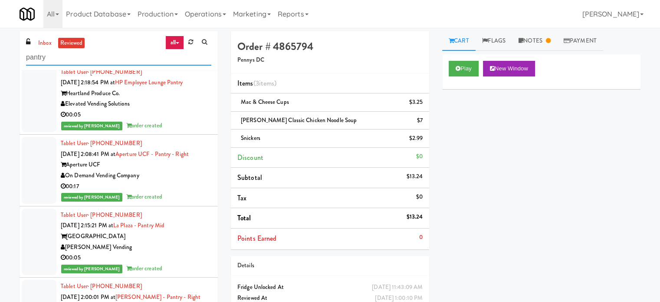
click at [123, 62] on input "pantry" at bounding box center [118, 57] width 185 height 16
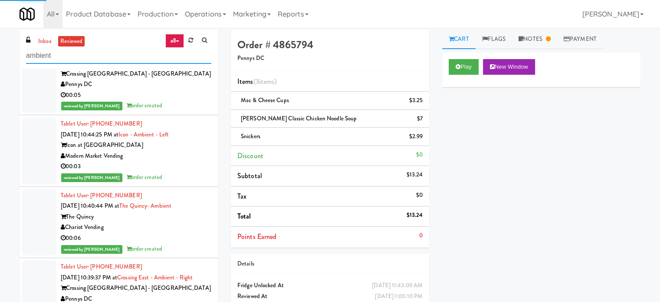
scroll to position [35, 0]
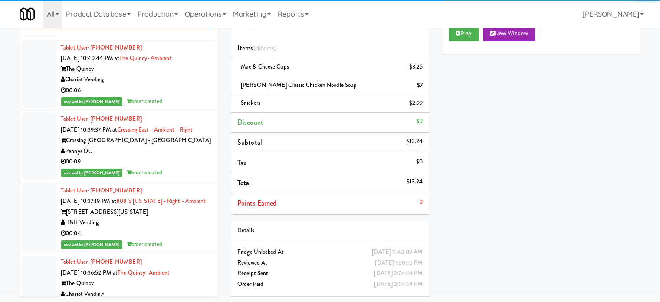
type input "ambient"
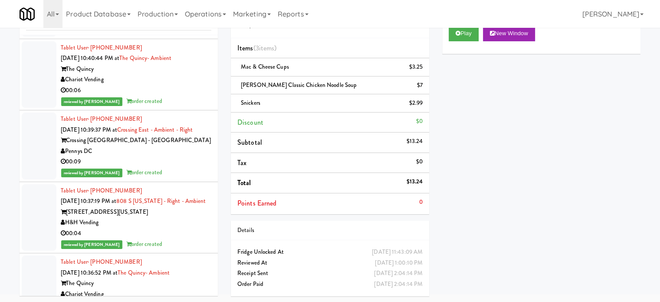
click at [188, 35] on div "reviewed by [PERSON_NAME] P order created" at bounding box center [136, 29] width 151 height 11
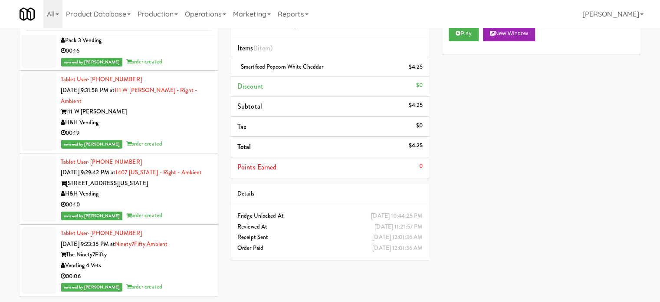
scroll to position [8746, 0]
click at [181, 201] on div "00:10" at bounding box center [136, 204] width 151 height 11
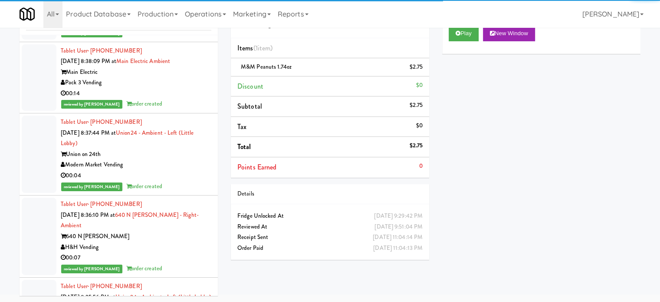
scroll to position [10265, 0]
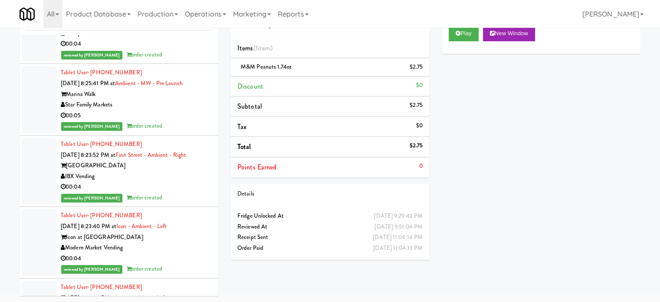
click at [181, 110] on div "Star Family Markets" at bounding box center [136, 104] width 151 height 11
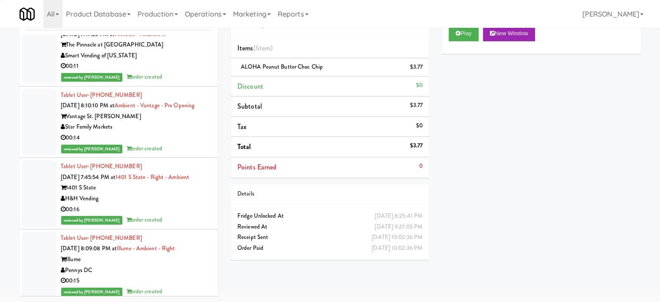
scroll to position [11656, 0]
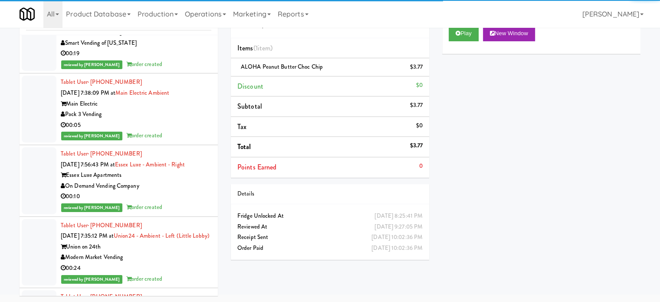
click at [178, 70] on div "reviewed by [PERSON_NAME] Y order created" at bounding box center [136, 64] width 151 height 11
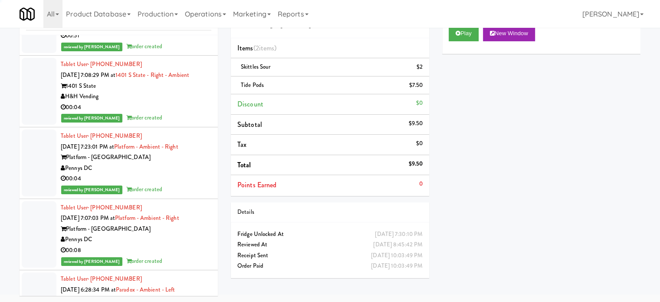
scroll to position [13175, 0]
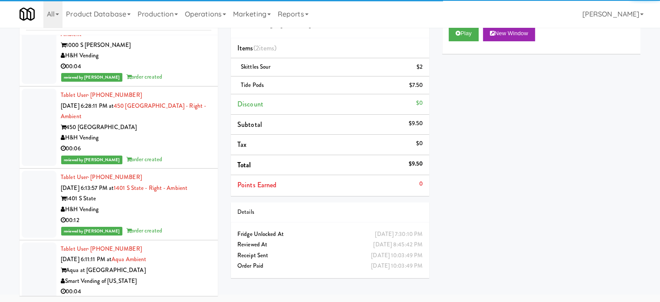
click at [176, 133] on div "450 [GEOGRAPHIC_DATA]" at bounding box center [136, 127] width 151 height 11
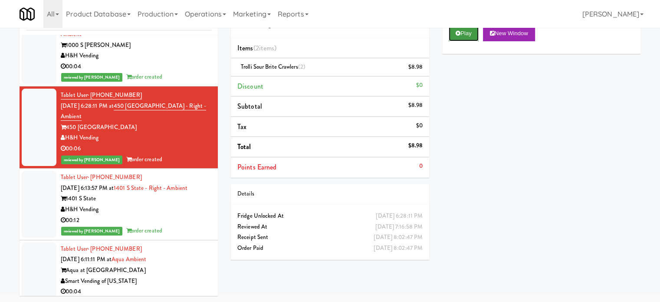
click at [461, 34] on button "Play" at bounding box center [464, 34] width 30 height 16
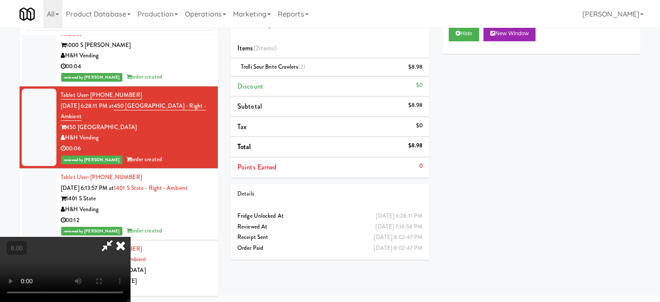
click at [130, 237] on video at bounding box center [65, 269] width 130 height 65
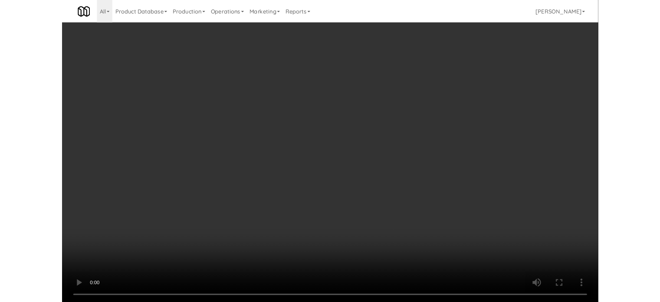
scroll to position [13058, 0]
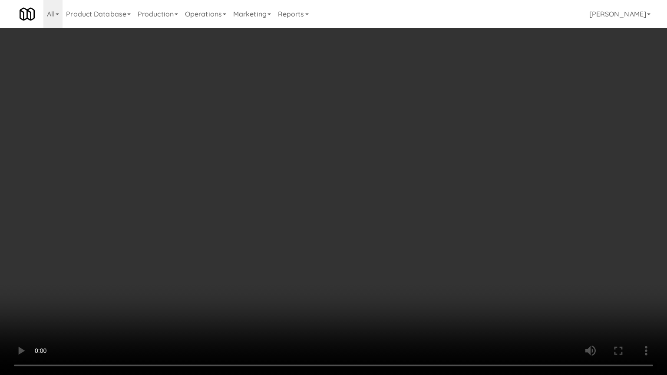
click at [312, 188] on video at bounding box center [333, 187] width 667 height 375
click at [312, 190] on video at bounding box center [333, 187] width 667 height 375
click at [353, 204] on video at bounding box center [333, 187] width 667 height 375
click at [346, 210] on video at bounding box center [333, 187] width 667 height 375
click at [404, 229] on video at bounding box center [333, 187] width 667 height 375
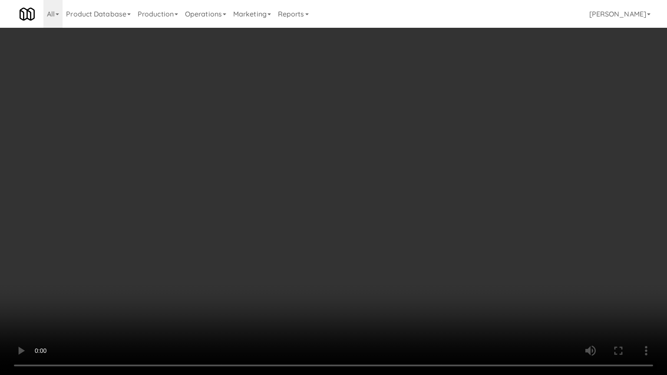
click at [398, 227] on video at bounding box center [333, 187] width 667 height 375
click at [400, 229] on video at bounding box center [333, 187] width 667 height 375
click at [399, 229] on video at bounding box center [333, 187] width 667 height 375
click at [396, 226] on video at bounding box center [333, 187] width 667 height 375
click at [240, 301] on video at bounding box center [333, 187] width 667 height 375
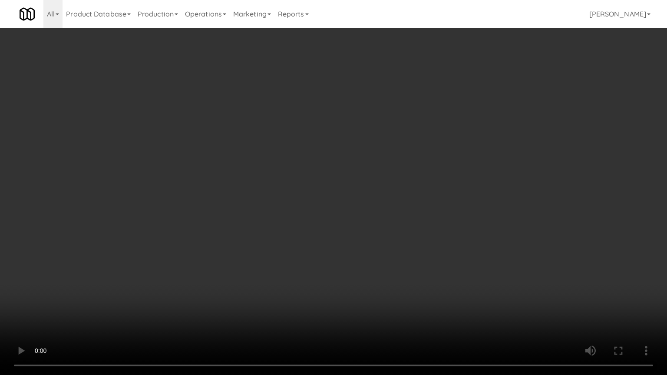
click at [244, 264] on video at bounding box center [333, 187] width 667 height 375
click at [244, 261] on video at bounding box center [333, 187] width 667 height 375
click at [259, 261] on video at bounding box center [333, 187] width 667 height 375
click at [262, 259] on video at bounding box center [333, 187] width 667 height 375
drag, startPoint x: 343, startPoint y: 165, endPoint x: 346, endPoint y: 158, distance: 7.2
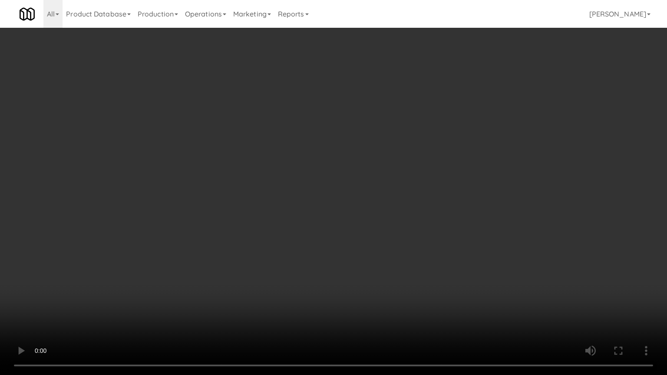
click at [343, 163] on video at bounding box center [333, 187] width 667 height 375
drag, startPoint x: 367, startPoint y: 91, endPoint x: 379, endPoint y: 86, distance: 12.6
click at [369, 90] on video at bounding box center [333, 187] width 667 height 375
click at [379, 86] on video at bounding box center [333, 187] width 667 height 375
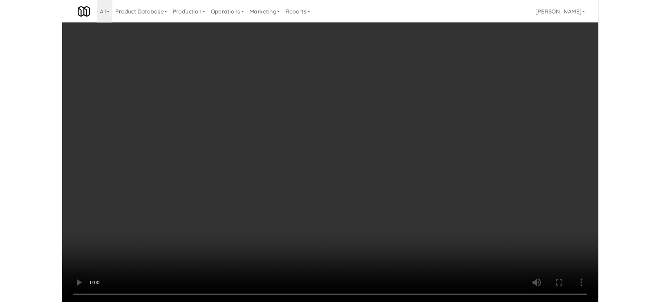
scroll to position [13175, 0]
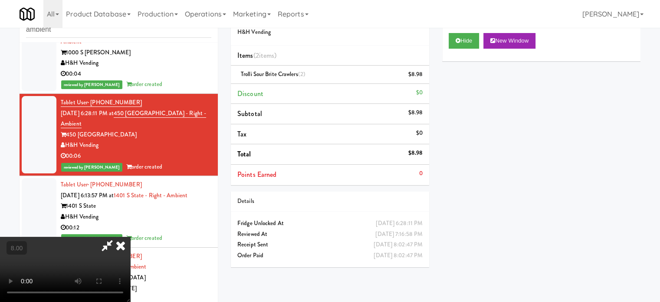
drag, startPoint x: 382, startPoint y: 40, endPoint x: 321, endPoint y: 93, distance: 80.9
click at [130, 237] on icon at bounding box center [120, 245] width 19 height 17
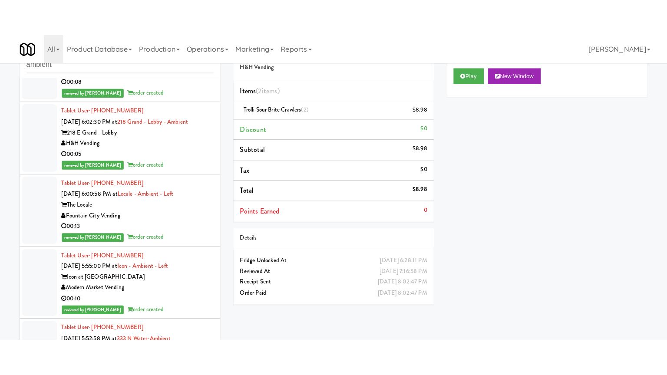
scroll to position [13609, 0]
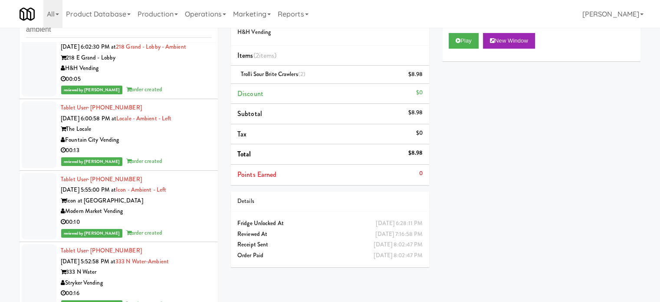
click at [187, 85] on div "00:05" at bounding box center [136, 79] width 151 height 11
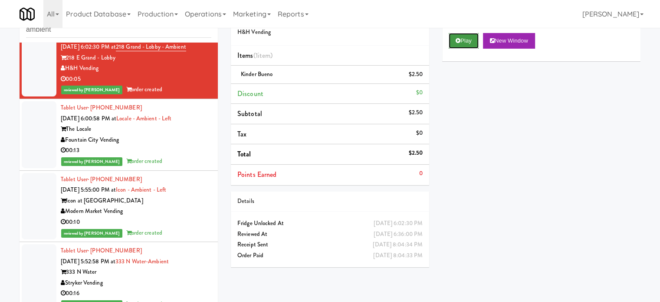
click at [467, 40] on button "Play" at bounding box center [464, 41] width 30 height 16
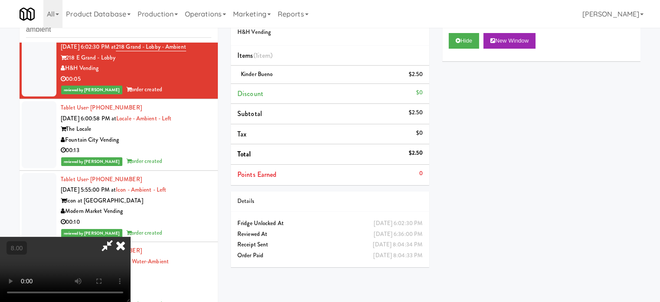
click at [130, 237] on video at bounding box center [65, 269] width 130 height 65
click at [302, 56] on li "Items (1 item )" at bounding box center [330, 56] width 198 height 20
drag, startPoint x: 303, startPoint y: 52, endPoint x: 309, endPoint y: 30, distance: 22.1
click at [309, 30] on div "Order # 2689043 H&H Vending Items (1 item ) Kinder Bueno $2.50 Discount $0 Subt…" at bounding box center [330, 93] width 198 height 181
drag, startPoint x: 248, startPoint y: 161, endPoint x: 250, endPoint y: 146, distance: 14.9
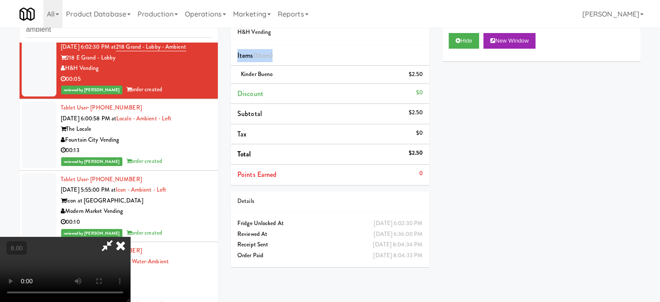
click at [130, 237] on video at bounding box center [65, 269] width 130 height 65
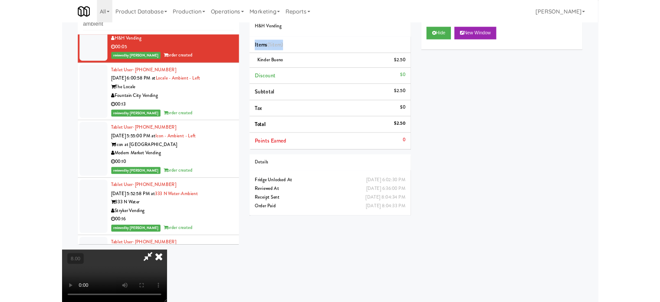
scroll to position [13492, 0]
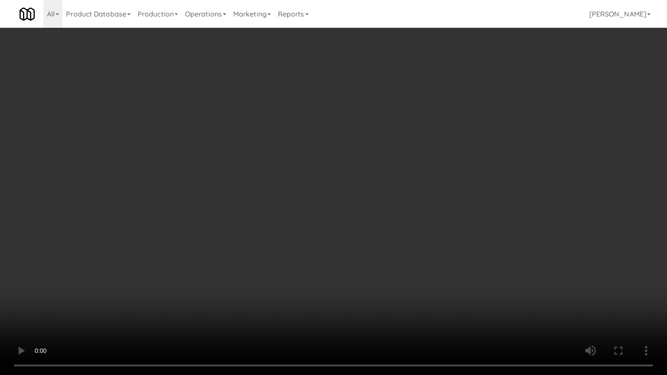
click at [257, 150] on video at bounding box center [333, 187] width 667 height 375
click at [310, 162] on video at bounding box center [333, 187] width 667 height 375
click at [315, 162] on video at bounding box center [333, 187] width 667 height 375
click at [364, 171] on video at bounding box center [333, 187] width 667 height 375
click at [364, 175] on video at bounding box center [333, 187] width 667 height 375
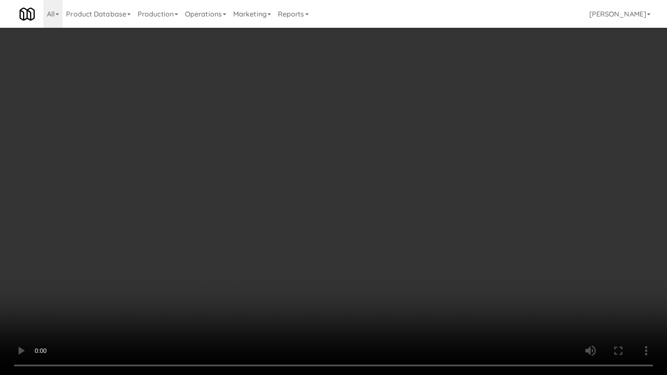
click at [425, 171] on video at bounding box center [333, 187] width 667 height 375
click at [416, 167] on video at bounding box center [333, 187] width 667 height 375
click at [408, 172] on video at bounding box center [333, 187] width 667 height 375
click at [409, 169] on video at bounding box center [333, 187] width 667 height 375
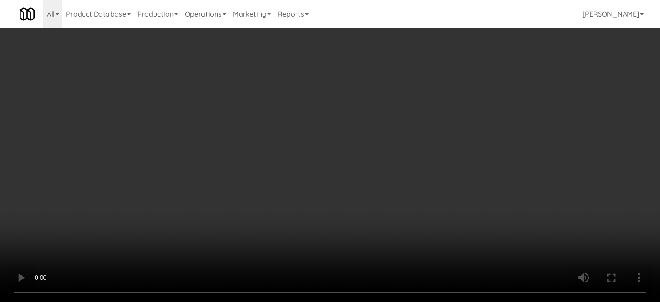
scroll to position [13609, 0]
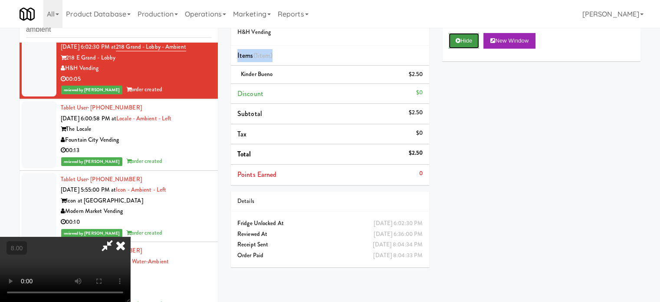
click at [467, 43] on button "Hide" at bounding box center [464, 41] width 30 height 16
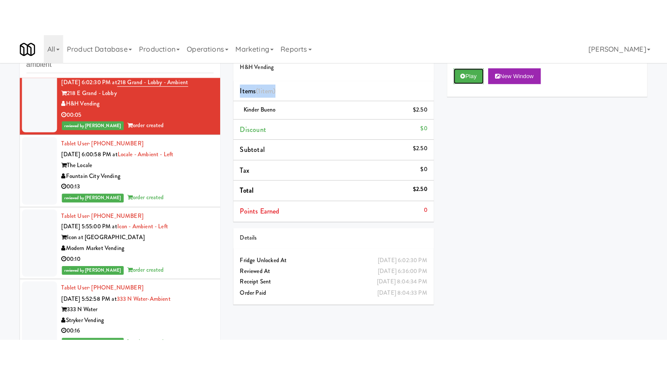
scroll to position [13826, 0]
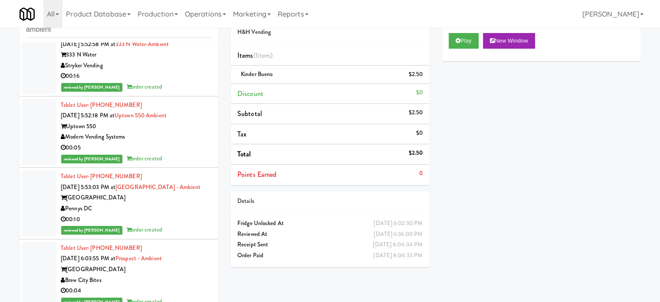
drag, startPoint x: 181, startPoint y: 149, endPoint x: 185, endPoint y: 145, distance: 6.1
click at [181, 92] on div "reviewed by [PERSON_NAME] order created" at bounding box center [136, 87] width 151 height 11
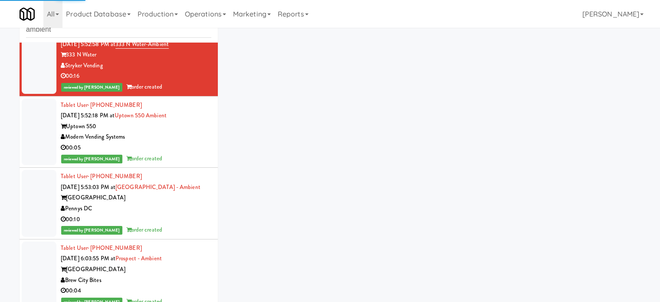
click at [193, 10] on div "00:10" at bounding box center [136, 5] width 151 height 11
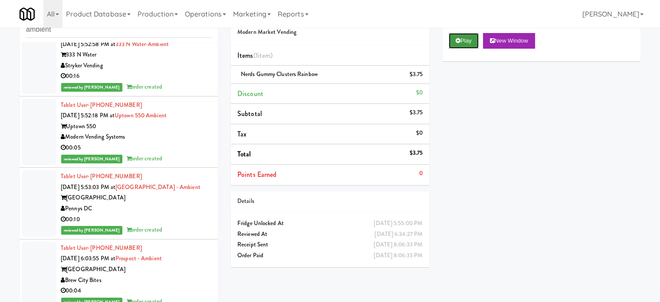
click at [457, 41] on icon at bounding box center [458, 41] width 5 height 6
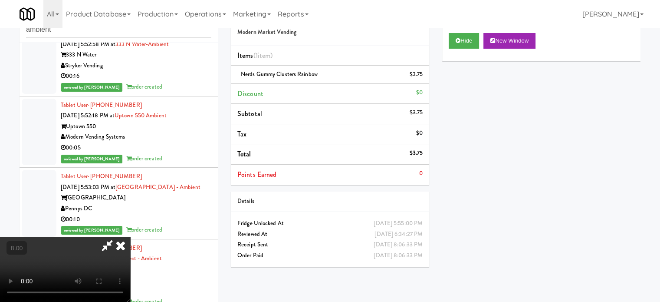
click at [130, 237] on video at bounding box center [65, 269] width 130 height 65
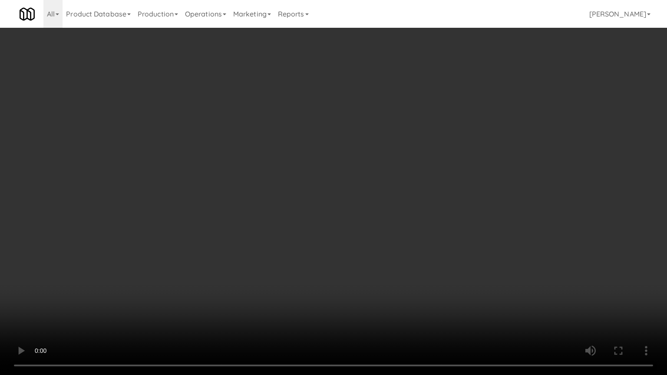
drag, startPoint x: 215, startPoint y: 216, endPoint x: 219, endPoint y: 203, distance: 13.3
click at [218, 208] on video at bounding box center [333, 187] width 667 height 375
click at [239, 163] on video at bounding box center [333, 187] width 667 height 375
click at [260, 165] on video at bounding box center [333, 187] width 667 height 375
click at [273, 168] on video at bounding box center [333, 187] width 667 height 375
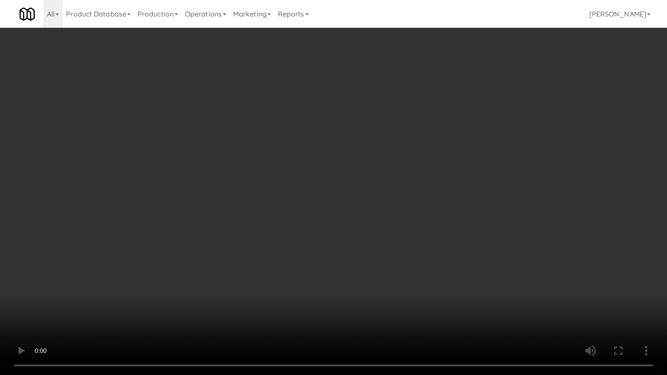
click at [279, 170] on video at bounding box center [333, 187] width 667 height 375
click at [327, 196] on video at bounding box center [333, 187] width 667 height 375
click at [303, 195] on video at bounding box center [333, 187] width 667 height 375
click at [397, 201] on video at bounding box center [333, 187] width 667 height 375
click at [359, 201] on video at bounding box center [333, 187] width 667 height 375
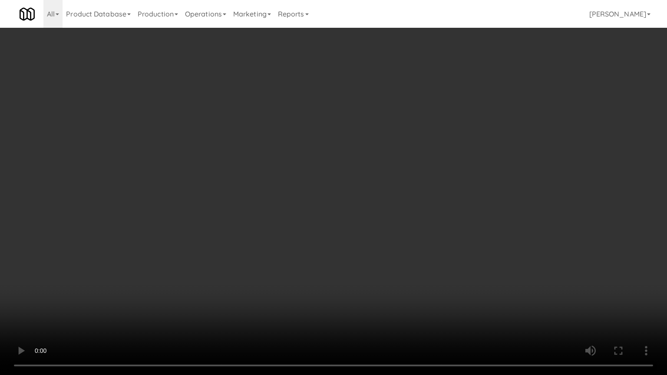
drag, startPoint x: 445, startPoint y: 208, endPoint x: 425, endPoint y: 201, distance: 22.3
click at [445, 209] on video at bounding box center [333, 187] width 667 height 375
click at [388, 201] on video at bounding box center [333, 187] width 667 height 375
click at [379, 174] on video at bounding box center [333, 187] width 667 height 375
click at [381, 173] on video at bounding box center [333, 187] width 667 height 375
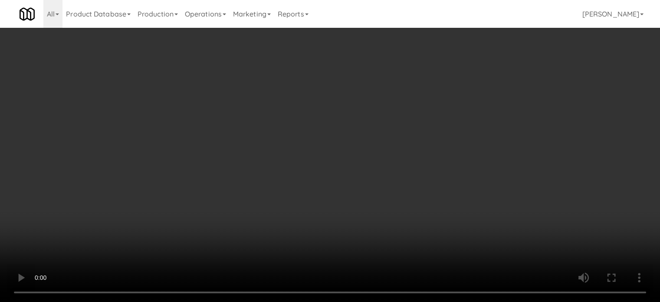
scroll to position [13826, 0]
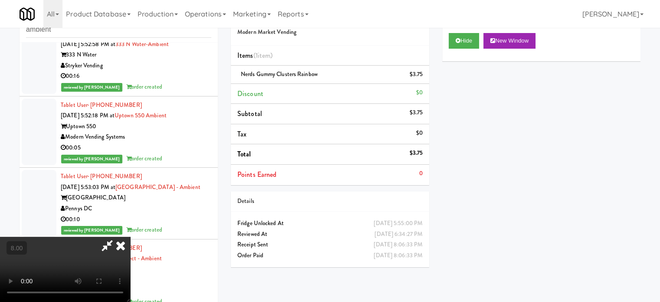
click at [130, 237] on icon at bounding box center [120, 245] width 19 height 17
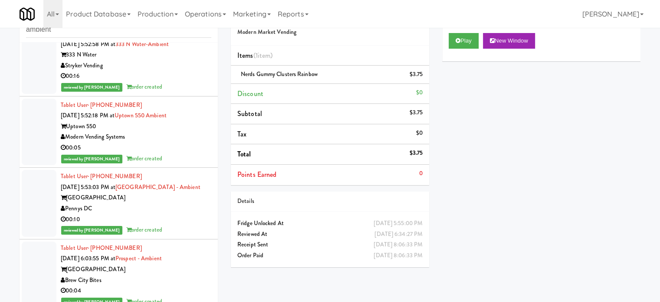
scroll to position [14043, 0]
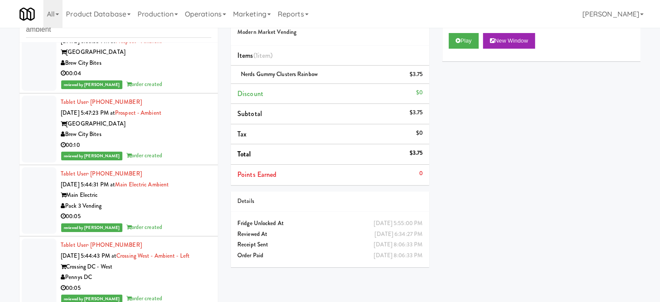
click at [183, 8] on div "00:10" at bounding box center [136, 2] width 151 height 11
click at [165, 211] on div "Pack 3 Vending" at bounding box center [136, 206] width 151 height 11
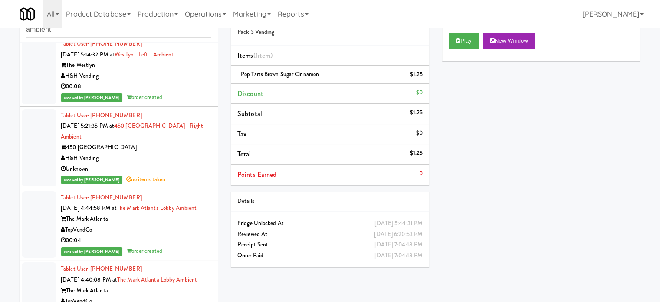
scroll to position [14912, 0]
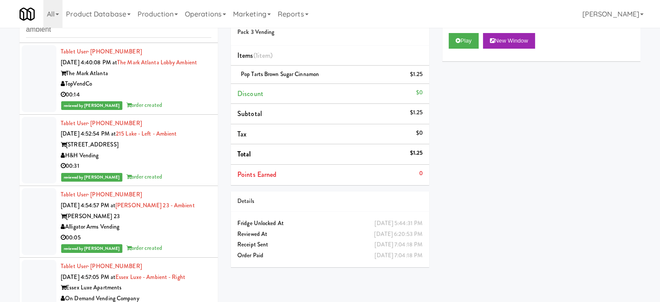
click at [177, 111] on div "reviewed by Knessa C order created" at bounding box center [136, 105] width 151 height 11
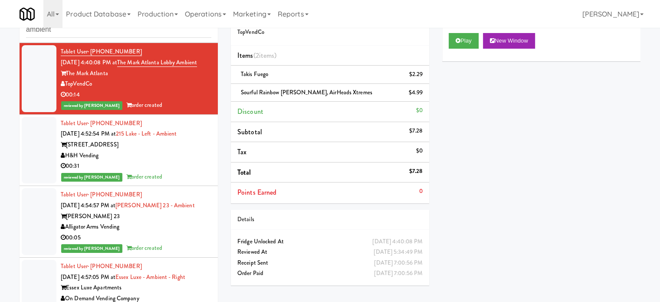
click at [193, 161] on div "H&H Vending" at bounding box center [136, 155] width 151 height 11
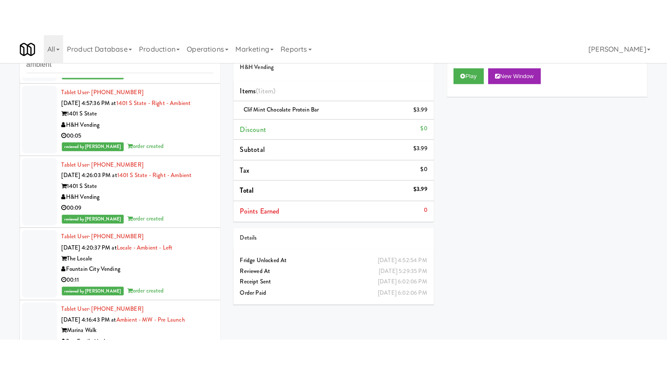
scroll to position [15563, 0]
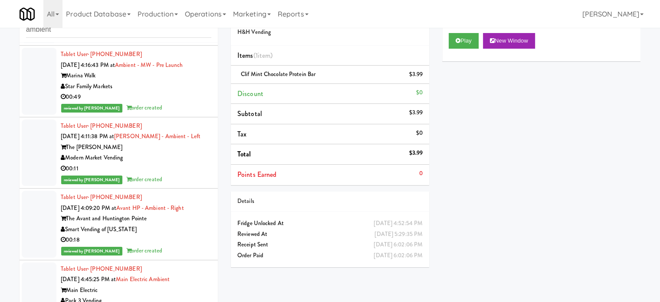
click at [182, 174] on div "00:11" at bounding box center [136, 168] width 151 height 11
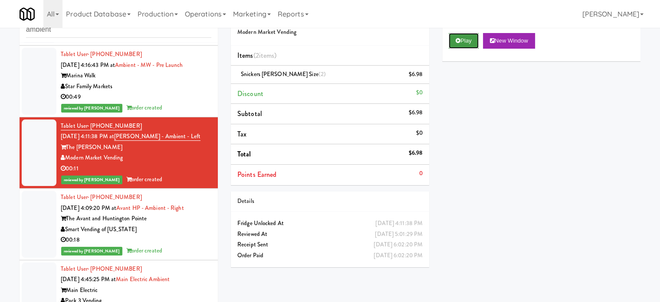
click at [473, 39] on button "Play" at bounding box center [464, 41] width 30 height 16
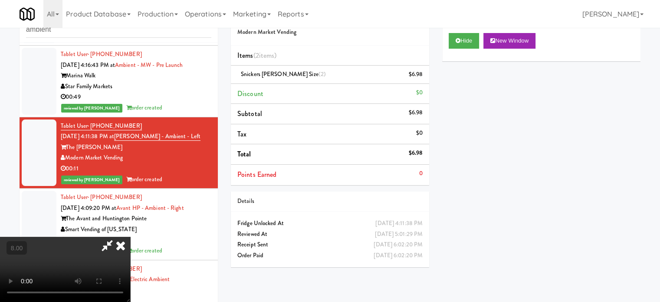
click at [130, 237] on video at bounding box center [65, 269] width 130 height 65
drag, startPoint x: 177, startPoint y: 190, endPoint x: 182, endPoint y: 188, distance: 5.1
click at [130, 237] on video at bounding box center [65, 269] width 130 height 65
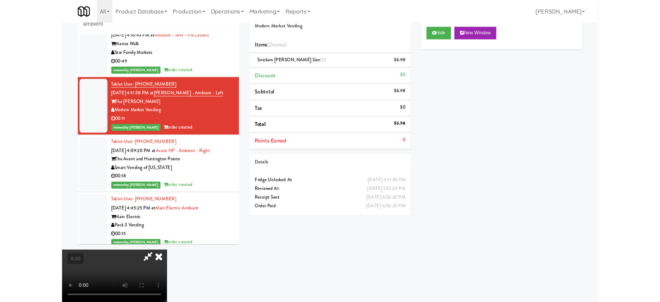
scroll to position [15445, 0]
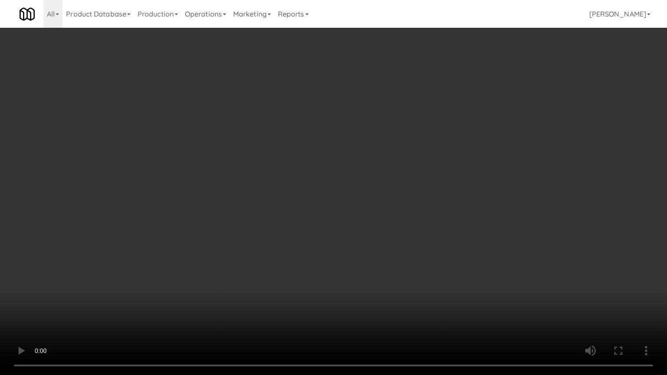
click at [301, 194] on video at bounding box center [333, 187] width 667 height 375
click at [355, 194] on video at bounding box center [333, 187] width 667 height 375
click at [362, 188] on video at bounding box center [333, 187] width 667 height 375
click at [363, 191] on video at bounding box center [333, 187] width 667 height 375
click at [393, 197] on video at bounding box center [333, 187] width 667 height 375
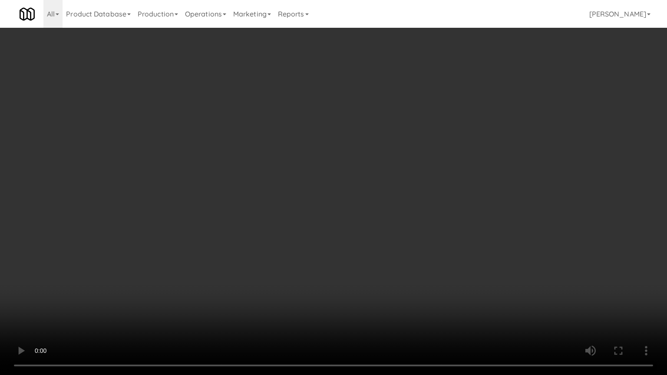
drag, startPoint x: 377, startPoint y: 199, endPoint x: 411, endPoint y: 144, distance: 64.7
click at [377, 199] on video at bounding box center [333, 187] width 667 height 375
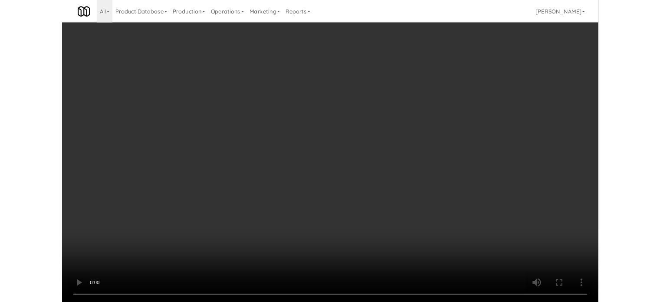
scroll to position [15563, 0]
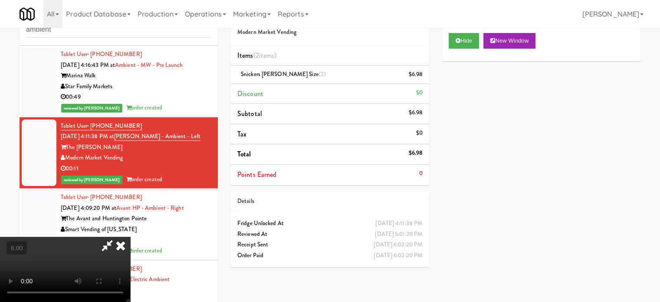
click at [418, 149] on div "$6.98" at bounding box center [416, 153] width 14 height 11
click at [130, 237] on icon at bounding box center [120, 245] width 19 height 17
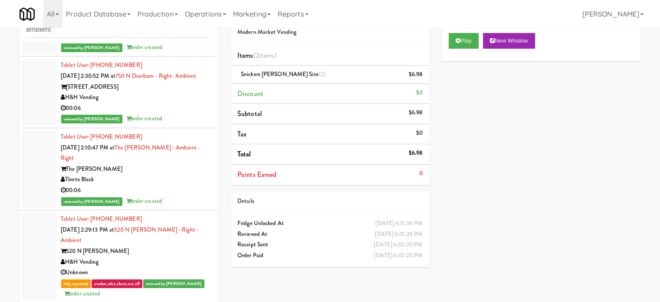
scroll to position [17507, 0]
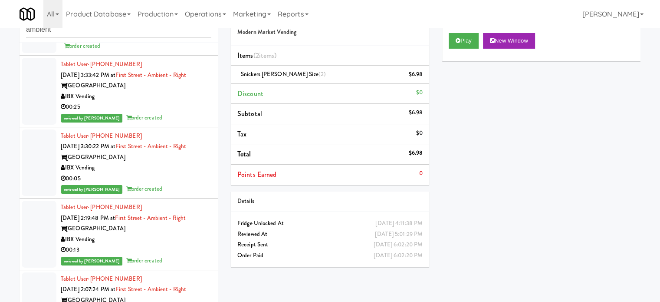
click at [161, 30] on div "Unknown" at bounding box center [136, 25] width 151 height 11
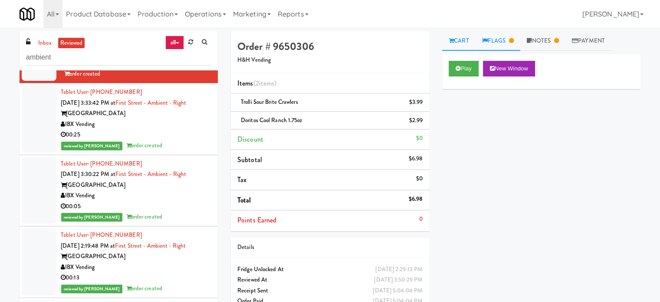
click at [500, 40] on link "Flags" at bounding box center [498, 41] width 45 height 20
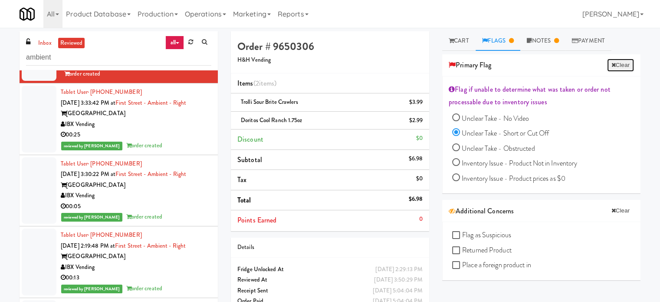
click at [609, 64] on button "Clear" at bounding box center [620, 65] width 27 height 13
radio input "false"
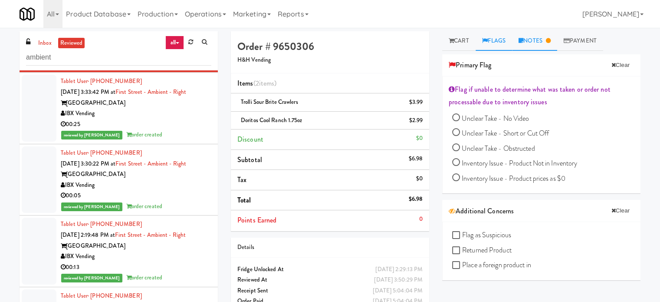
click at [532, 43] on link "Notes" at bounding box center [534, 41] width 45 height 20
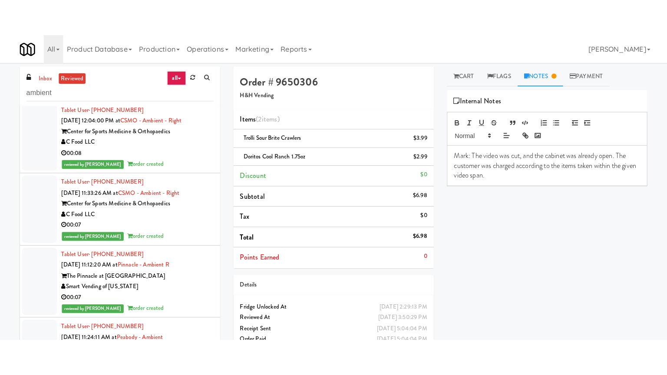
scroll to position [19895, 0]
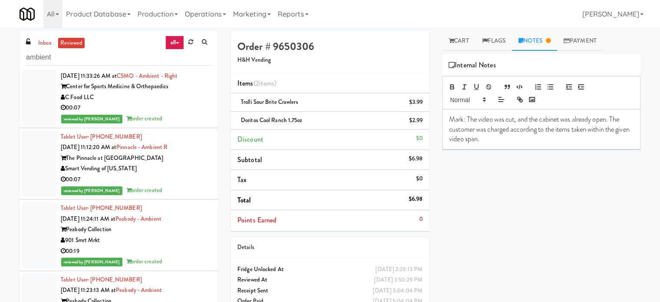
click at [204, 124] on div "reviewed by [PERSON_NAME] order created" at bounding box center [136, 118] width 151 height 11
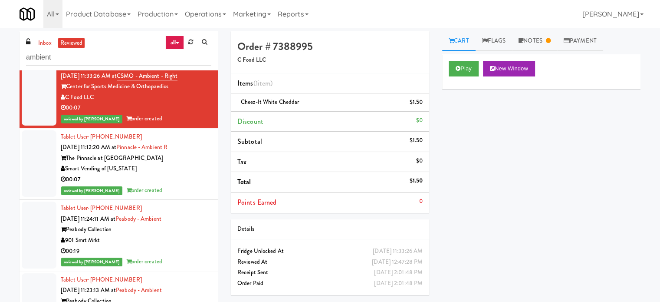
click at [187, 185] on div "00:07" at bounding box center [136, 179] width 151 height 11
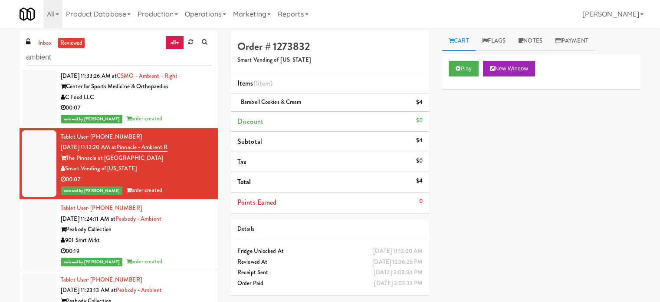
click at [181, 103] on div "C Food LLC" at bounding box center [136, 97] width 151 height 11
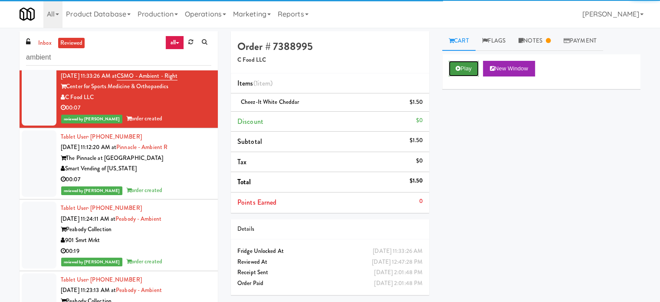
click at [462, 70] on button "Play" at bounding box center [464, 69] width 30 height 16
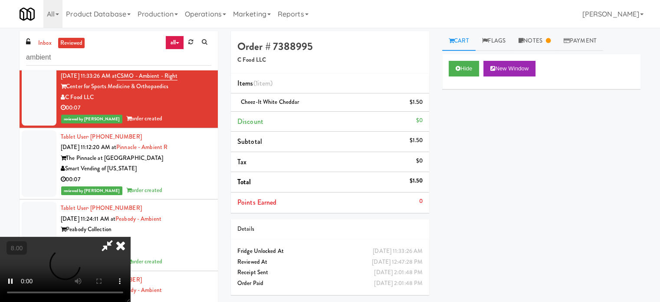
click at [553, 29] on div "inbox reviewed all all unclear take inventory issue suspicious failed recent ad…" at bounding box center [330, 183] width 660 height 310
click at [537, 44] on link "Notes" at bounding box center [534, 41] width 45 height 20
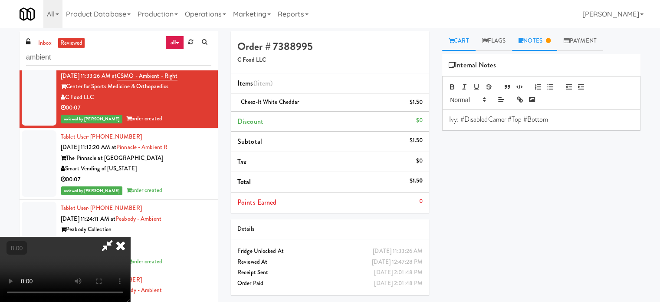
click at [460, 38] on link "Cart" at bounding box center [458, 41] width 33 height 20
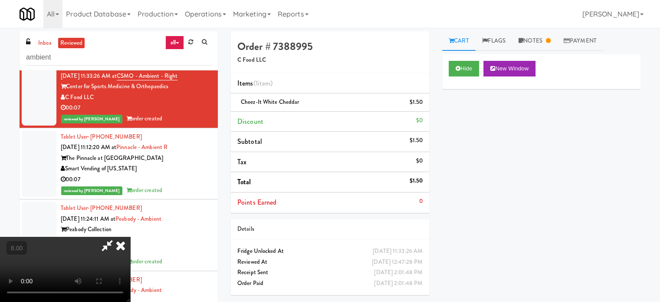
click at [130, 237] on video at bounding box center [65, 269] width 130 height 65
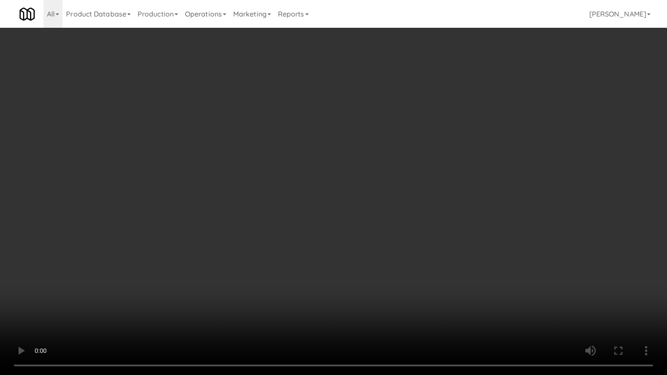
click at [200, 191] on video at bounding box center [333, 187] width 667 height 375
click at [201, 193] on video at bounding box center [333, 187] width 667 height 375
click at [228, 198] on video at bounding box center [333, 187] width 667 height 375
click at [229, 198] on video at bounding box center [333, 187] width 667 height 375
drag, startPoint x: 231, startPoint y: 196, endPoint x: 241, endPoint y: 192, distance: 10.3
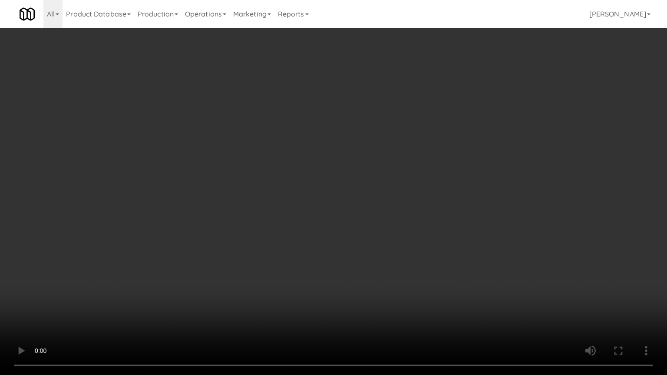
click at [232, 196] on video at bounding box center [333, 187] width 667 height 375
click at [238, 193] on video at bounding box center [333, 187] width 667 height 375
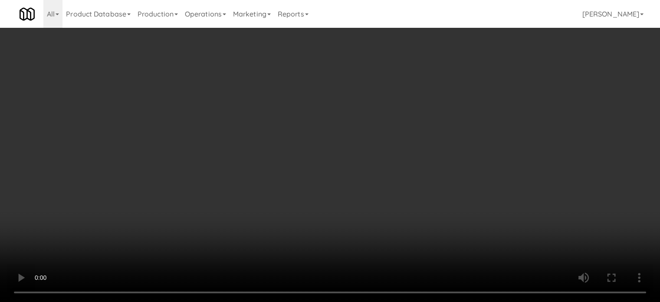
scroll to position [19895, 0]
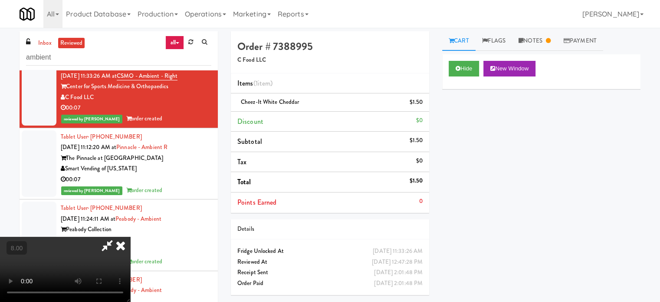
click at [130, 237] on icon at bounding box center [120, 245] width 19 height 17
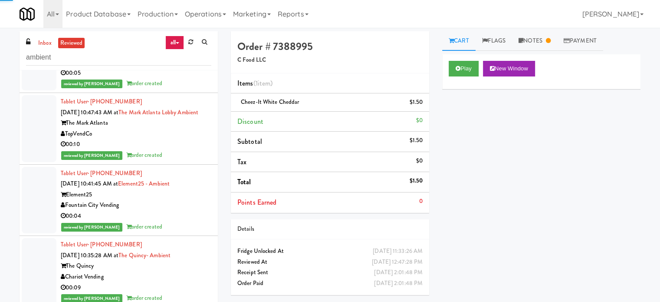
scroll to position [20329, 0]
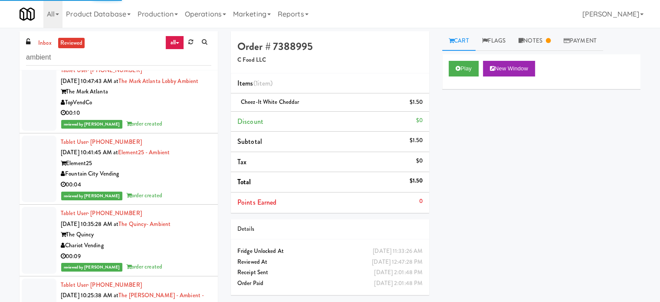
click at [174, 179] on div "Fountain City Vending" at bounding box center [136, 173] width 151 height 11
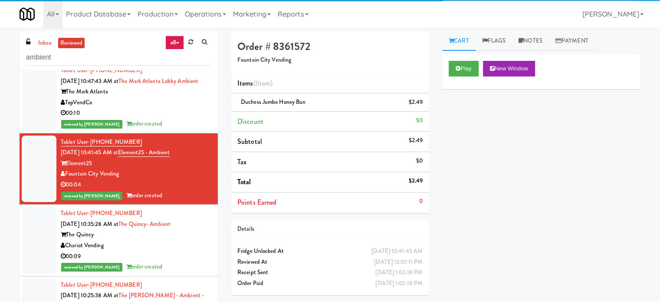
drag, startPoint x: 182, startPoint y: 273, endPoint x: 182, endPoint y: 267, distance: 5.6
click at [182, 262] on div "00:09" at bounding box center [136, 256] width 151 height 11
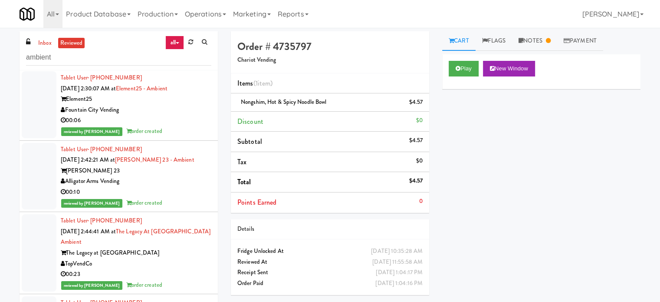
scroll to position [22499, 0]
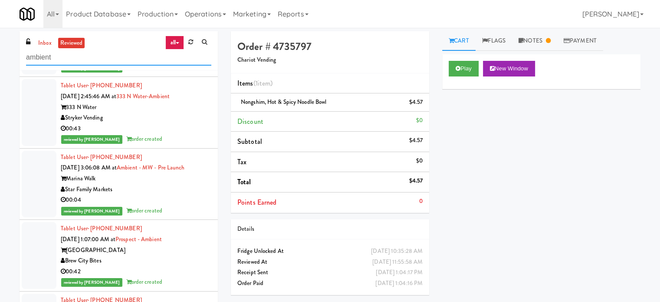
click at [73, 62] on input "ambient" at bounding box center [118, 57] width 185 height 16
click at [73, 61] on input "ambient" at bounding box center [118, 57] width 185 height 16
click at [74, 61] on input "ambient" at bounding box center [118, 57] width 185 height 16
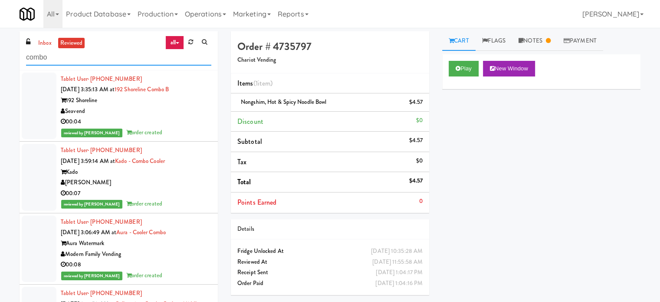
scroll to position [1520, 0]
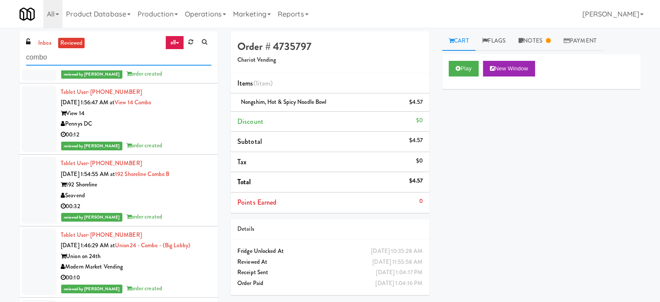
type input "combo"
click at [167, 212] on div "00:32" at bounding box center [136, 206] width 151 height 11
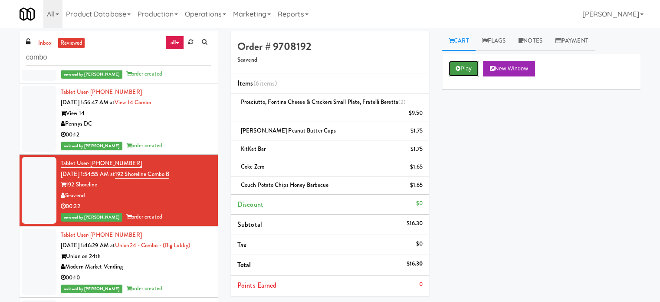
click at [462, 62] on button "Play" at bounding box center [464, 69] width 30 height 16
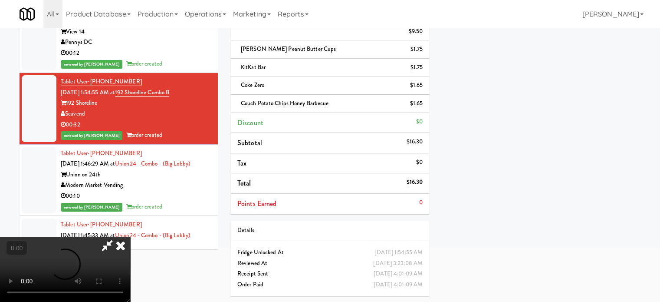
click at [130, 237] on video at bounding box center [65, 269] width 130 height 65
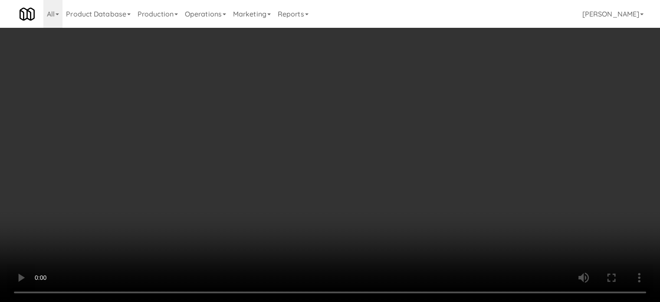
scroll to position [1509, 0]
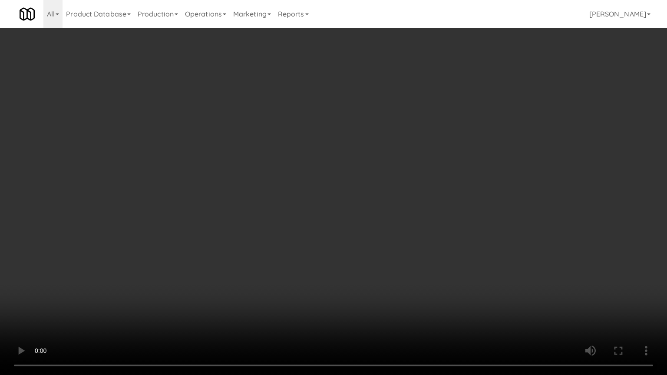
click at [302, 178] on video at bounding box center [333, 187] width 667 height 375
click at [212, 211] on video at bounding box center [333, 187] width 667 height 375
click at [232, 186] on video at bounding box center [333, 187] width 667 height 375
click at [235, 190] on video at bounding box center [333, 187] width 667 height 375
click at [287, 208] on video at bounding box center [333, 187] width 667 height 375
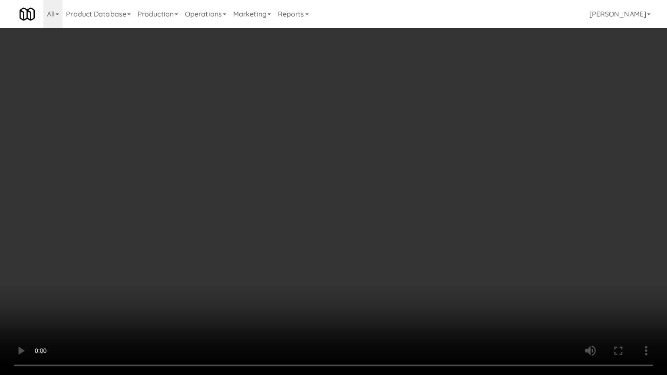
click at [280, 208] on video at bounding box center [333, 187] width 667 height 375
click at [330, 207] on video at bounding box center [333, 187] width 667 height 375
click at [297, 201] on video at bounding box center [333, 187] width 667 height 375
click at [317, 200] on video at bounding box center [333, 187] width 667 height 375
click at [236, 261] on video at bounding box center [333, 187] width 667 height 375
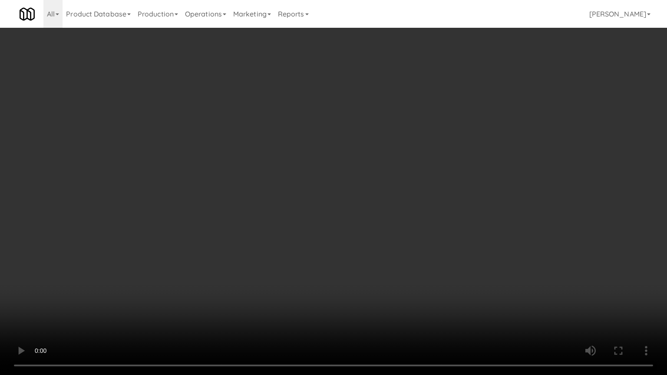
click at [236, 234] on video at bounding box center [333, 187] width 667 height 375
click at [237, 235] on video at bounding box center [333, 187] width 667 height 375
click at [260, 239] on video at bounding box center [333, 187] width 667 height 375
click at [261, 239] on video at bounding box center [333, 187] width 667 height 375
click at [286, 241] on video at bounding box center [333, 187] width 667 height 375
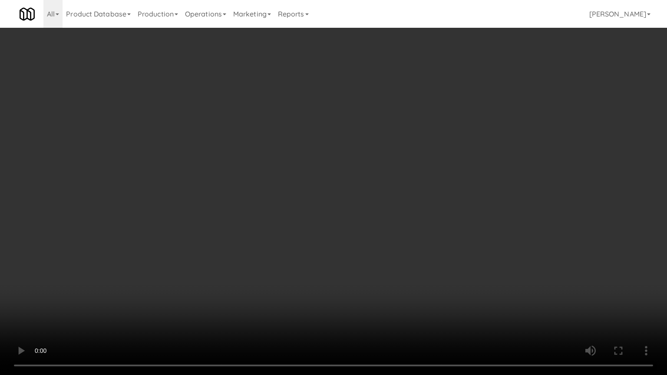
drag, startPoint x: 278, startPoint y: 237, endPoint x: 280, endPoint y: 221, distance: 15.3
click at [278, 236] on video at bounding box center [333, 187] width 667 height 375
click at [277, 223] on video at bounding box center [333, 187] width 667 height 375
click at [277, 224] on video at bounding box center [333, 187] width 667 height 375
click at [277, 221] on video at bounding box center [333, 187] width 667 height 375
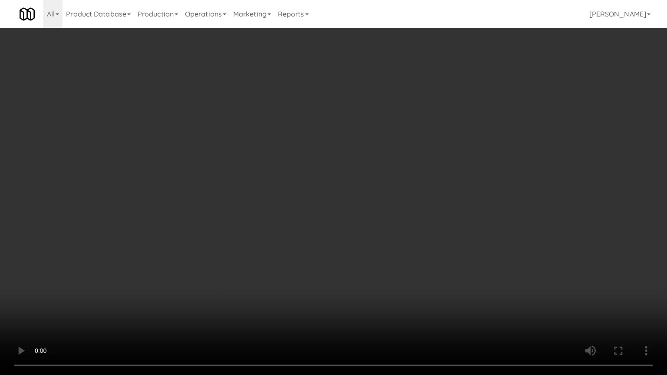
click at [277, 219] on video at bounding box center [333, 187] width 667 height 375
click at [303, 224] on video at bounding box center [333, 187] width 667 height 375
click at [302, 223] on video at bounding box center [333, 187] width 667 height 375
click at [316, 226] on video at bounding box center [333, 187] width 667 height 375
click at [314, 222] on video at bounding box center [333, 187] width 667 height 375
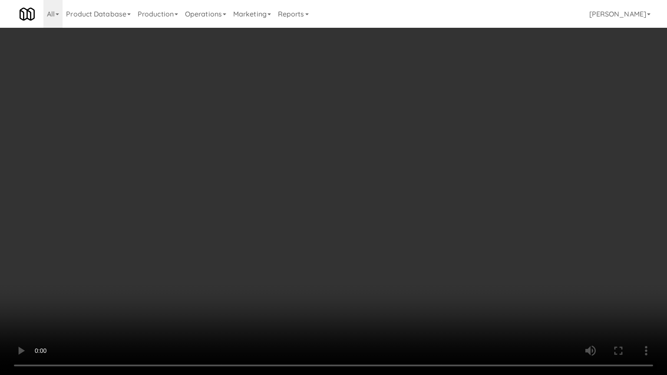
click at [312, 215] on video at bounding box center [333, 187] width 667 height 375
click at [311, 214] on video at bounding box center [333, 187] width 667 height 375
click at [307, 209] on video at bounding box center [333, 187] width 667 height 375
click at [307, 214] on video at bounding box center [333, 187] width 667 height 375
click at [312, 214] on video at bounding box center [333, 187] width 667 height 375
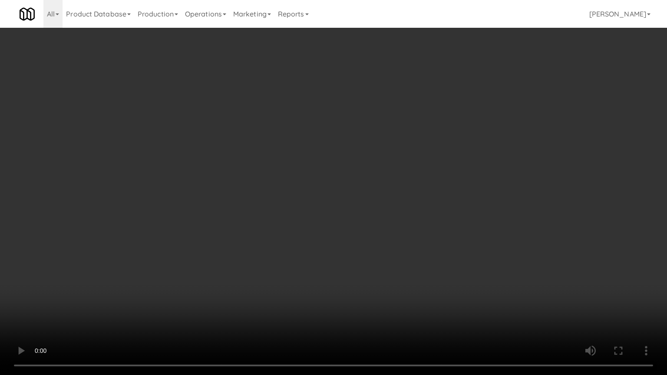
click at [312, 214] on video at bounding box center [333, 187] width 667 height 375
click at [300, 216] on video at bounding box center [333, 187] width 667 height 375
click at [300, 215] on video at bounding box center [333, 187] width 667 height 375
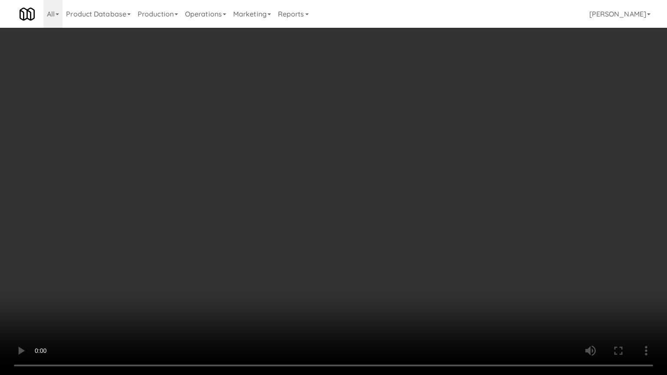
click at [280, 223] on video at bounding box center [333, 187] width 667 height 375
click at [282, 224] on video at bounding box center [333, 187] width 667 height 375
click at [300, 214] on video at bounding box center [333, 187] width 667 height 375
click at [313, 221] on video at bounding box center [333, 187] width 667 height 375
drag, startPoint x: 290, startPoint y: 221, endPoint x: 295, endPoint y: 215, distance: 7.4
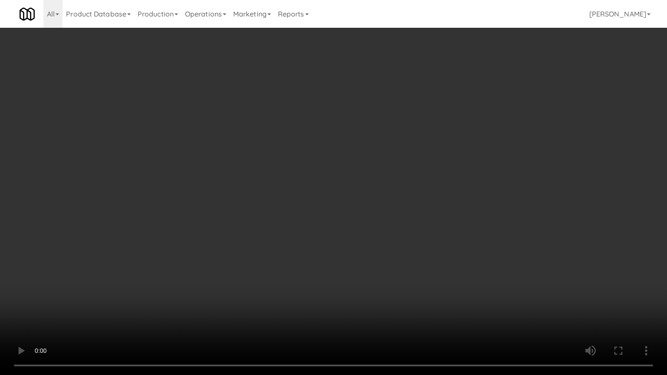
click at [291, 221] on video at bounding box center [333, 187] width 667 height 375
click at [295, 215] on video at bounding box center [333, 187] width 667 height 375
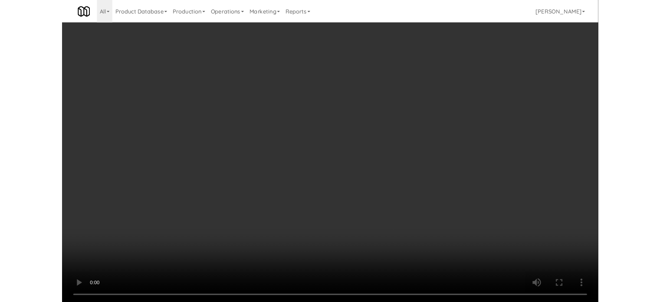
scroll to position [1520, 0]
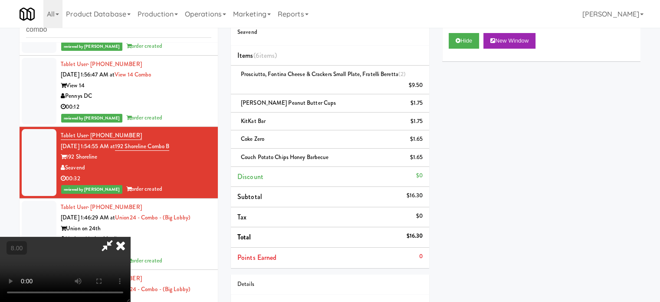
click at [386, 26] on div "All 325 Vending [URL][DOMAIN_NAME] 901 Smrt Mrkt [URL][DOMAIN_NAME] 9518002 [GE…" at bounding box center [330, 14] width 621 height 28
click at [130, 237] on icon at bounding box center [120, 245] width 19 height 17
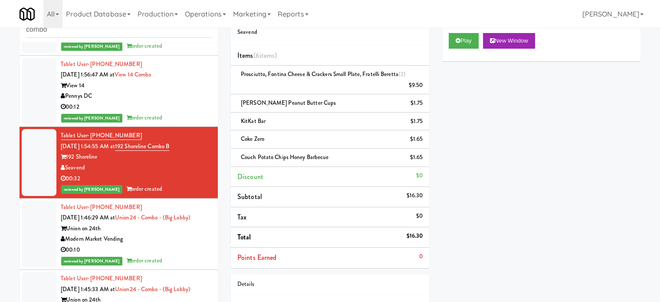
click at [179, 255] on div "00:10" at bounding box center [136, 249] width 151 height 11
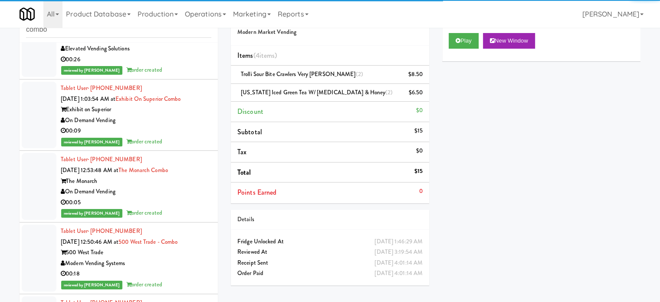
scroll to position [2659, 0]
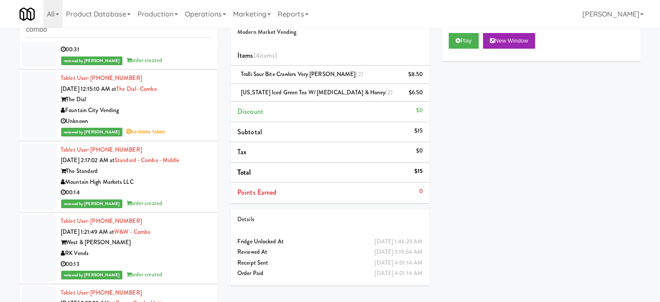
click at [191, 198] on div "00:14" at bounding box center [136, 192] width 151 height 11
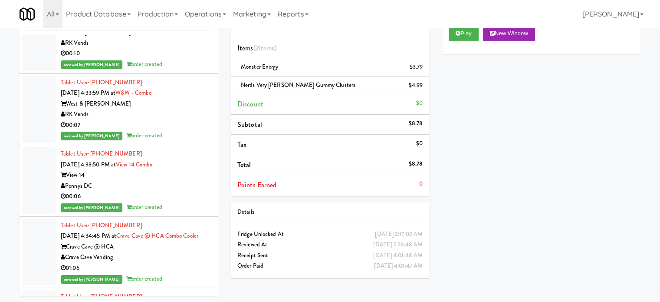
scroll to position [19453, 0]
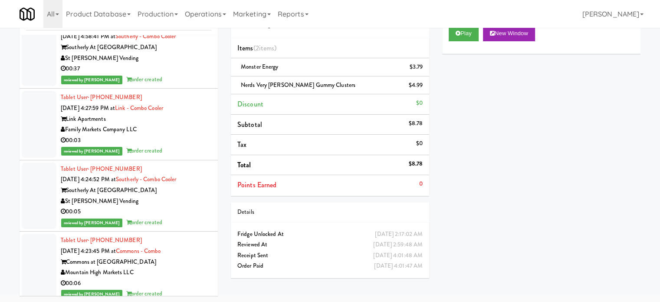
click at [184, 13] on div "reviewed by [PERSON_NAME] order created" at bounding box center [136, 8] width 151 height 11
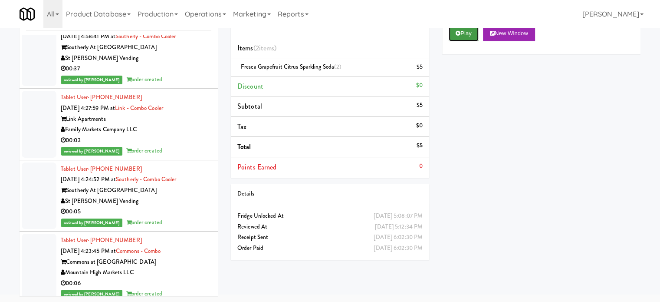
click at [464, 30] on button "Play" at bounding box center [464, 34] width 30 height 16
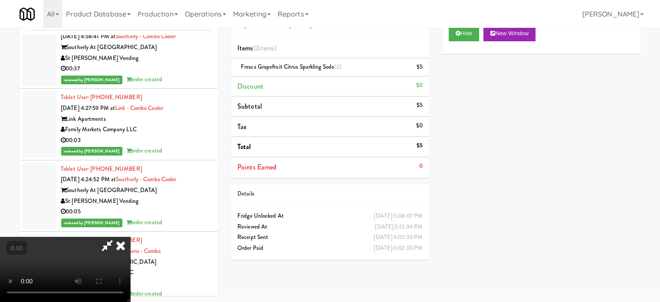
drag, startPoint x: 241, startPoint y: 204, endPoint x: 240, endPoint y: 163, distance: 41.7
click at [130, 237] on video at bounding box center [65, 269] width 130 height 65
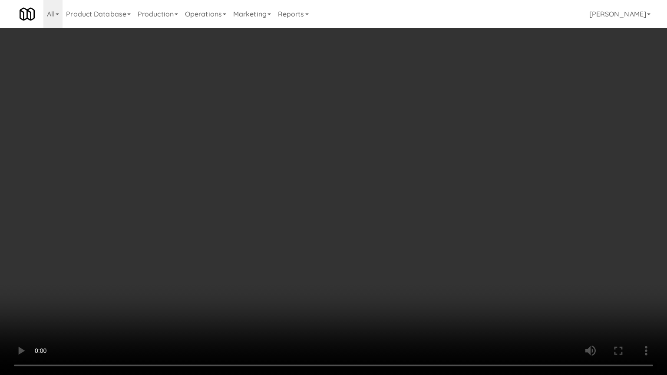
scroll to position [19336, 0]
click at [236, 185] on video at bounding box center [333, 187] width 667 height 375
click at [238, 186] on video at bounding box center [333, 187] width 667 height 375
click at [295, 204] on video at bounding box center [333, 187] width 667 height 375
click at [295, 203] on video at bounding box center [333, 187] width 667 height 375
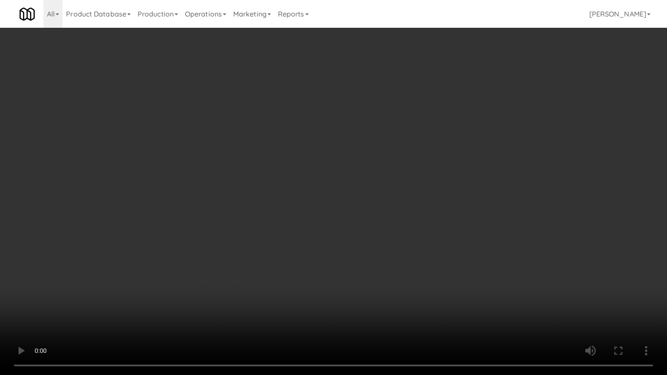
click at [297, 198] on video at bounding box center [333, 187] width 667 height 375
click at [313, 202] on video at bounding box center [333, 187] width 667 height 375
click at [316, 197] on video at bounding box center [333, 187] width 667 height 375
click at [339, 188] on video at bounding box center [333, 187] width 667 height 375
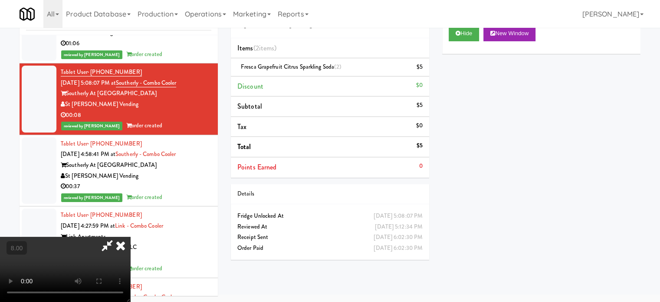
scroll to position [19453, 0]
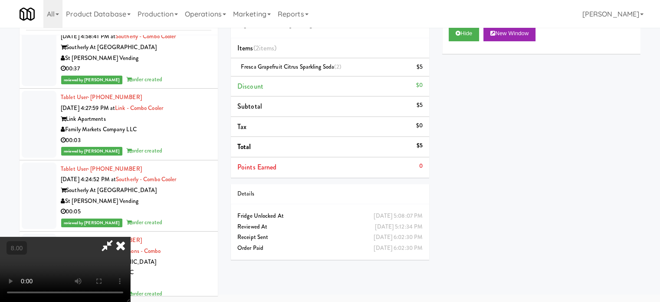
click at [130, 237] on icon at bounding box center [120, 245] width 19 height 17
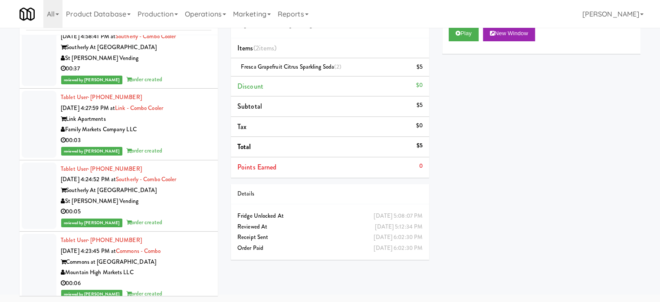
click at [165, 74] on div "00:37" at bounding box center [136, 68] width 151 height 11
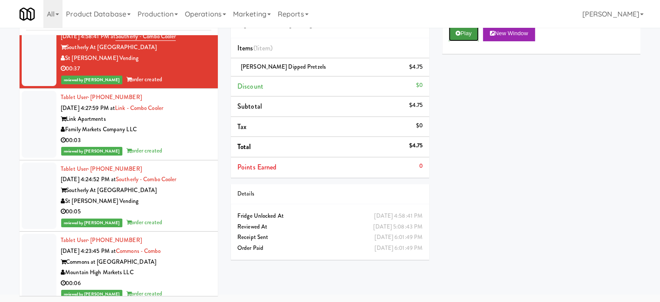
click at [462, 34] on button "Play" at bounding box center [464, 34] width 30 height 16
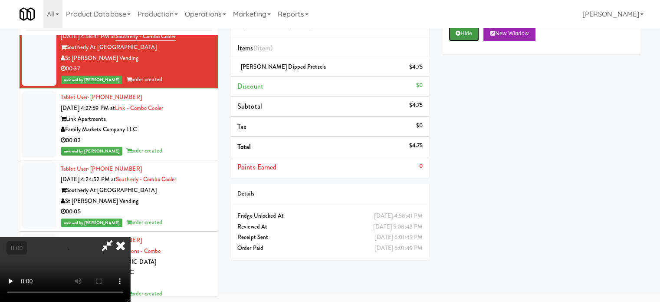
click at [462, 33] on button "Hide" at bounding box center [464, 34] width 30 height 16
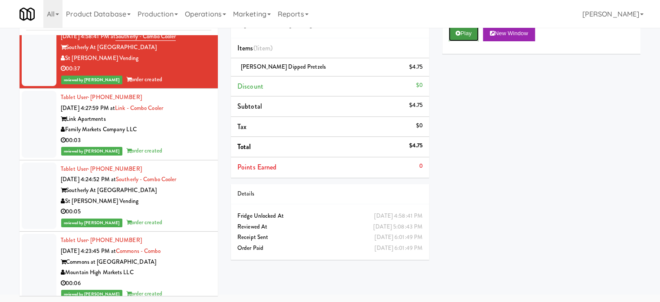
click at [462, 33] on button "Play" at bounding box center [464, 34] width 30 height 16
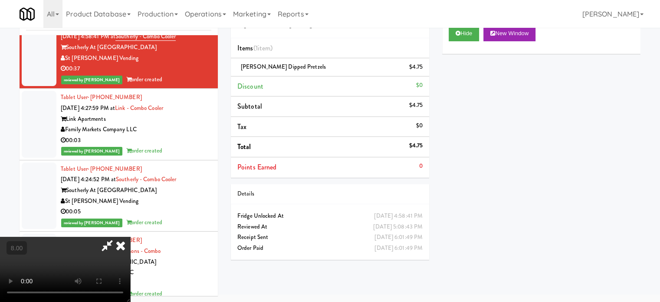
click at [130, 237] on video at bounding box center [65, 269] width 130 height 65
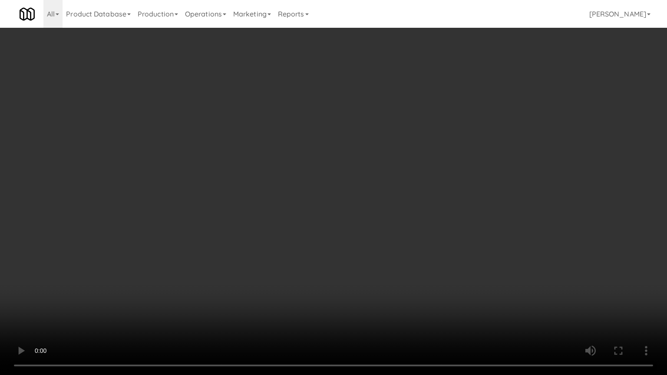
scroll to position [19336, 0]
click at [309, 182] on video at bounding box center [333, 187] width 667 height 375
drag, startPoint x: 309, startPoint y: 182, endPoint x: 314, endPoint y: 175, distance: 9.0
click at [309, 182] on video at bounding box center [333, 187] width 667 height 375
click at [314, 174] on video at bounding box center [333, 187] width 667 height 375
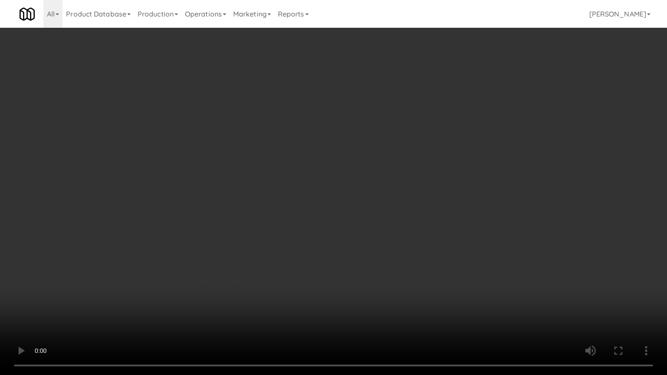
click at [312, 176] on video at bounding box center [333, 187] width 667 height 375
click at [305, 203] on video at bounding box center [333, 187] width 667 height 375
click at [303, 200] on video at bounding box center [333, 187] width 667 height 375
click at [281, 189] on video at bounding box center [333, 187] width 667 height 375
click at [283, 189] on video at bounding box center [333, 187] width 667 height 375
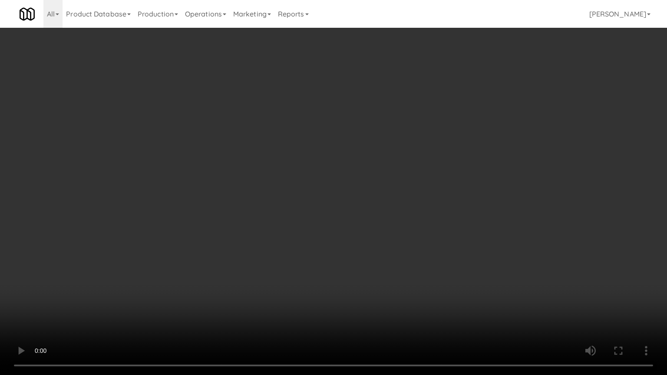
click at [299, 204] on video at bounding box center [333, 187] width 667 height 375
click at [303, 204] on video at bounding box center [333, 187] width 667 height 375
click at [345, 212] on video at bounding box center [333, 187] width 667 height 375
click at [321, 210] on video at bounding box center [333, 187] width 667 height 375
click at [389, 221] on video at bounding box center [333, 187] width 667 height 375
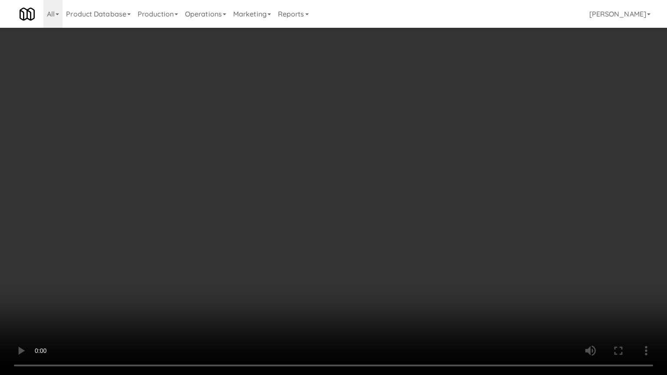
drag, startPoint x: 342, startPoint y: 219, endPoint x: 351, endPoint y: 210, distance: 12.6
click at [342, 218] on video at bounding box center [333, 187] width 667 height 375
click at [405, 221] on video at bounding box center [333, 187] width 667 height 375
drag, startPoint x: 335, startPoint y: 223, endPoint x: 335, endPoint y: 217, distance: 6.1
click at [335, 222] on video at bounding box center [333, 187] width 667 height 375
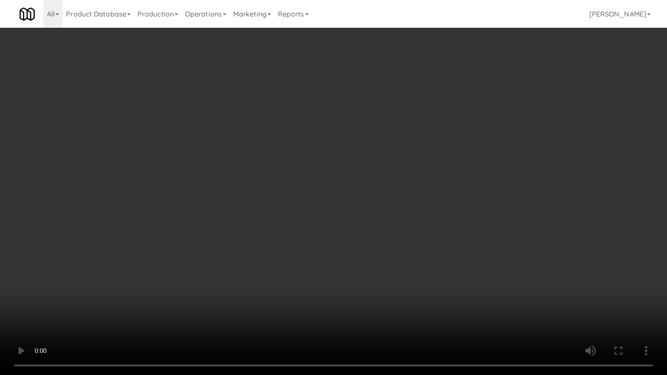
click at [355, 219] on video at bounding box center [333, 187] width 667 height 375
drag, startPoint x: 351, startPoint y: 218, endPoint x: 362, endPoint y: 204, distance: 17.0
click at [351, 217] on video at bounding box center [333, 187] width 667 height 375
click at [365, 207] on video at bounding box center [333, 187] width 667 height 375
click at [364, 205] on video at bounding box center [333, 187] width 667 height 375
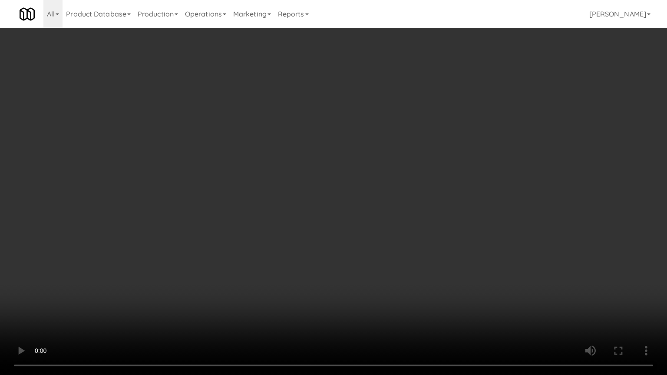
click at [368, 205] on video at bounding box center [333, 187] width 667 height 375
click at [370, 203] on video at bounding box center [333, 187] width 667 height 375
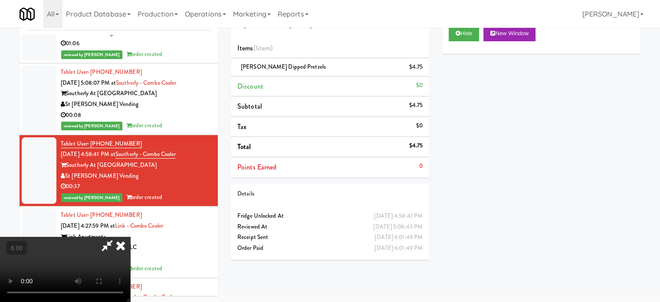
scroll to position [19453, 0]
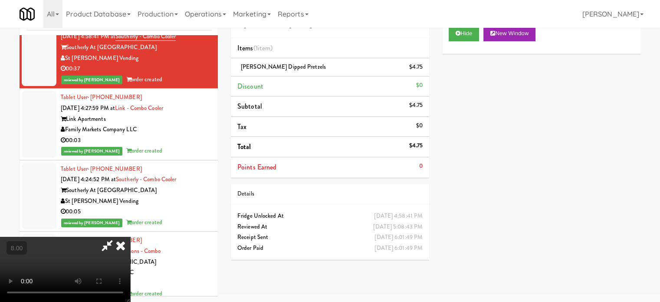
click at [130, 237] on icon at bounding box center [120, 245] width 19 height 17
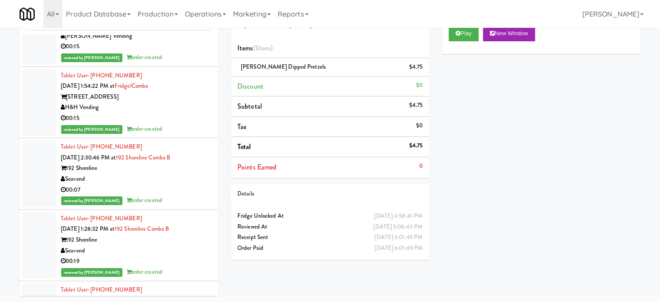
scroll to position [25728, 0]
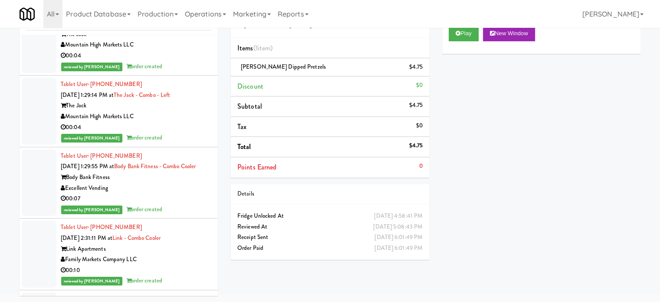
drag, startPoint x: 180, startPoint y: 211, endPoint x: 190, endPoint y: 189, distance: 24.1
click at [180, 72] on div "reviewed by [PERSON_NAME] order created" at bounding box center [136, 66] width 151 height 11
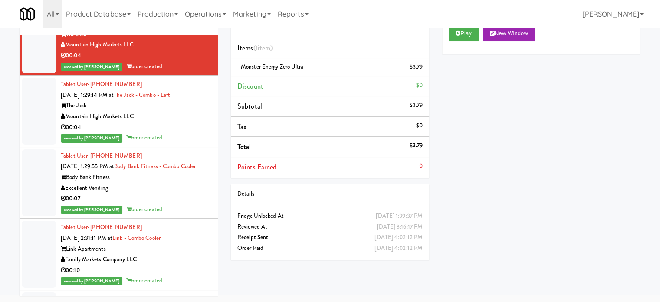
click at [200, 133] on div "00:04" at bounding box center [136, 127] width 151 height 11
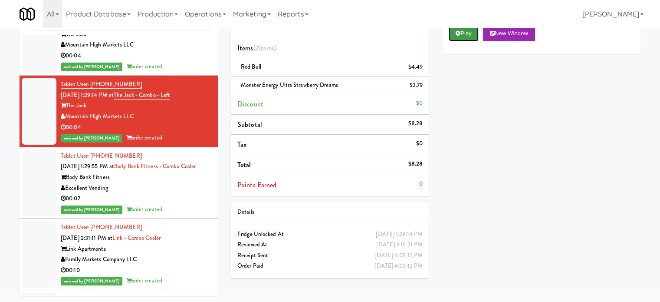
drag, startPoint x: 460, startPoint y: 30, endPoint x: 456, endPoint y: 34, distance: 5.5
click at [460, 31] on button "Play" at bounding box center [464, 34] width 30 height 16
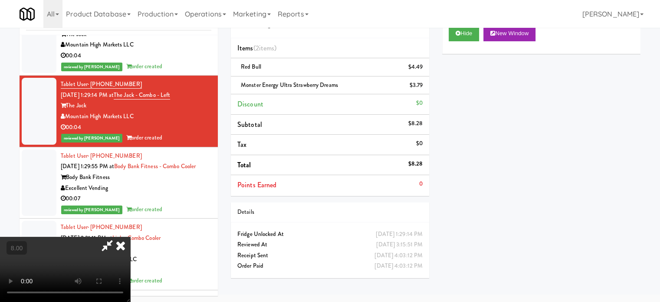
click at [130, 237] on video at bounding box center [65, 269] width 130 height 65
drag, startPoint x: 288, startPoint y: 184, endPoint x: 292, endPoint y: 117, distance: 66.9
click at [130, 237] on video at bounding box center [65, 269] width 130 height 65
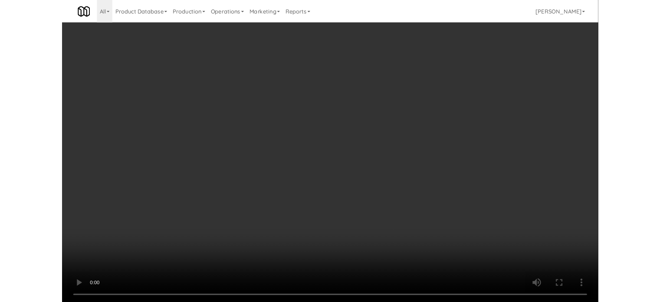
scroll to position [25600, 0]
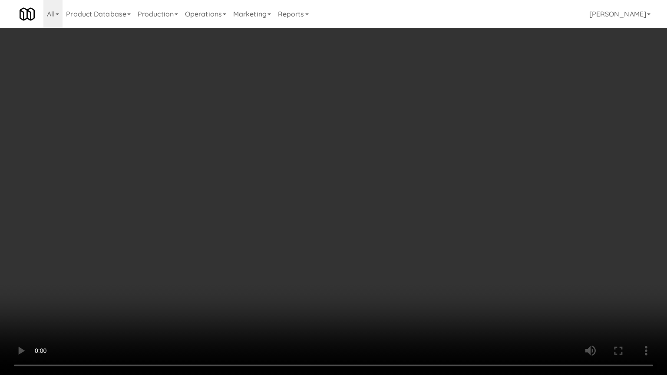
click at [302, 184] on video at bounding box center [333, 187] width 667 height 375
click at [163, 268] on video at bounding box center [333, 187] width 667 height 375
click at [219, 233] on video at bounding box center [333, 187] width 667 height 375
click at [226, 234] on video at bounding box center [333, 187] width 667 height 375
click at [284, 239] on video at bounding box center [333, 187] width 667 height 375
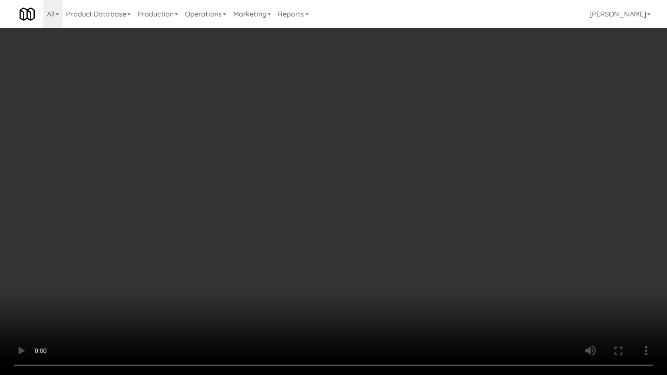
click at [278, 235] on video at bounding box center [333, 187] width 667 height 375
click at [310, 241] on video at bounding box center [333, 187] width 667 height 375
drag, startPoint x: 304, startPoint y: 234, endPoint x: 306, endPoint y: 211, distance: 23.9
click at [305, 233] on video at bounding box center [333, 187] width 667 height 375
click at [284, 220] on video at bounding box center [333, 187] width 667 height 375
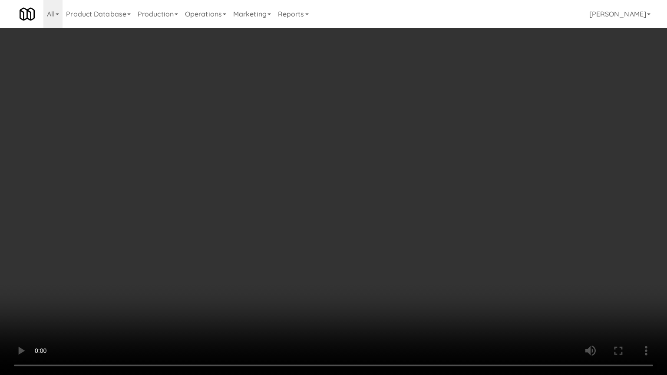
click at [288, 218] on video at bounding box center [333, 187] width 667 height 375
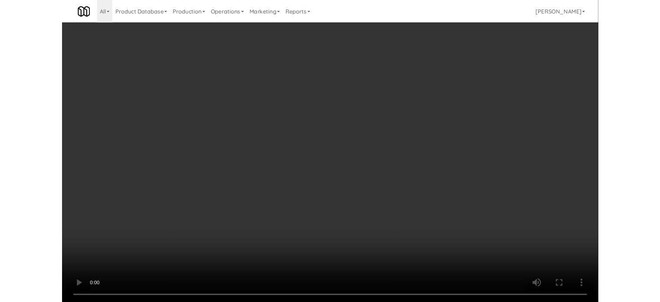
scroll to position [25728, 0]
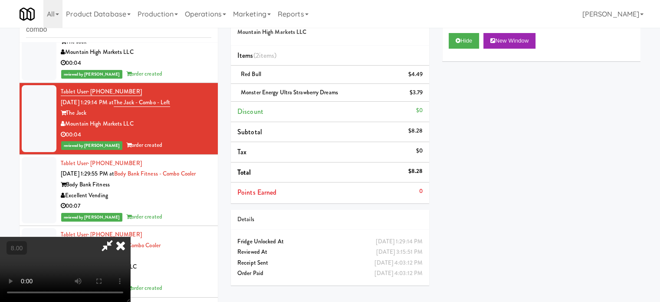
click at [130, 237] on icon at bounding box center [120, 245] width 19 height 17
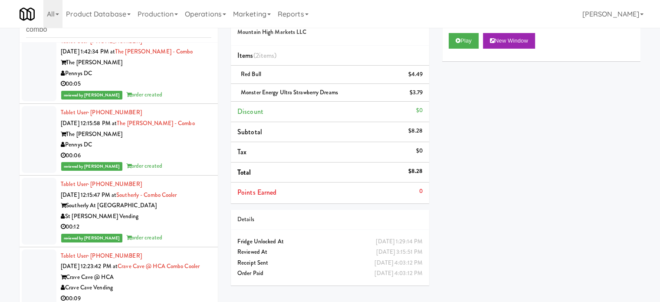
scroll to position [28333, 0]
drag, startPoint x: 188, startPoint y: 225, endPoint x: 189, endPoint y: 204, distance: 21.8
click at [188, 89] on div "00:05" at bounding box center [136, 83] width 151 height 11
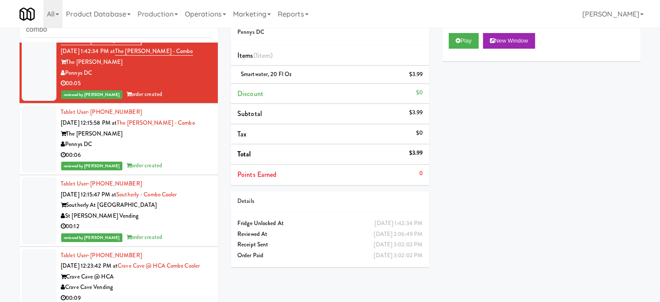
scroll to position [28550, 0]
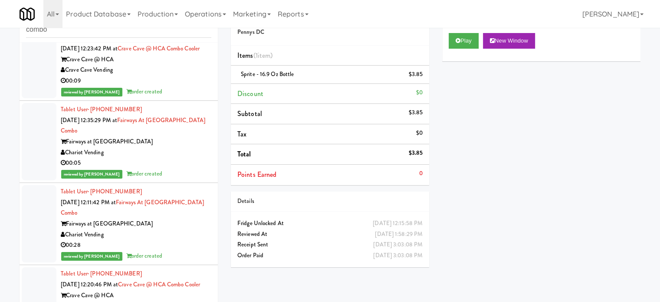
click at [188, 15] on div "00:12" at bounding box center [136, 9] width 151 height 11
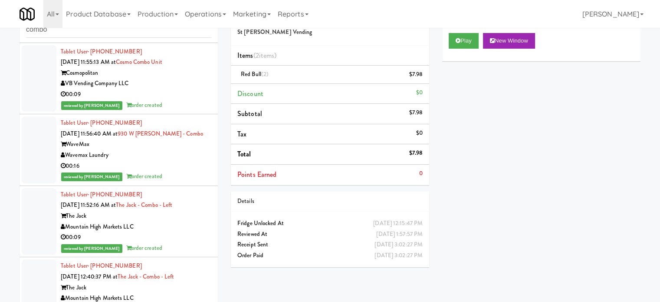
scroll to position [29418, 0]
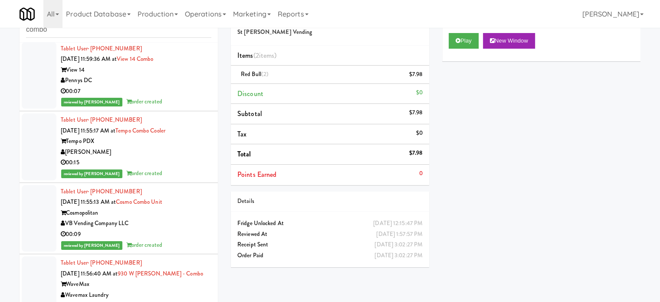
drag, startPoint x: 97, startPoint y: 135, endPoint x: 63, endPoint y: 137, distance: 34.4
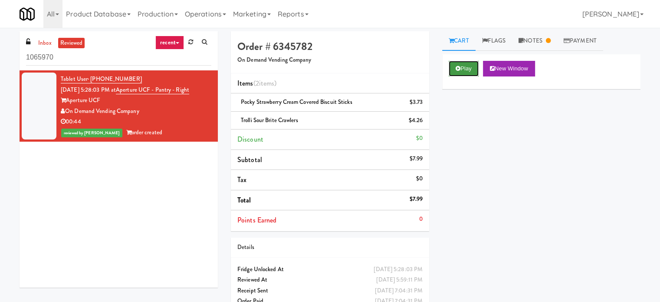
click at [464, 71] on button "Play" at bounding box center [464, 69] width 30 height 16
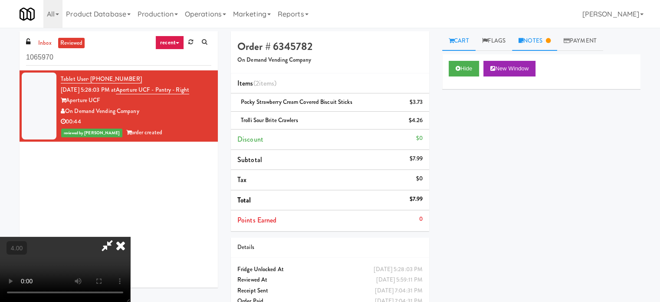
click at [540, 45] on link "Notes" at bounding box center [534, 41] width 45 height 20
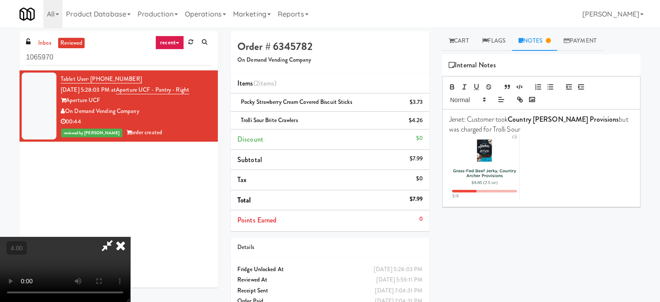
click at [130, 237] on icon at bounding box center [120, 245] width 19 height 17
